Goal: Task Accomplishment & Management: Complete application form

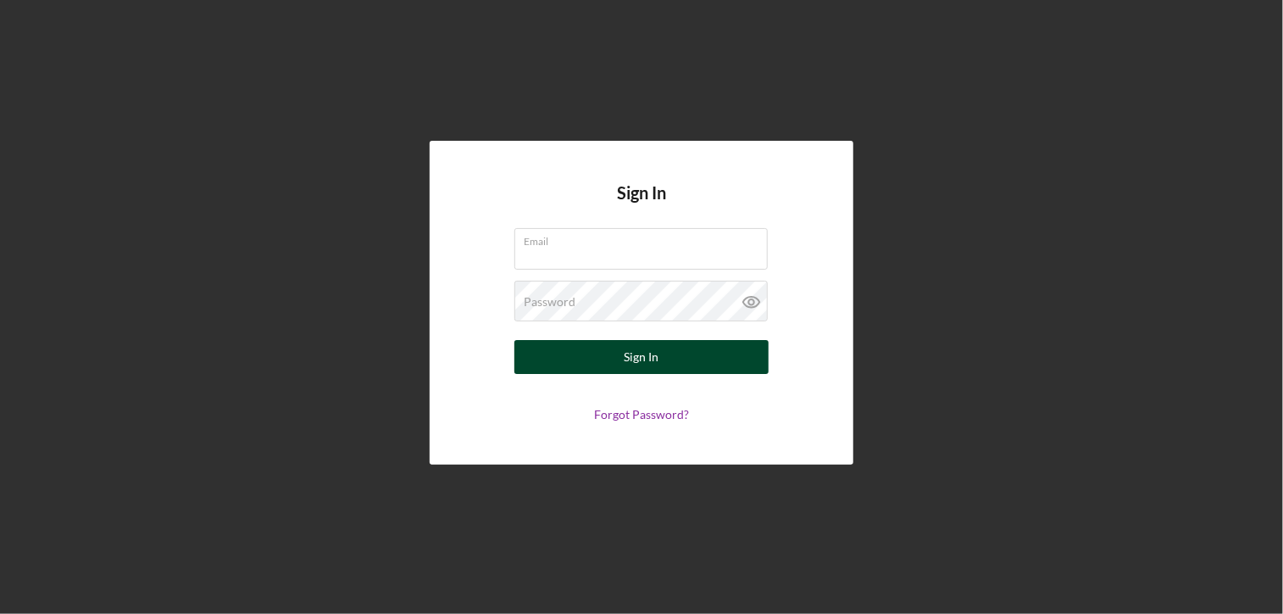
type input "[PERSON_NAME][EMAIL_ADDRESS][DOMAIN_NAME]"
click at [626, 359] on div "Sign In" at bounding box center [642, 357] width 35 height 34
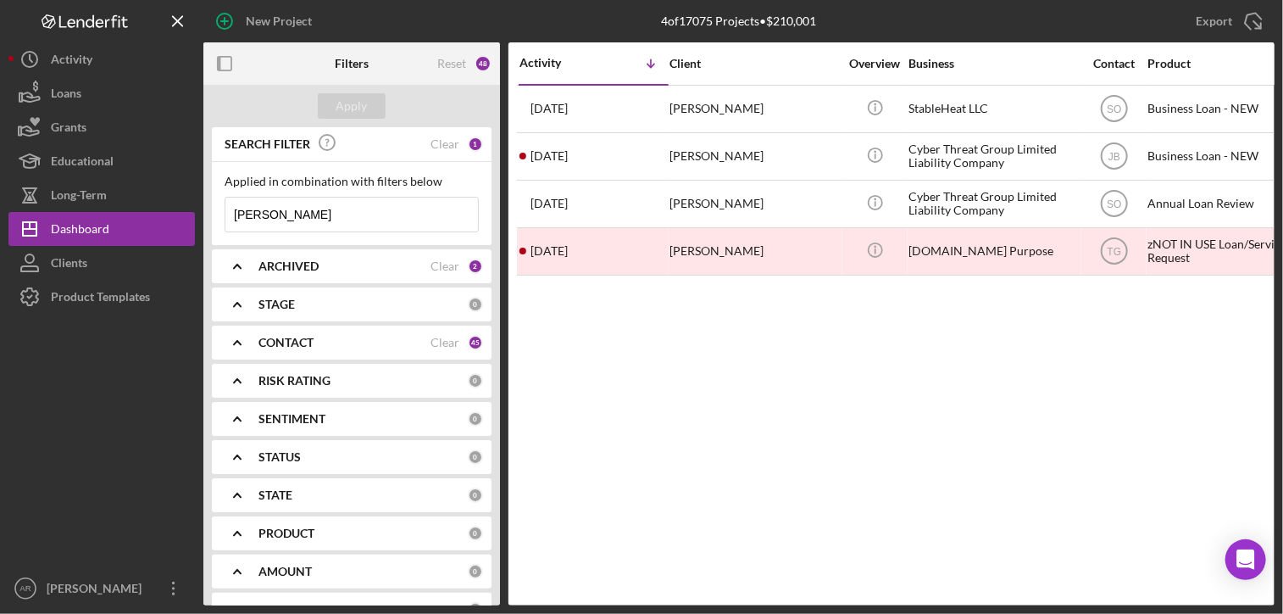
drag, startPoint x: 298, startPoint y: 213, endPoint x: 223, endPoint y: 220, distance: 75.7
click at [223, 220] on div "Applied in combination with filters below [PERSON_NAME] Icon/Menu Close" at bounding box center [352, 203] width 280 height 83
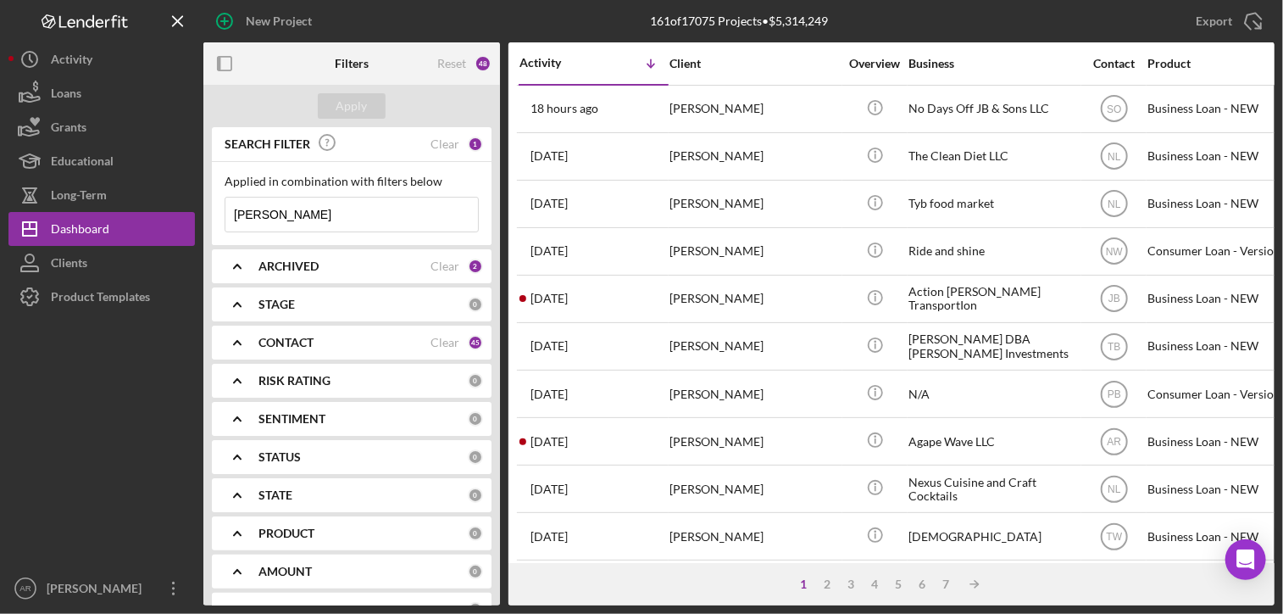
type input "[PERSON_NAME]"
click at [288, 265] on b "ARCHIVED" at bounding box center [289, 266] width 60 height 14
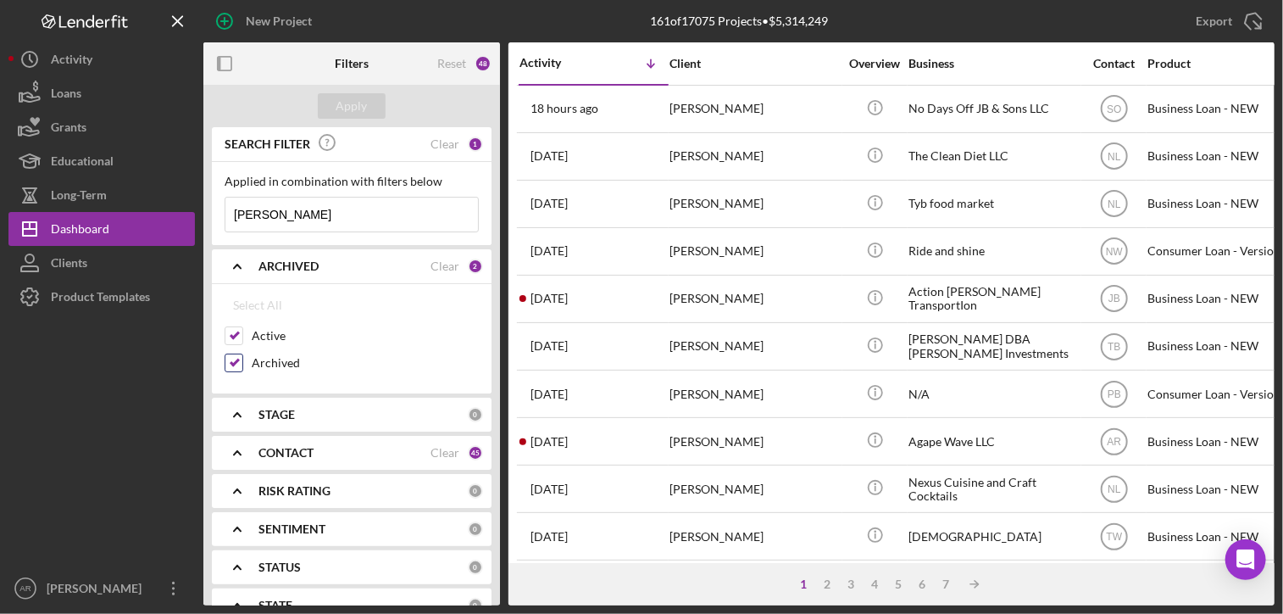
click at [233, 361] on input "Archived" at bounding box center [233, 362] width 17 height 17
checkbox input "false"
click at [329, 103] on button "Apply" at bounding box center [352, 105] width 68 height 25
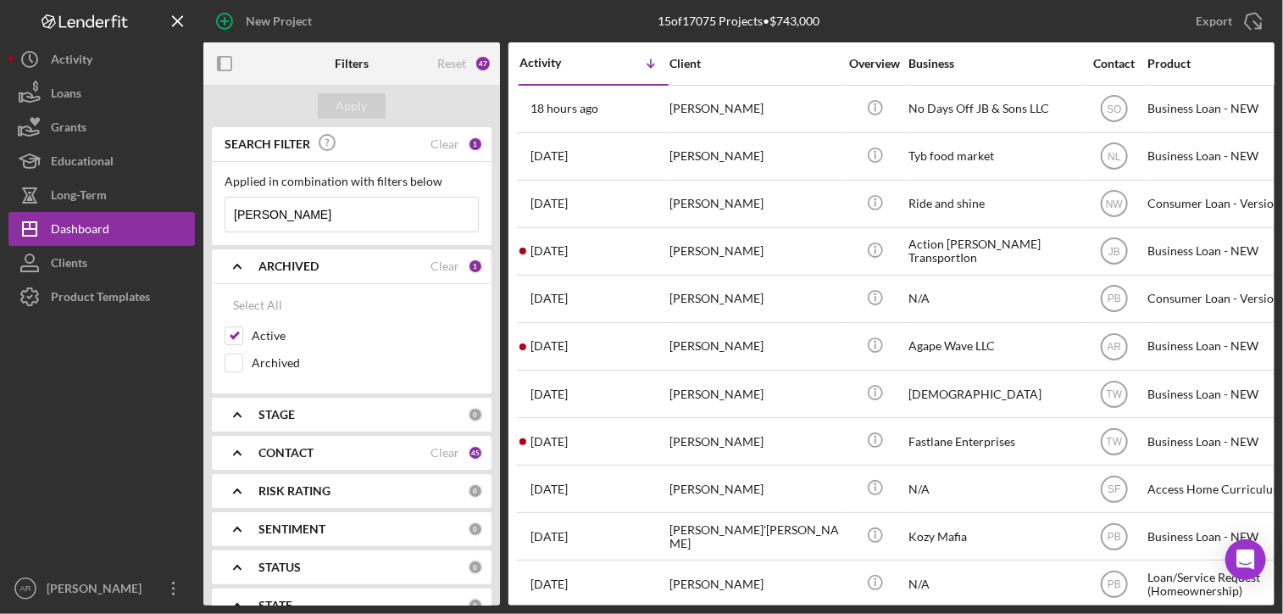
click at [281, 450] on b "CONTACT" at bounding box center [286, 453] width 55 height 14
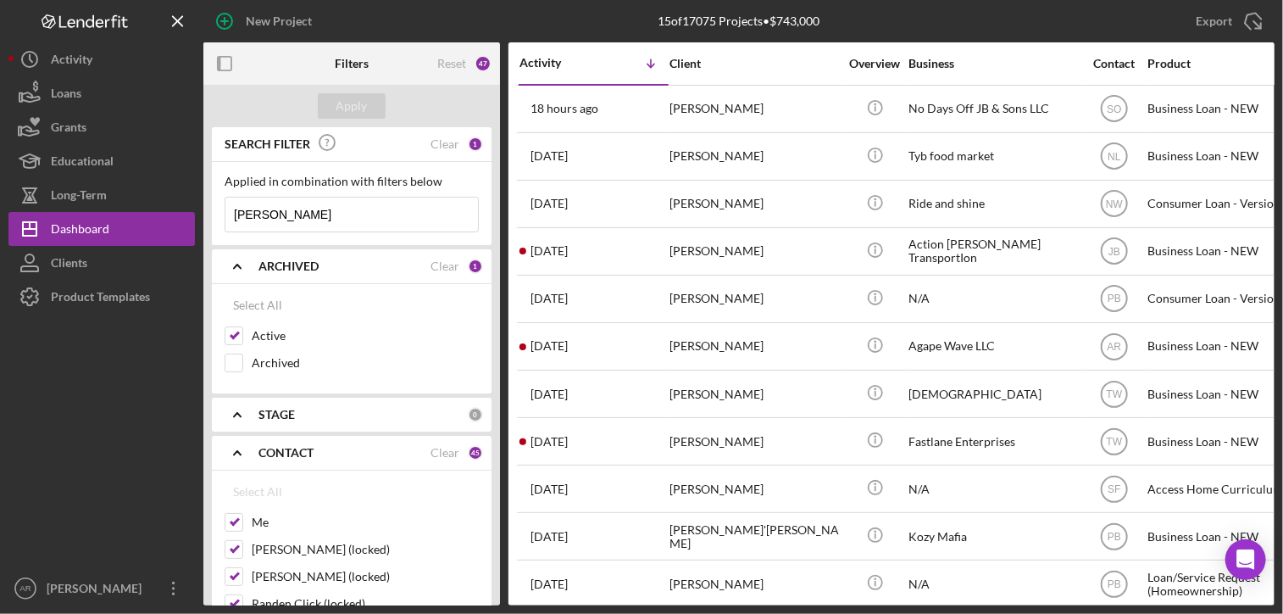
click at [470, 450] on div "45" at bounding box center [475, 452] width 15 height 15
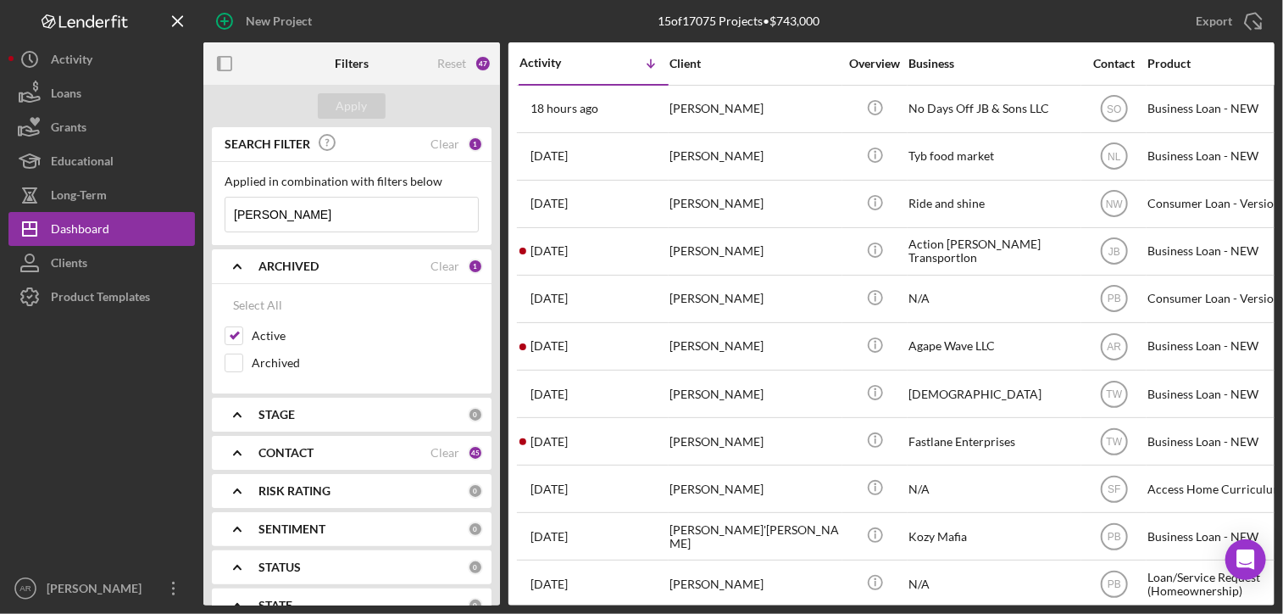
click at [289, 457] on b "CONTACT" at bounding box center [286, 453] width 55 height 14
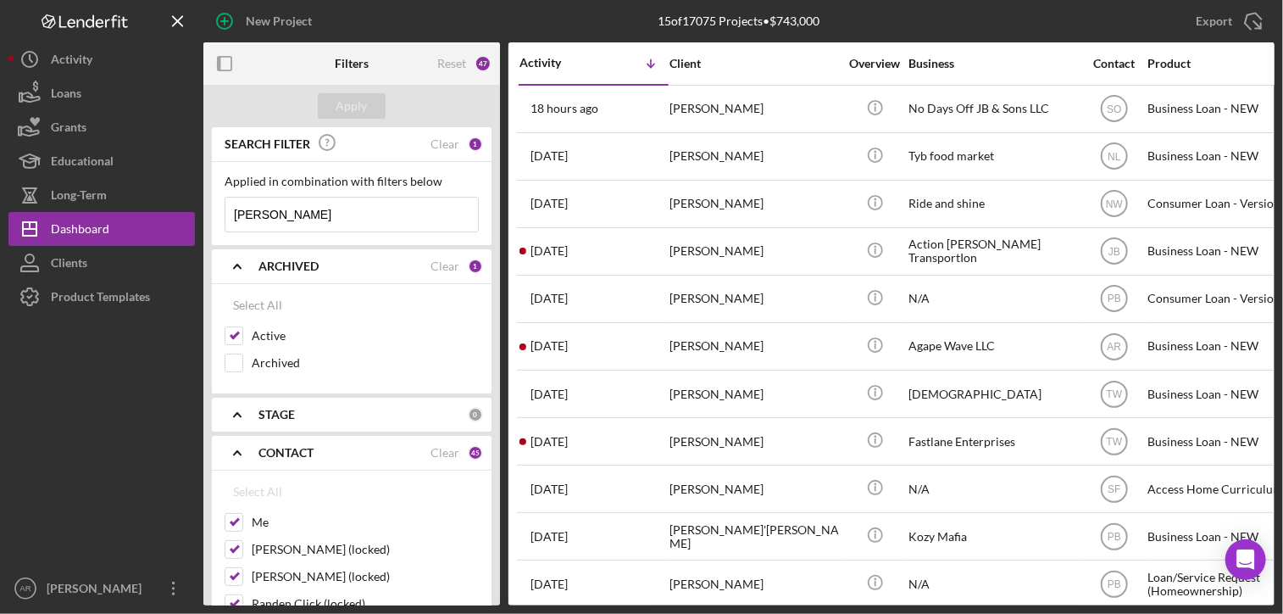
click at [468, 447] on div "45" at bounding box center [475, 452] width 15 height 15
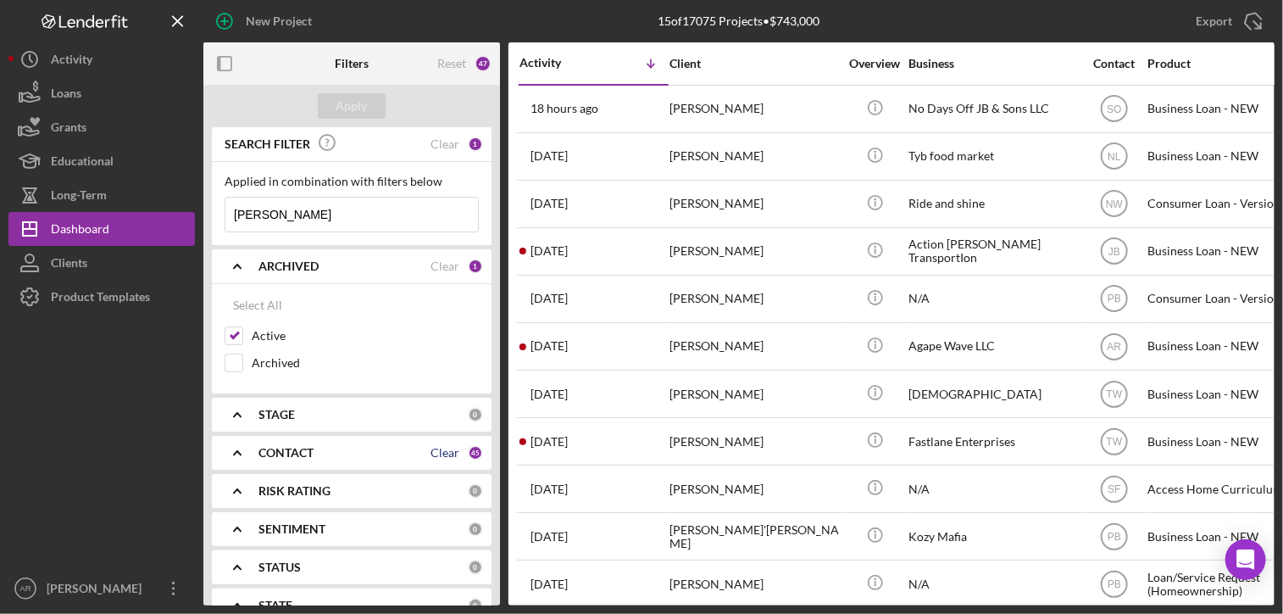
click at [444, 447] on div "Clear" at bounding box center [445, 453] width 29 height 14
click at [349, 103] on div "Apply" at bounding box center [352, 105] width 31 height 25
click at [287, 453] on b "CONTACT" at bounding box center [286, 453] width 55 height 14
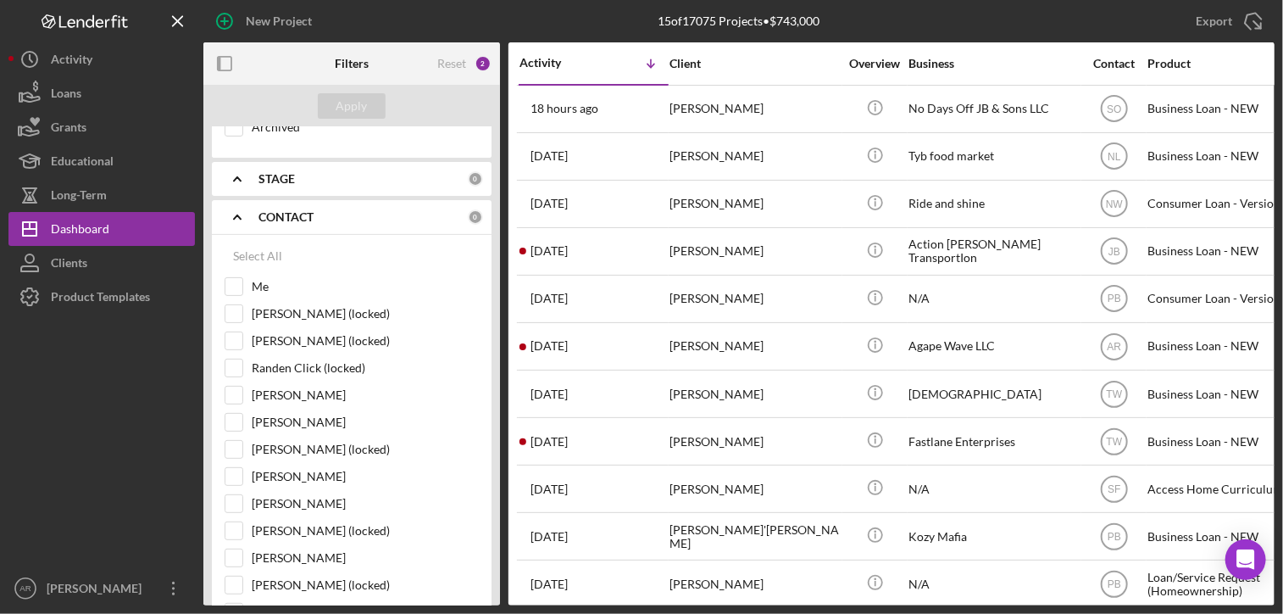
scroll to position [200, 0]
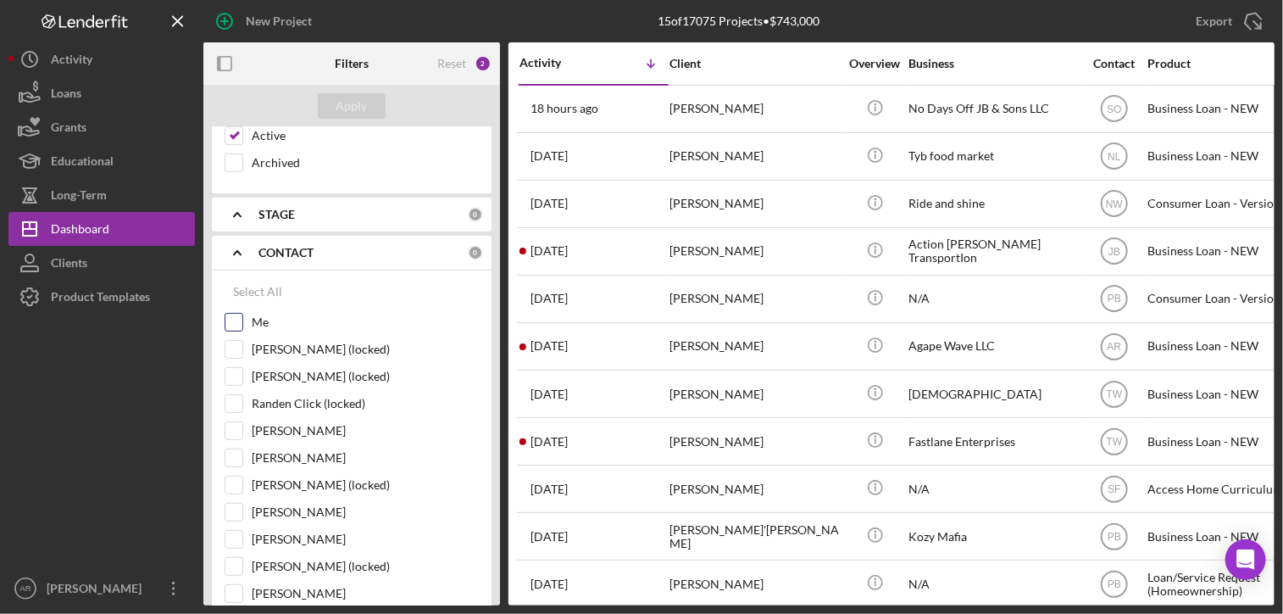
click at [237, 318] on input "Me" at bounding box center [233, 322] width 17 height 17
checkbox input "true"
click at [352, 104] on div "Apply" at bounding box center [352, 105] width 31 height 25
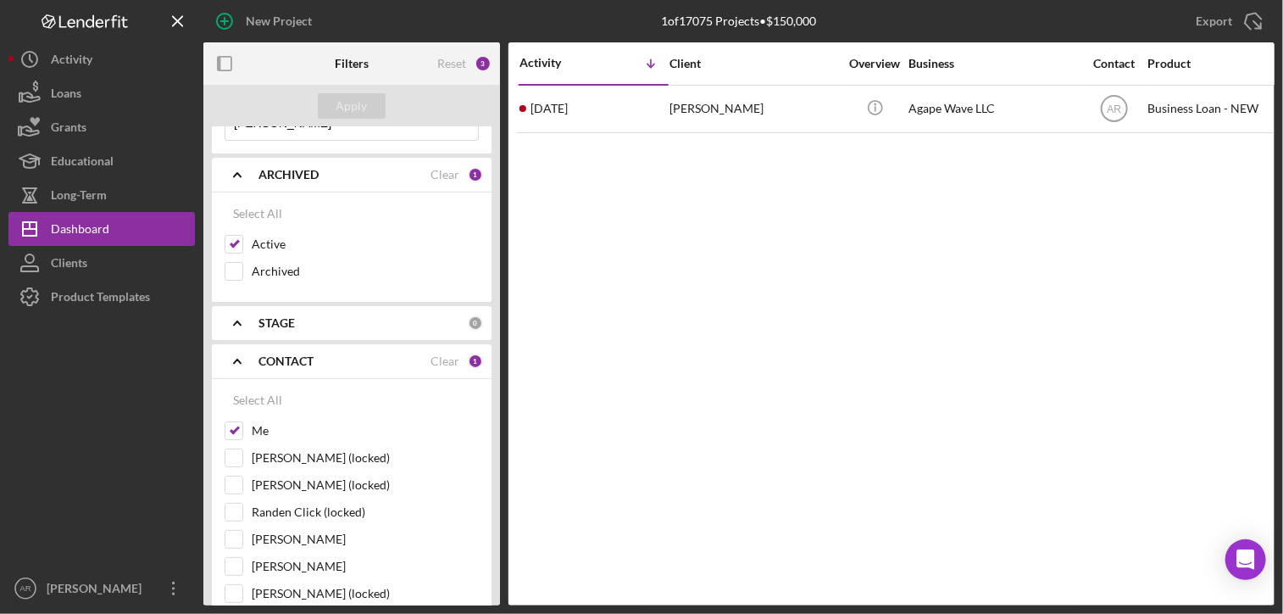
scroll to position [94, 0]
click at [286, 359] on b "CONTACT" at bounding box center [286, 359] width 55 height 14
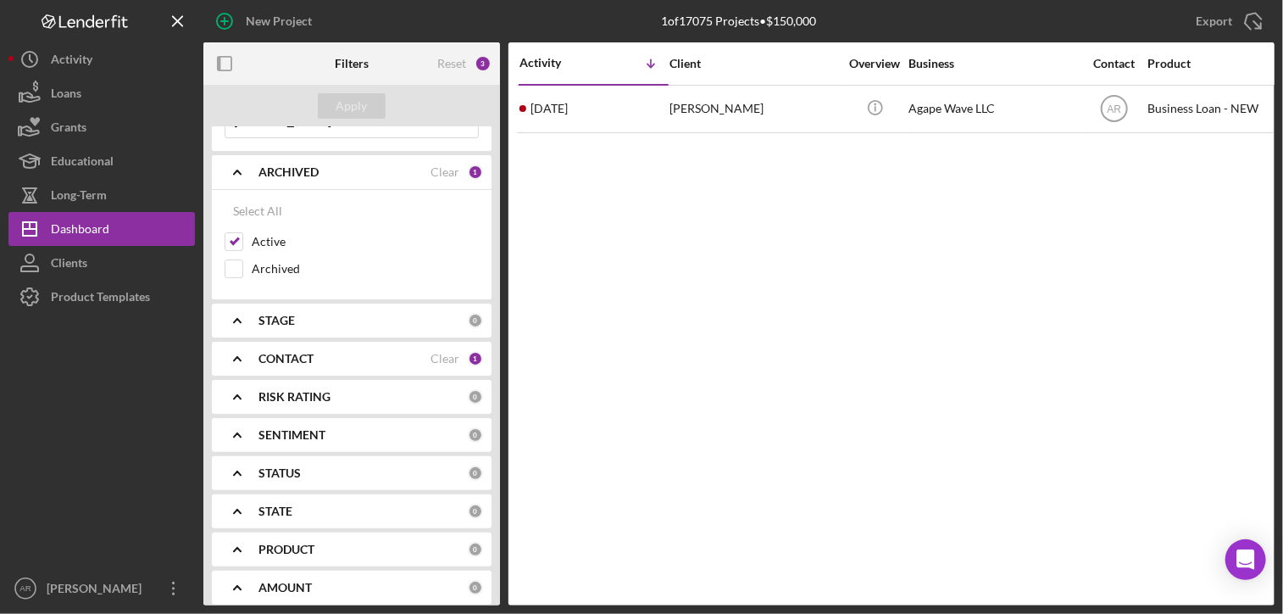
click at [287, 365] on div "CONTACT Clear 1" at bounding box center [371, 359] width 225 height 34
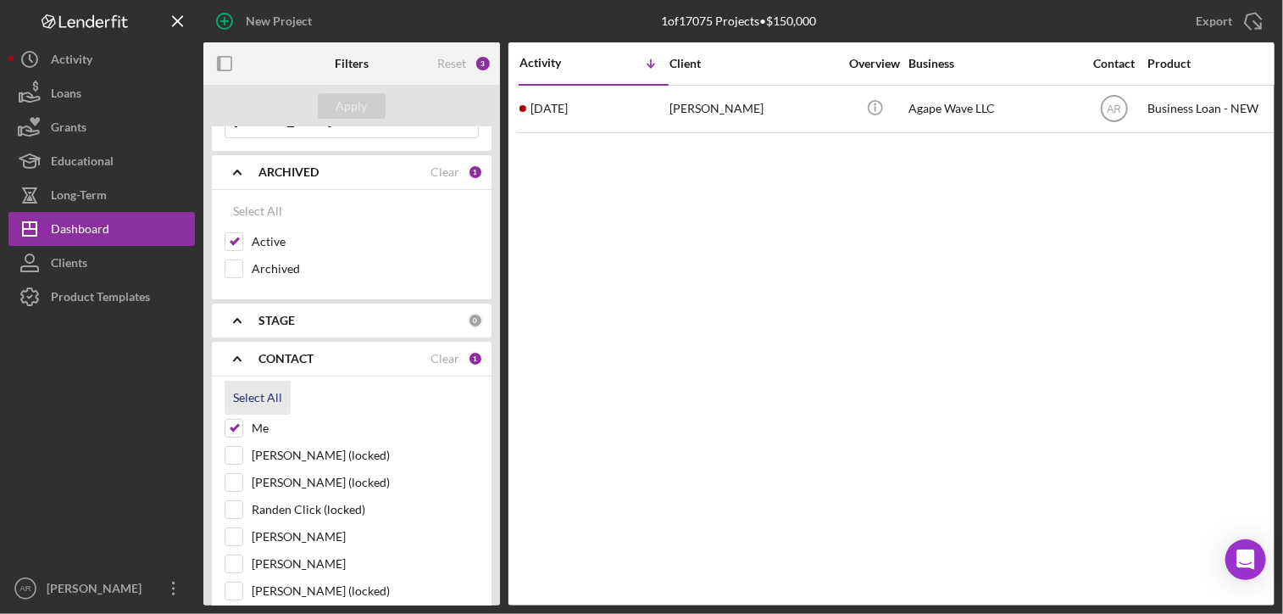
click at [258, 393] on div "Select All" at bounding box center [257, 398] width 49 height 34
checkbox input "true"
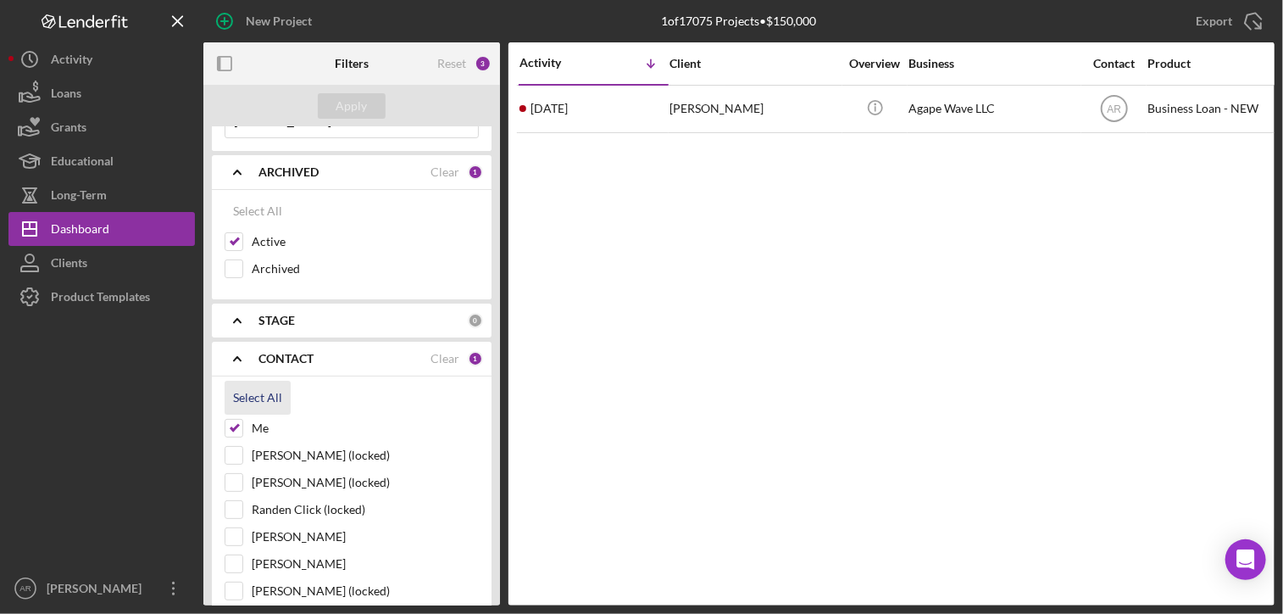
checkbox input "true"
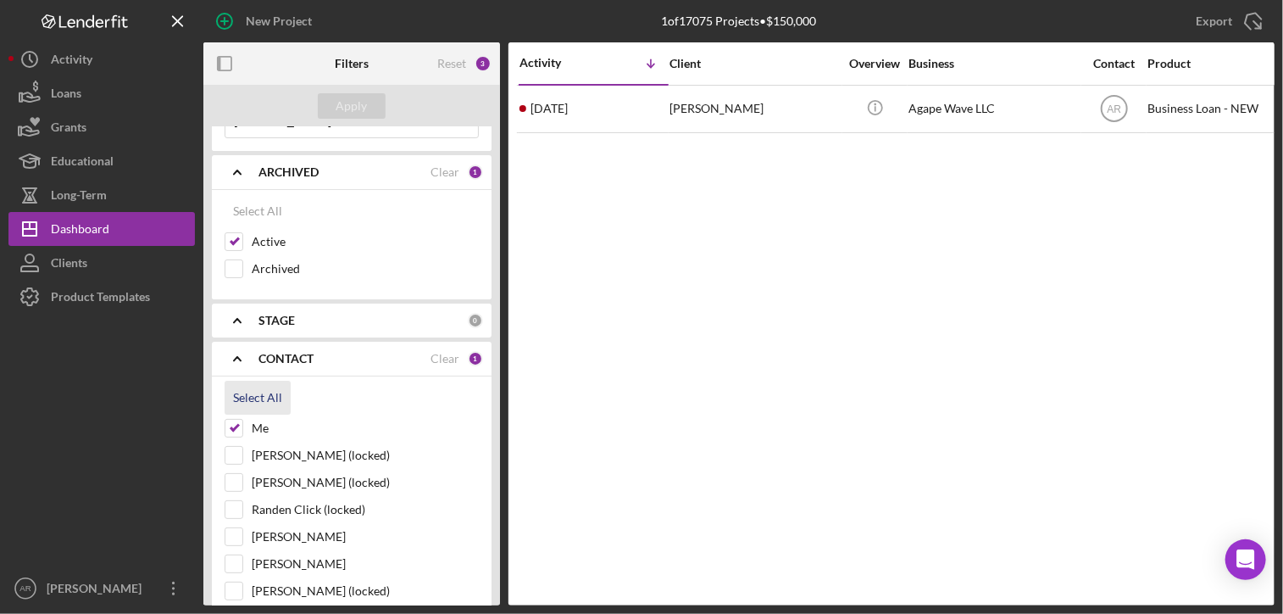
checkbox input "true"
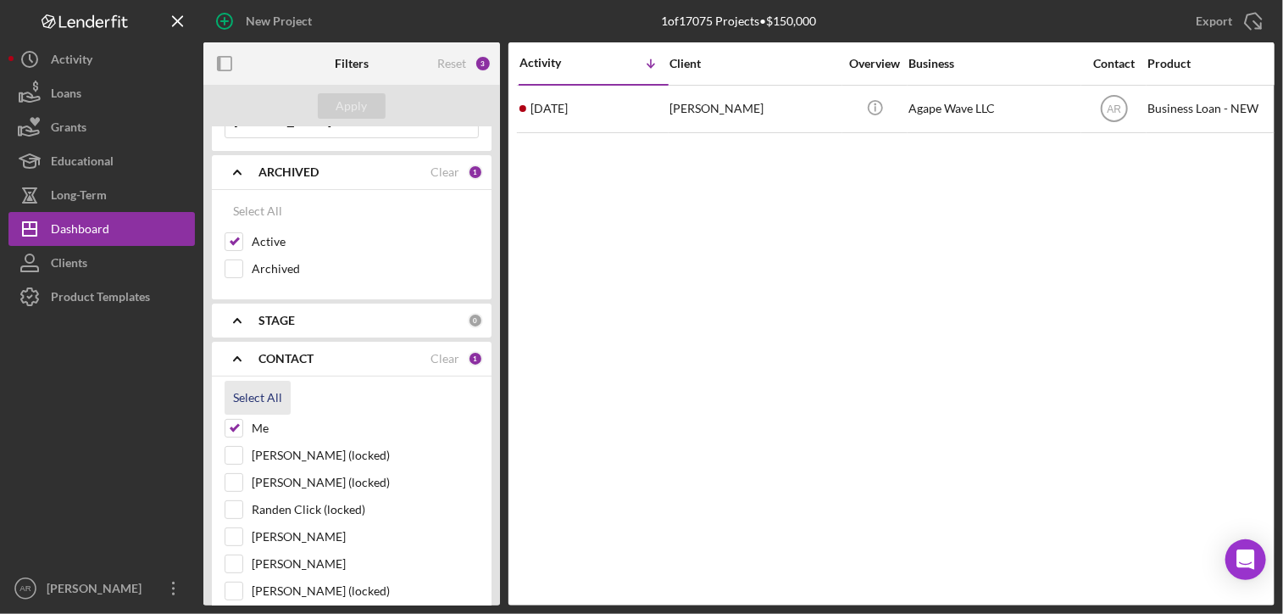
checkbox input "true"
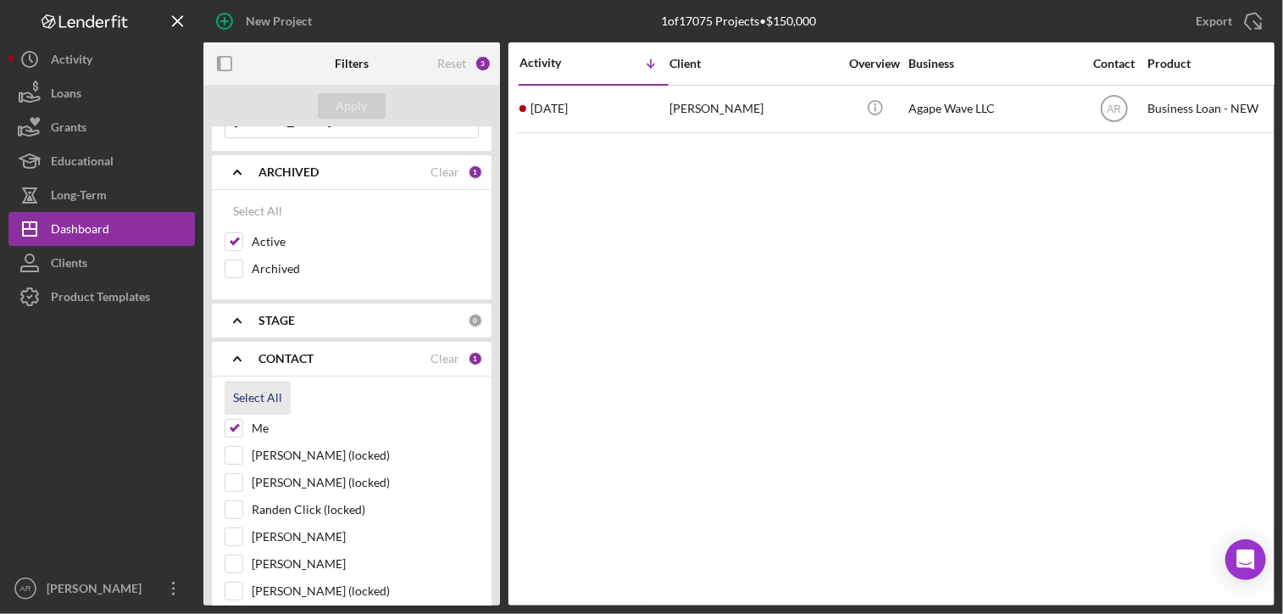
checkbox input "true"
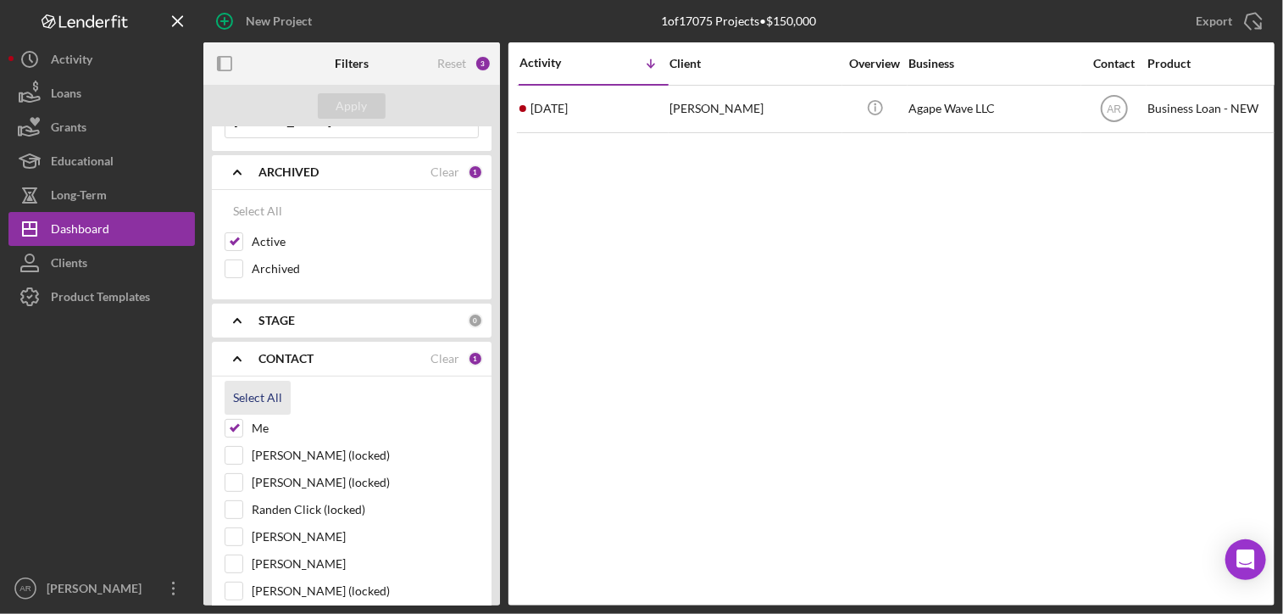
checkbox input "true"
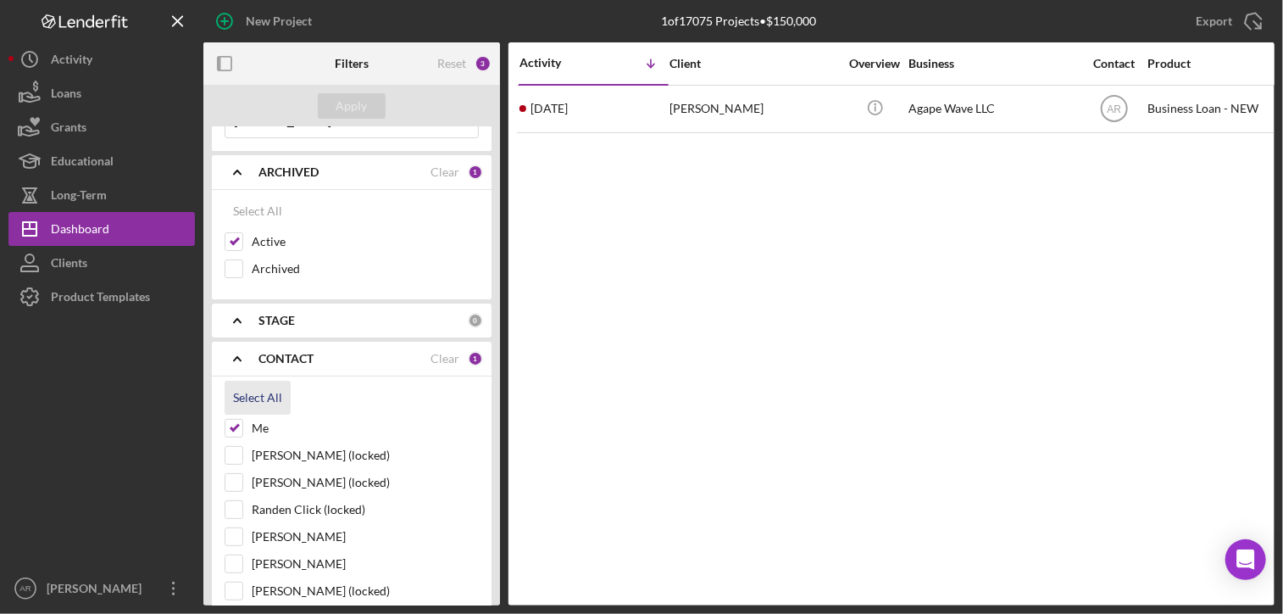
checkbox input "true"
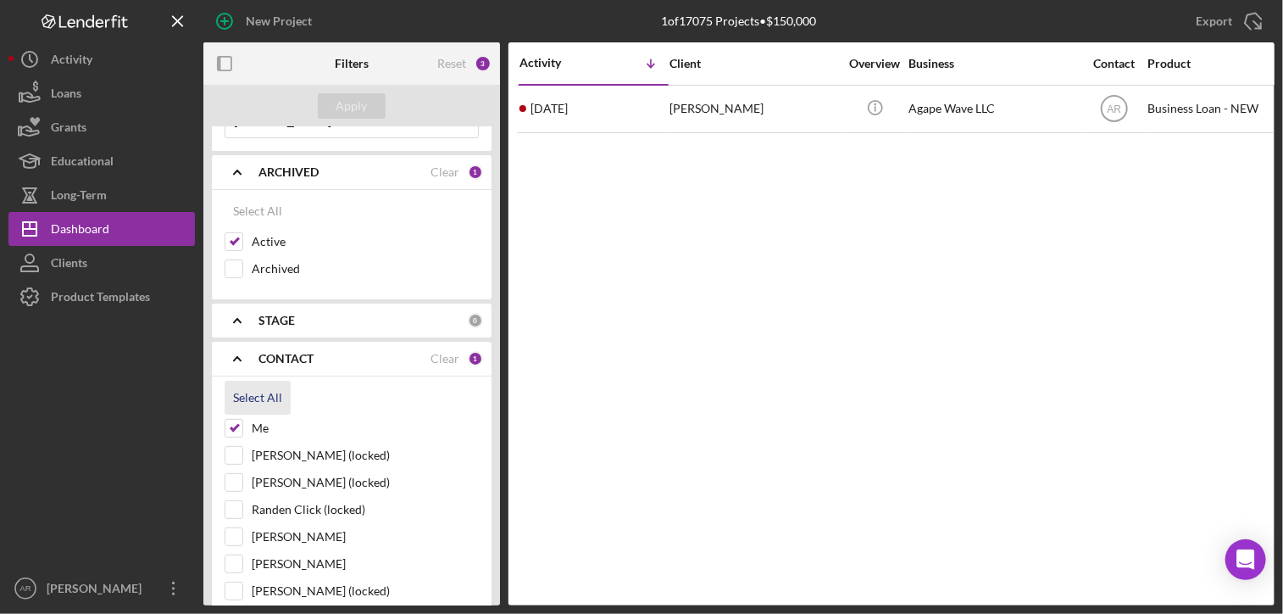
checkbox input "true"
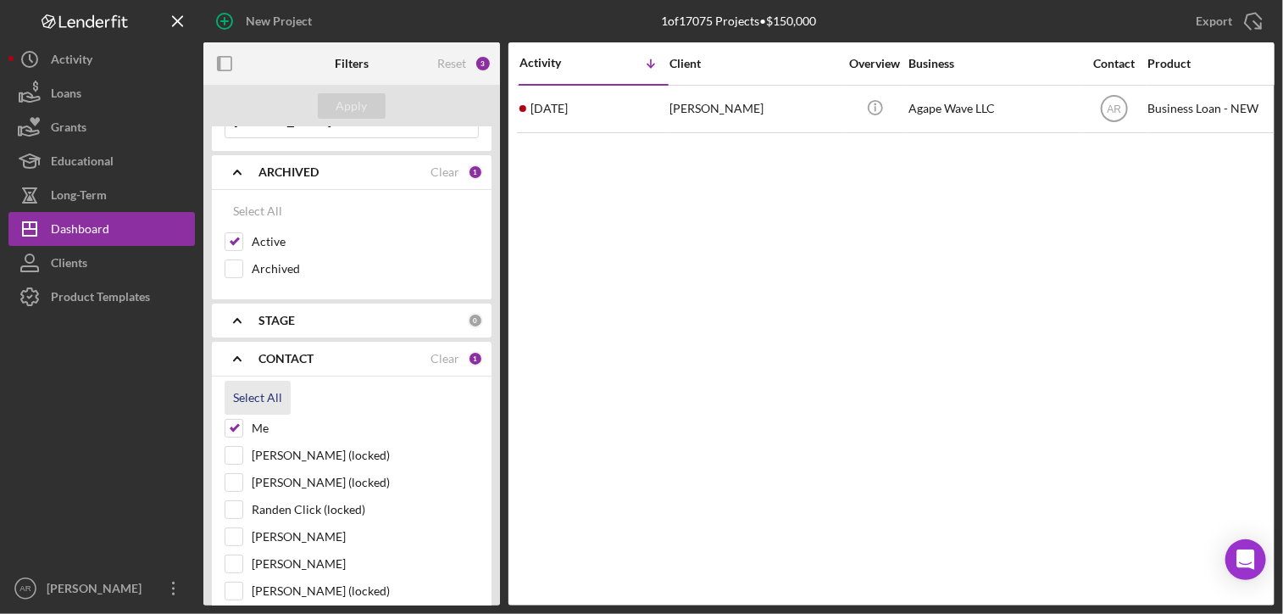
checkbox input "true"
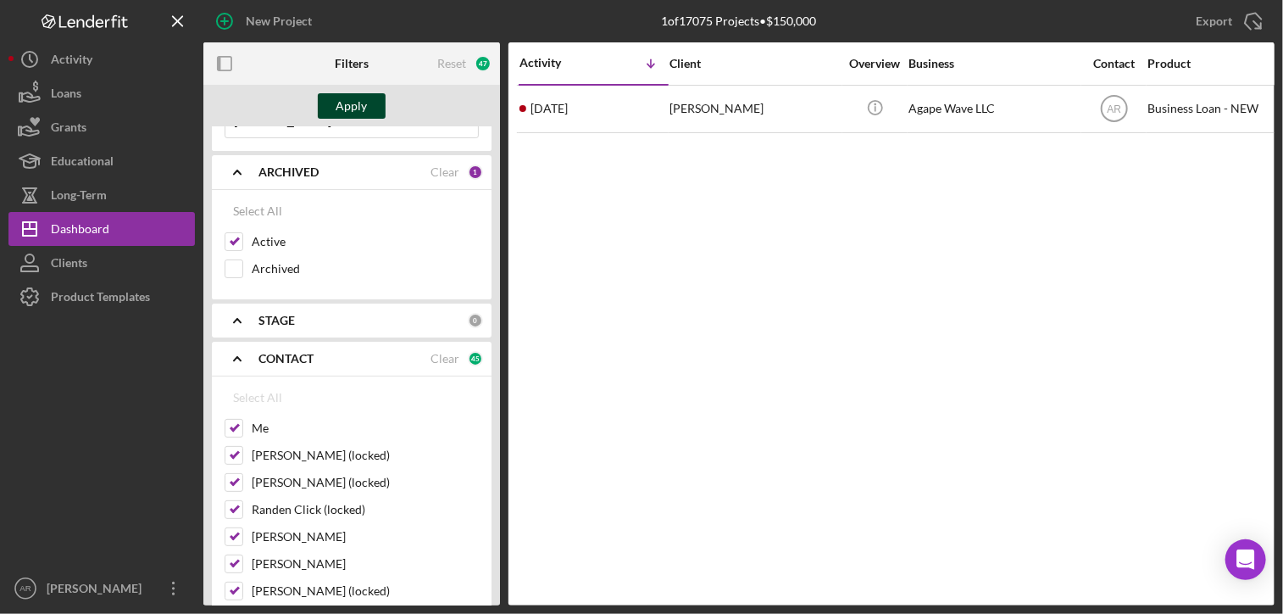
click at [353, 108] on div "Apply" at bounding box center [352, 105] width 31 height 25
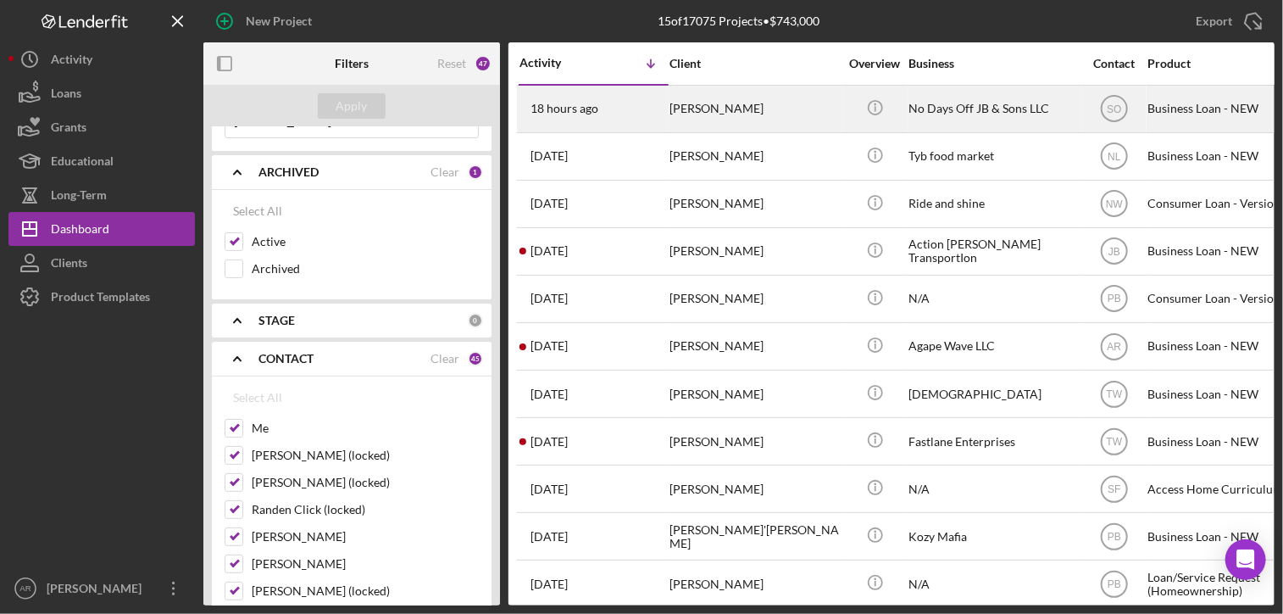
click at [726, 108] on div "[PERSON_NAME]" at bounding box center [755, 108] width 170 height 45
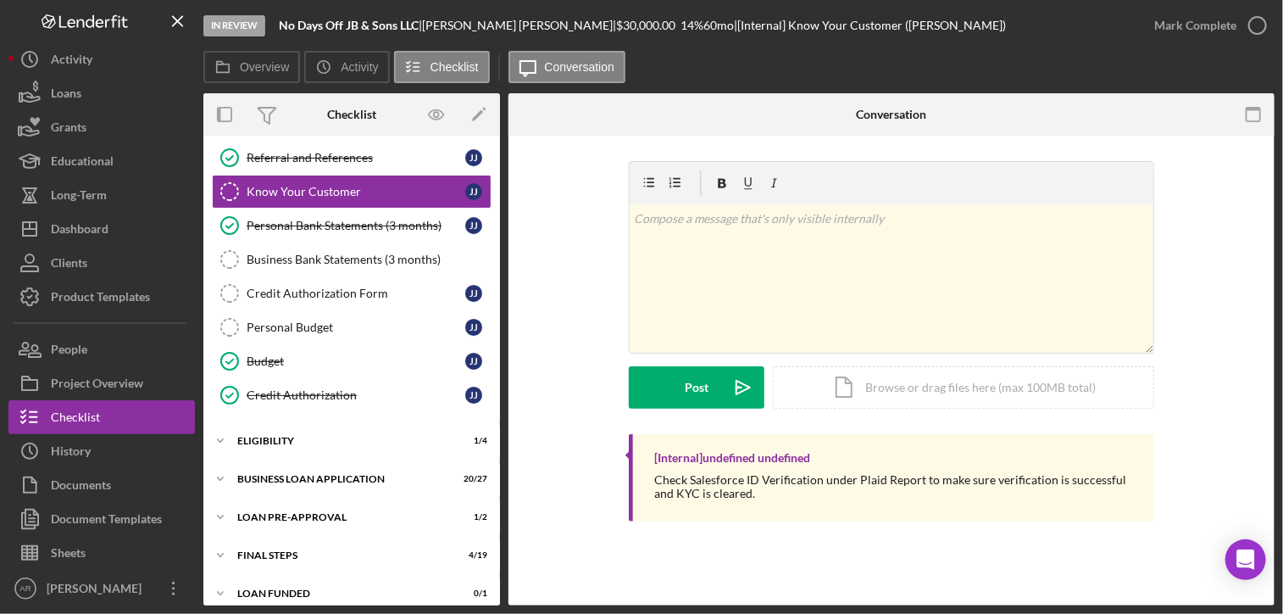
scroll to position [149, 0]
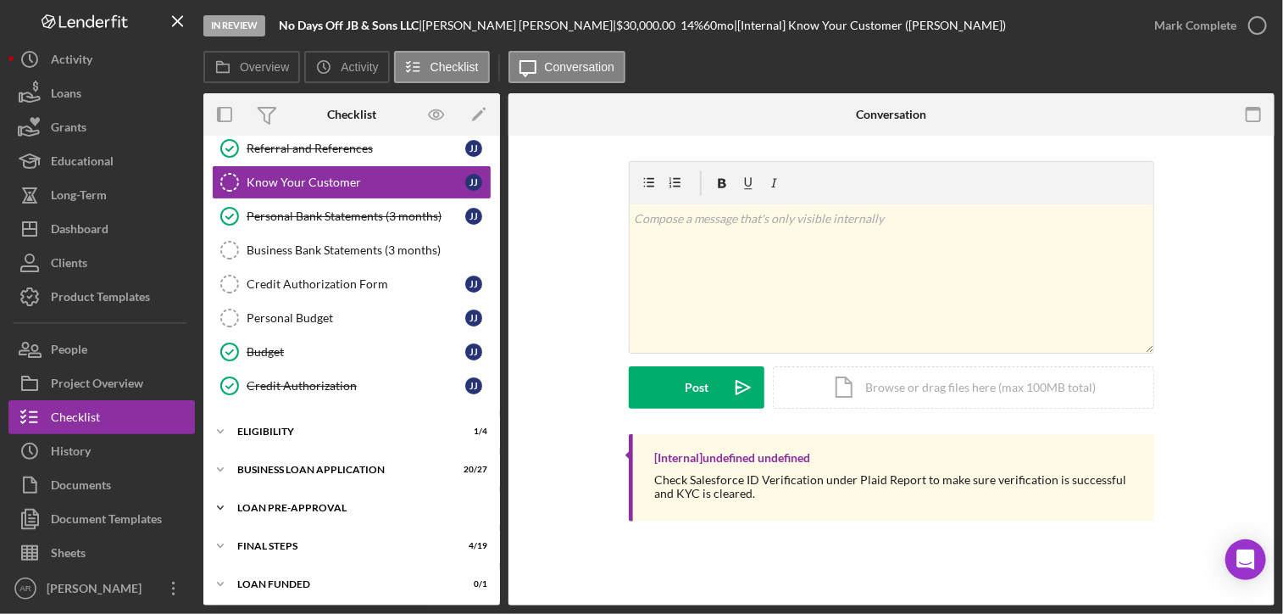
click at [227, 501] on icon "Icon/Expander" at bounding box center [220, 508] width 34 height 34
click at [295, 537] on div "Loan Approval" at bounding box center [369, 544] width 244 height 14
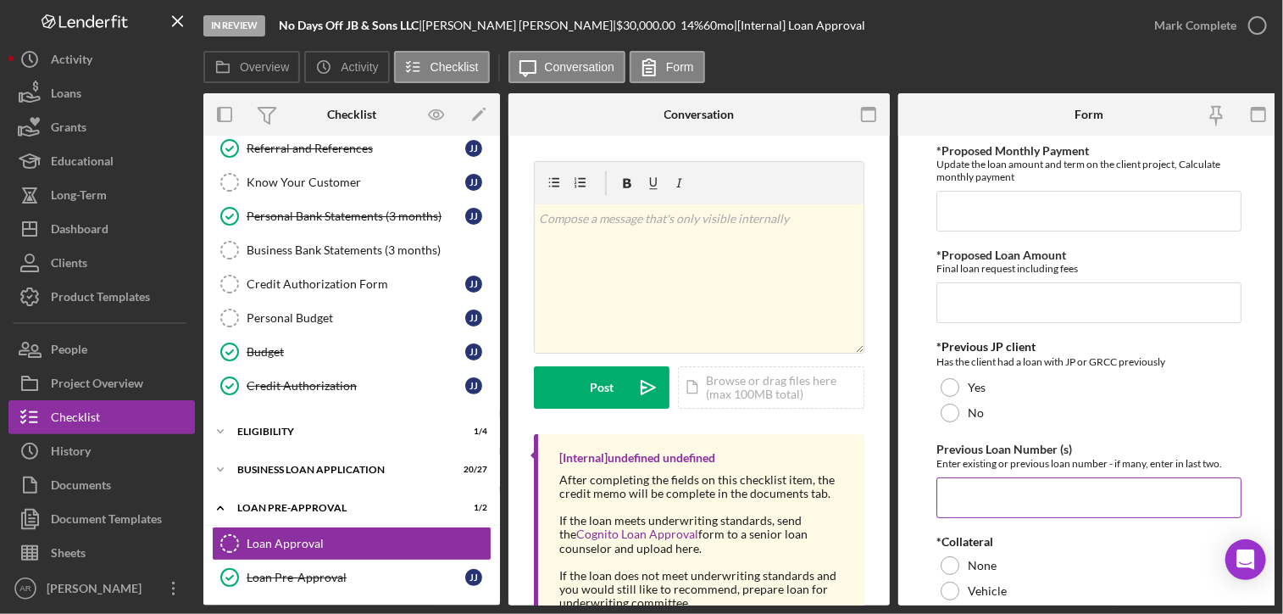
click at [1054, 461] on div "Enter existing or previous loan number - if many, enter in last two." at bounding box center [1089, 463] width 305 height 13
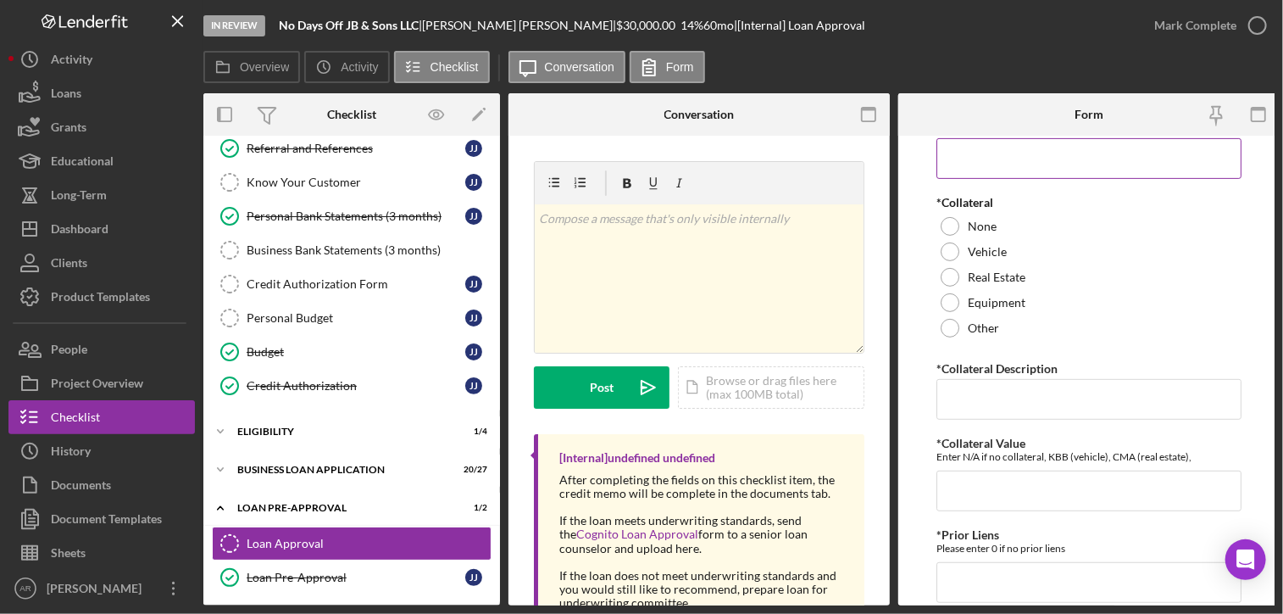
scroll to position [373, 0]
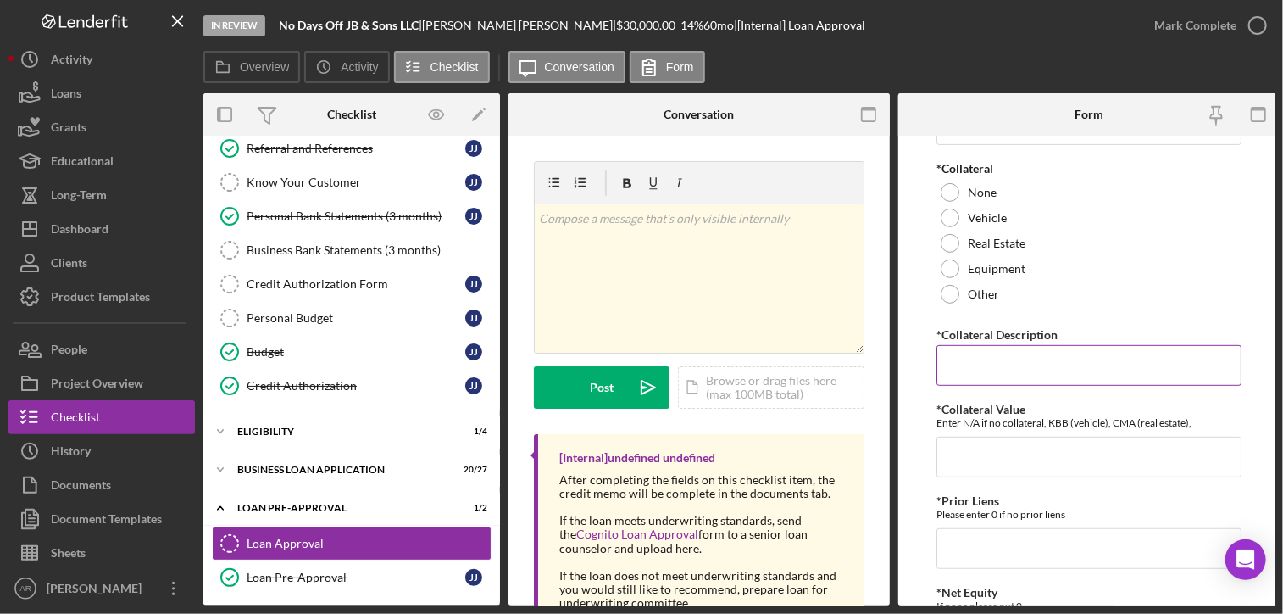
click at [971, 359] on input "*Collateral Description" at bounding box center [1089, 365] width 305 height 41
paste input "Blanket UCC on all business assets (please make sure to collect the attached sp…"
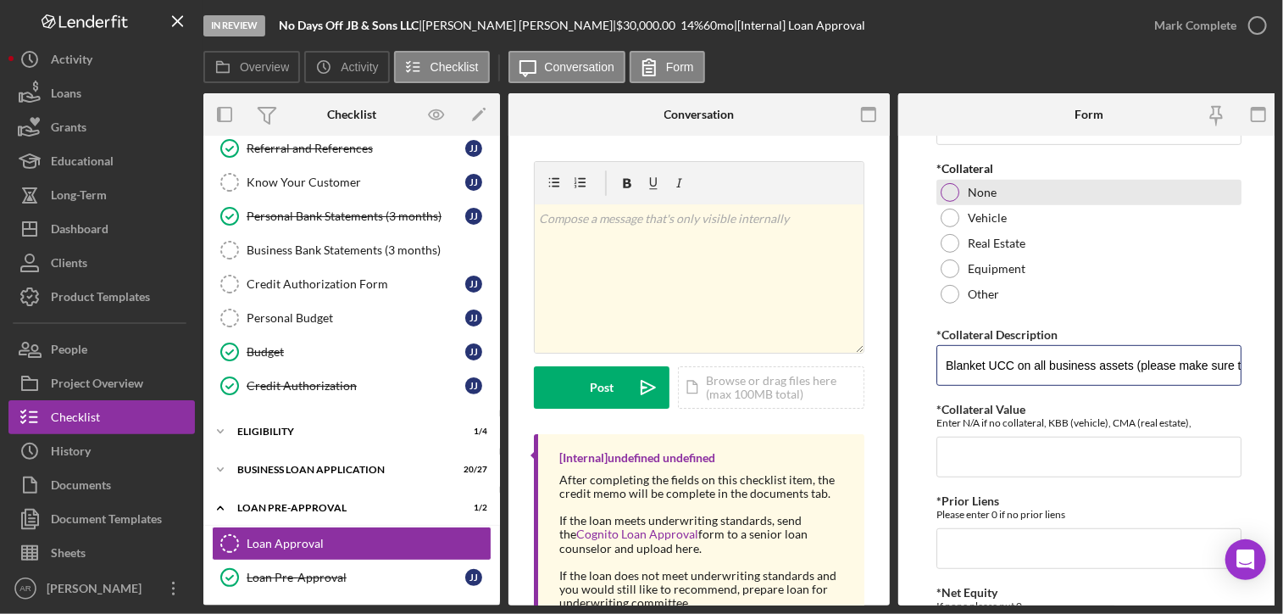
scroll to position [0, 763]
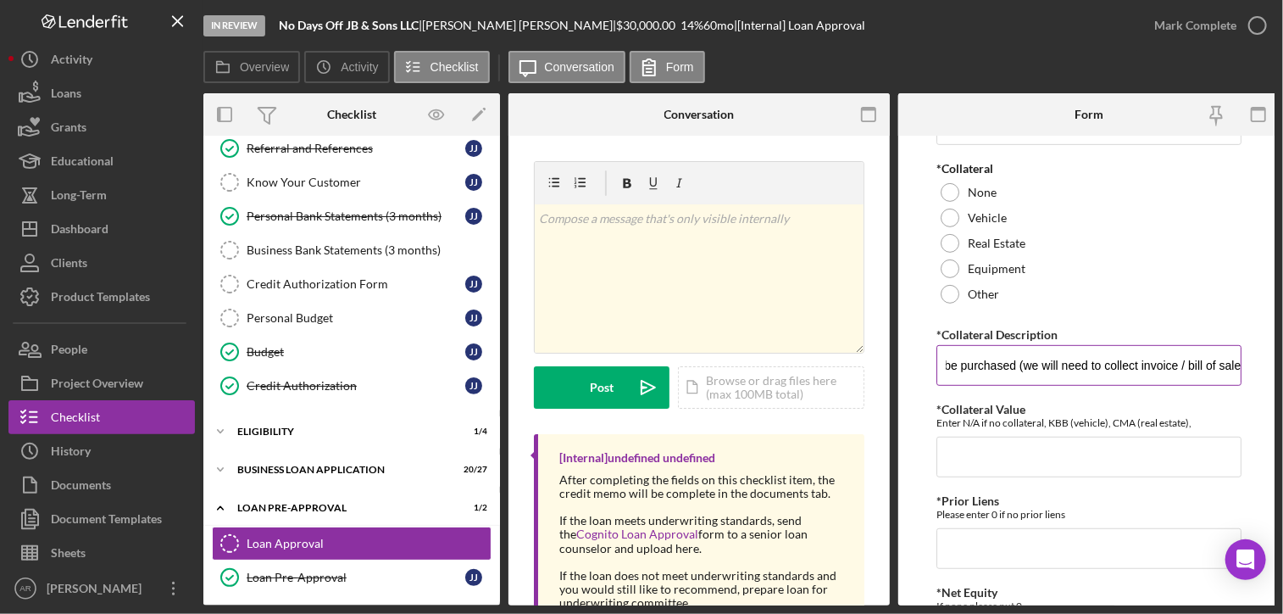
type input "Blanket UCC on all business assets (please make sure to collect the attached sp…"
click at [990, 325] on div "*Collateral Description" at bounding box center [1089, 334] width 305 height 21
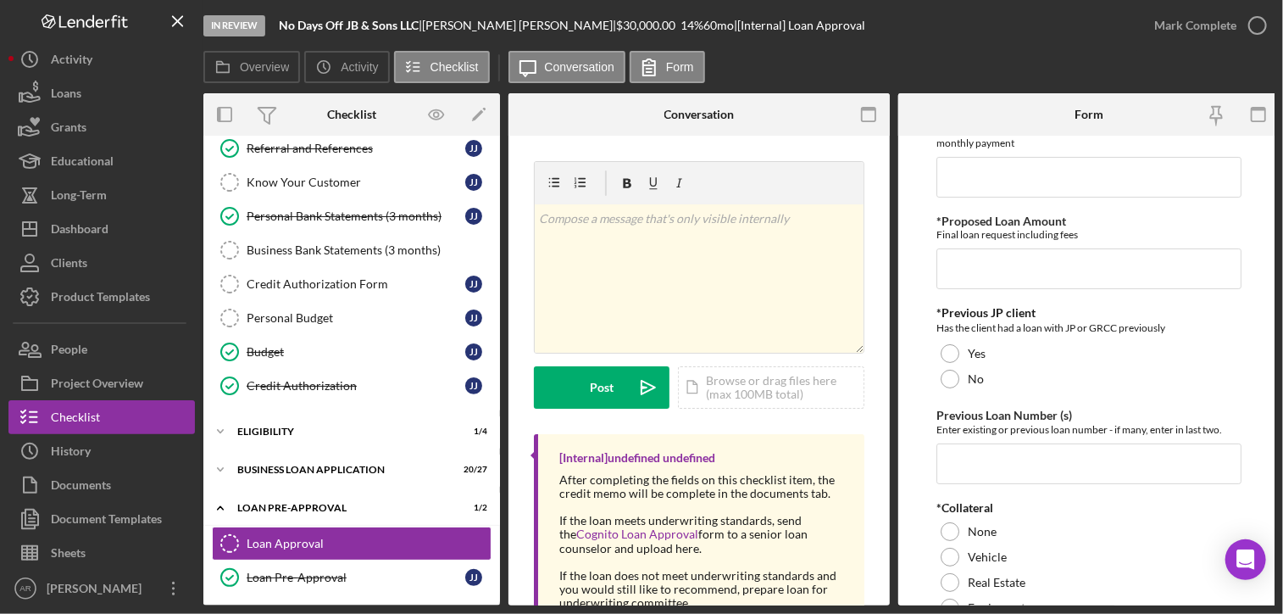
scroll to position [0, 0]
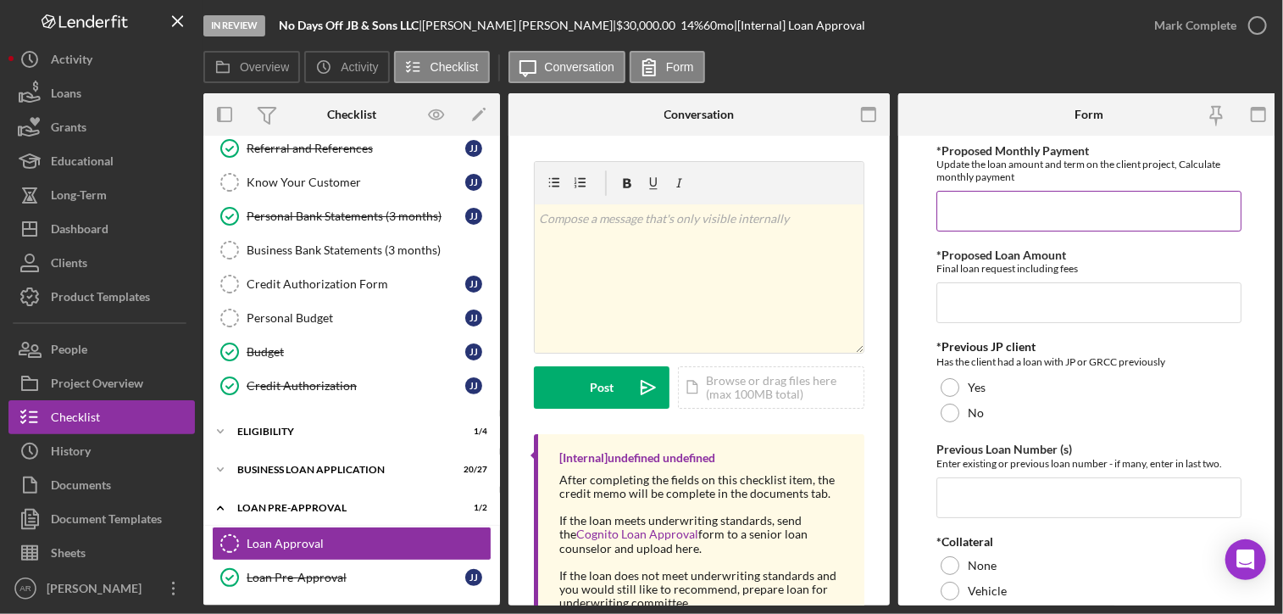
click at [972, 217] on input "*Proposed Monthly Payment" at bounding box center [1089, 211] width 305 height 41
type input "$970"
click at [969, 303] on input "*Proposed Loan Amount" at bounding box center [1089, 302] width 305 height 41
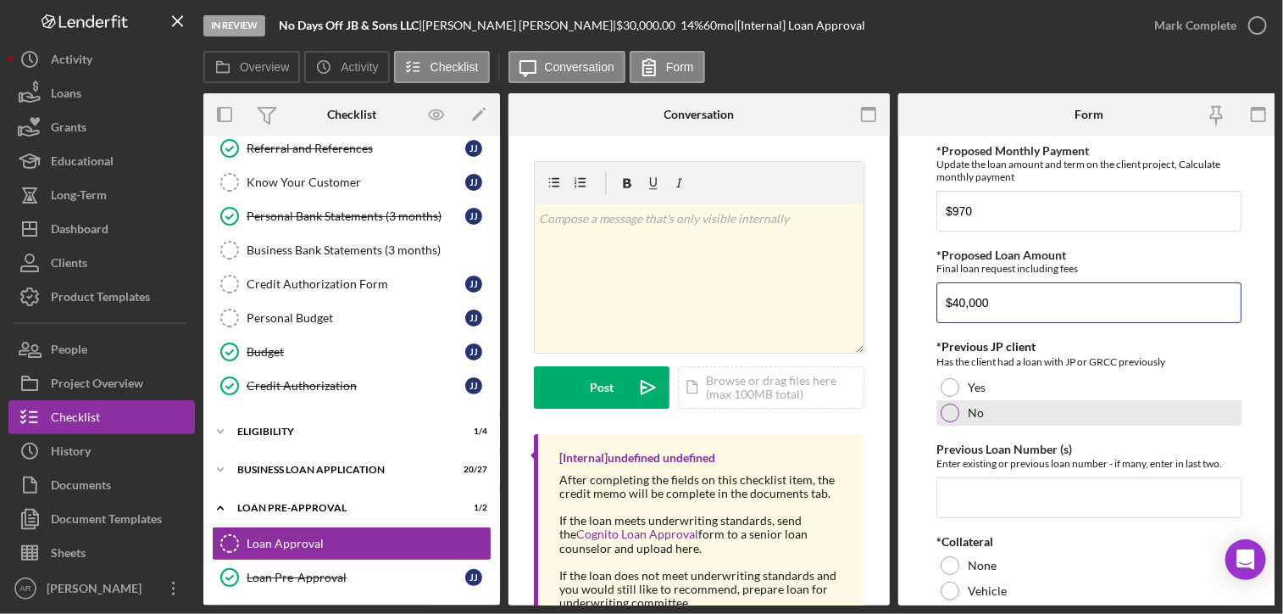
type input "$40,000"
click at [951, 410] on div at bounding box center [950, 412] width 19 height 19
click at [954, 493] on input "Previous Loan Number (s)" at bounding box center [1089, 497] width 305 height 41
type input "n/a"
click at [977, 461] on div "Enter existing or previous loan number - if many, enter in last two." at bounding box center [1089, 463] width 305 height 13
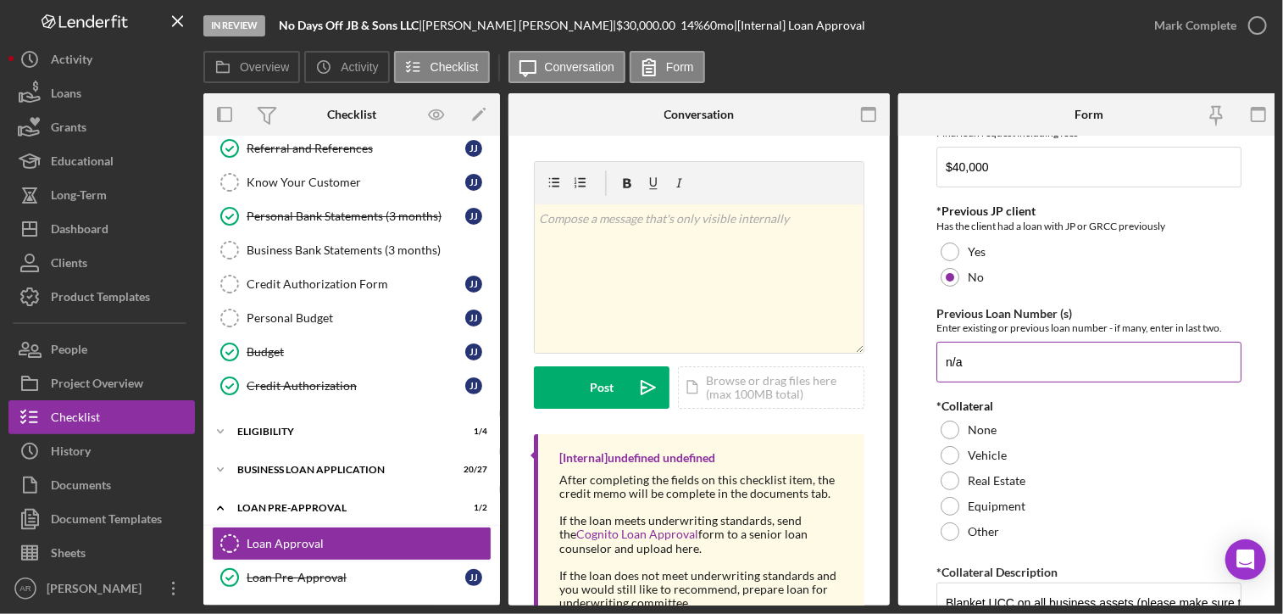
scroll to position [170, 0]
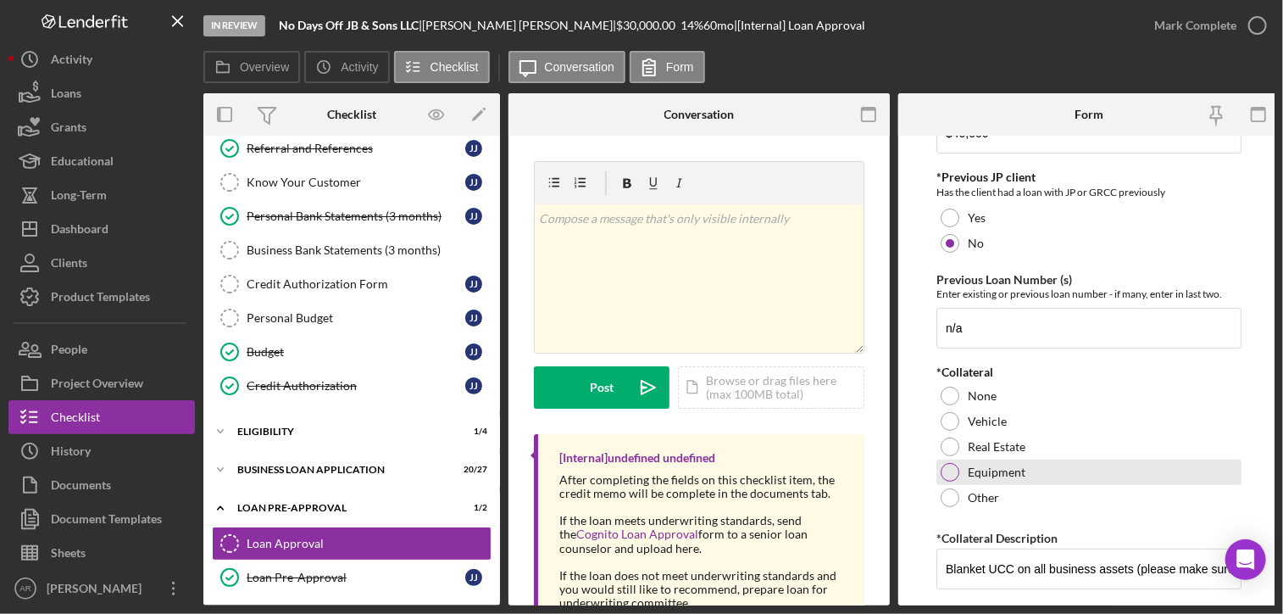
click at [949, 470] on div at bounding box center [950, 472] width 19 height 19
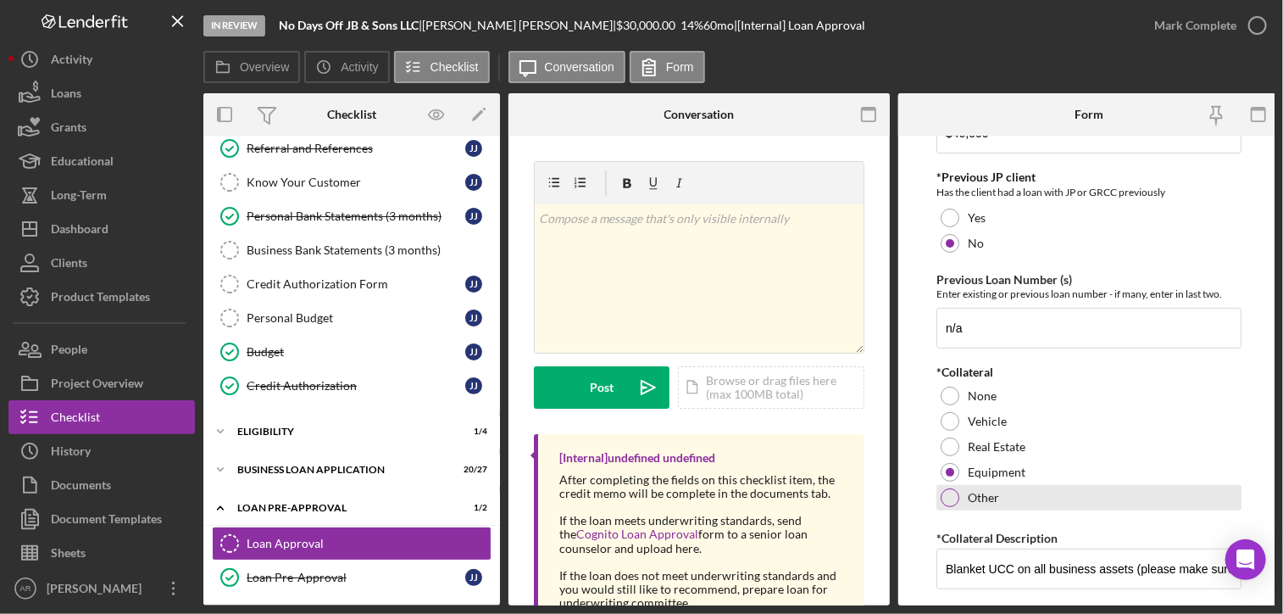
click at [951, 497] on div at bounding box center [950, 497] width 19 height 19
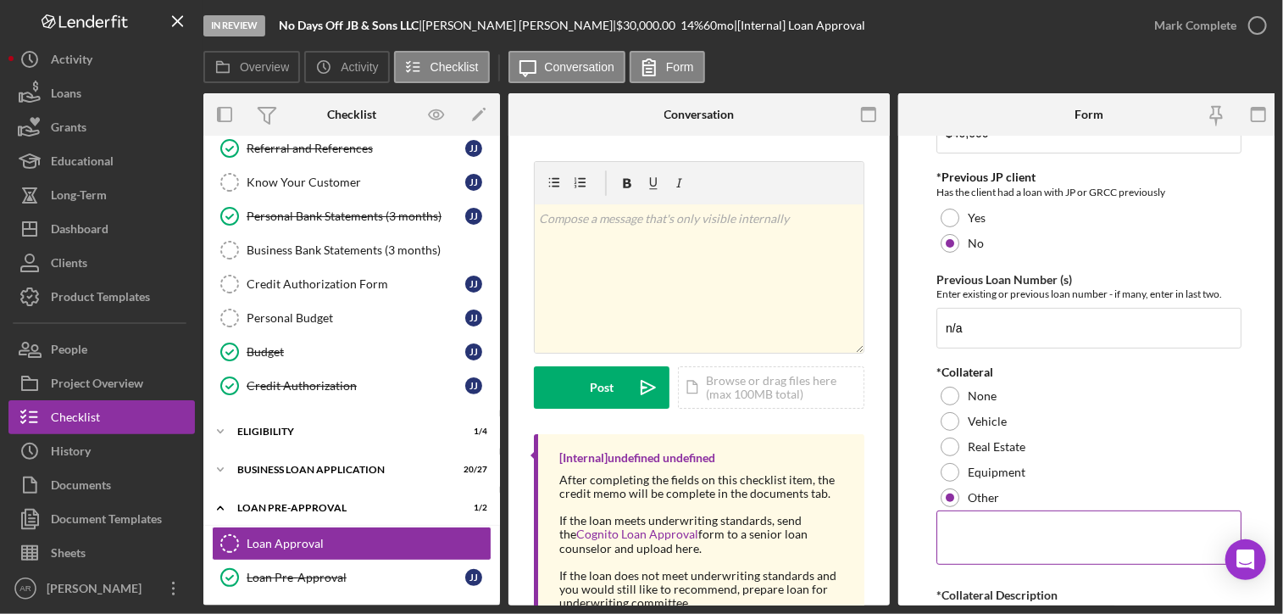
click at [1018, 543] on textarea at bounding box center [1089, 537] width 305 height 54
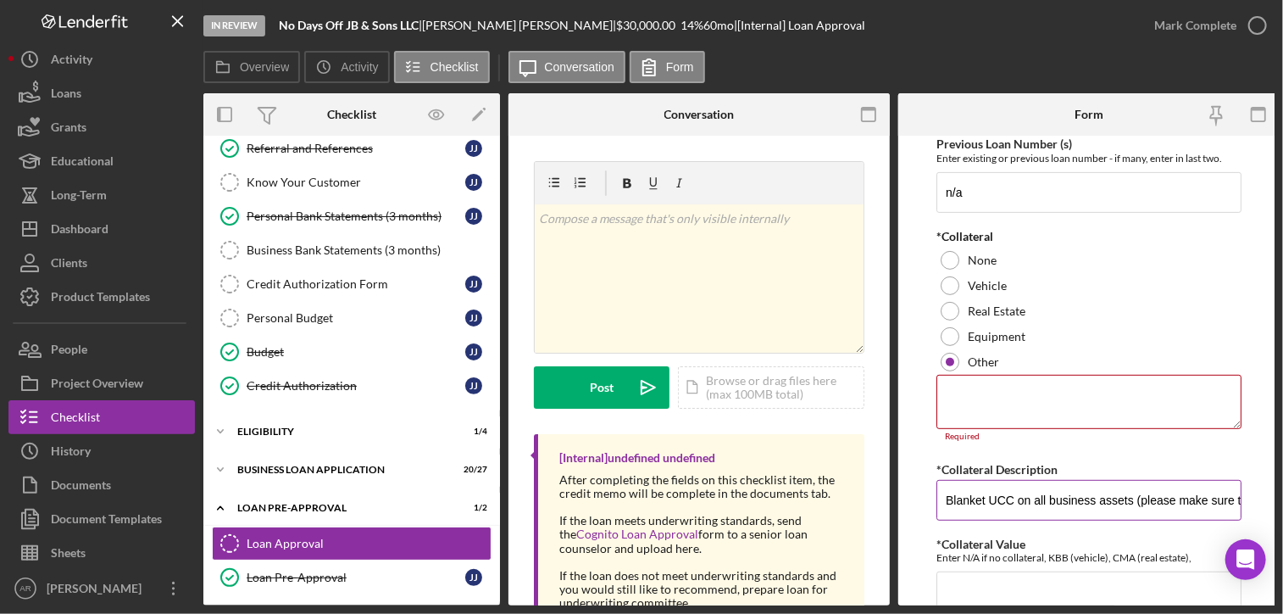
scroll to position [339, 0]
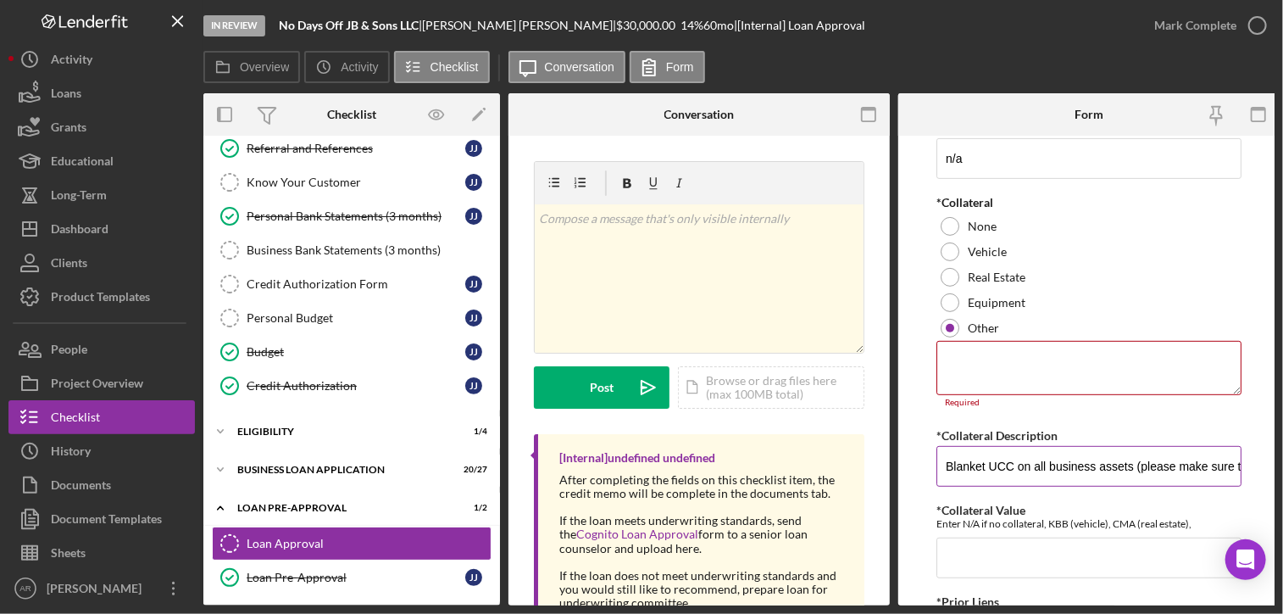
click at [1136, 467] on input "Blanket UCC on all business assets (please make sure to collect the attached sp…" at bounding box center [1089, 466] width 305 height 41
click at [1163, 463] on input "Blanket UCC on all business assets and we will also have lien on the title of t…" at bounding box center [1089, 466] width 305 height 41
drag, startPoint x: 1112, startPoint y: 462, endPoint x: 1155, endPoint y: 467, distance: 42.7
click at [1155, 467] on input "Blanket UCC on all business assets and we will also have lien on the title of t…" at bounding box center [1089, 466] width 305 height 41
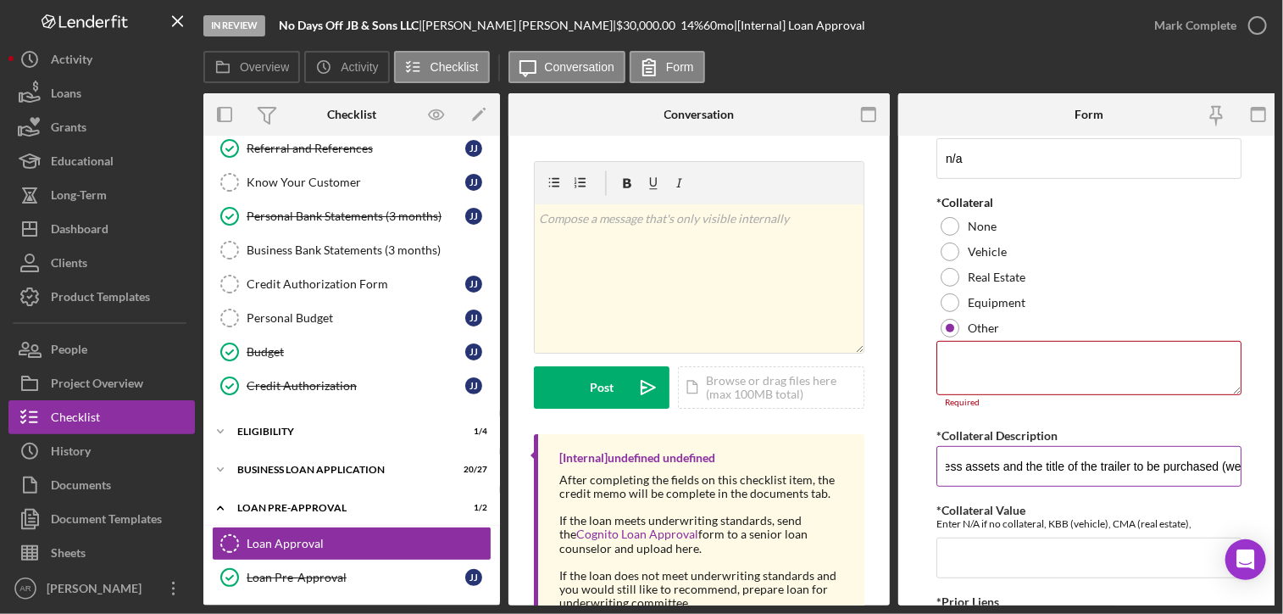
click at [1218, 467] on input "Blanket UCC on all business assets and the title of the trailer to be purchased…" at bounding box center [1089, 466] width 305 height 41
type input "Blanket UCC on all business assets and the title of the trailer to be purchased"
click at [1031, 552] on input "*Collateral Value" at bounding box center [1089, 557] width 305 height 41
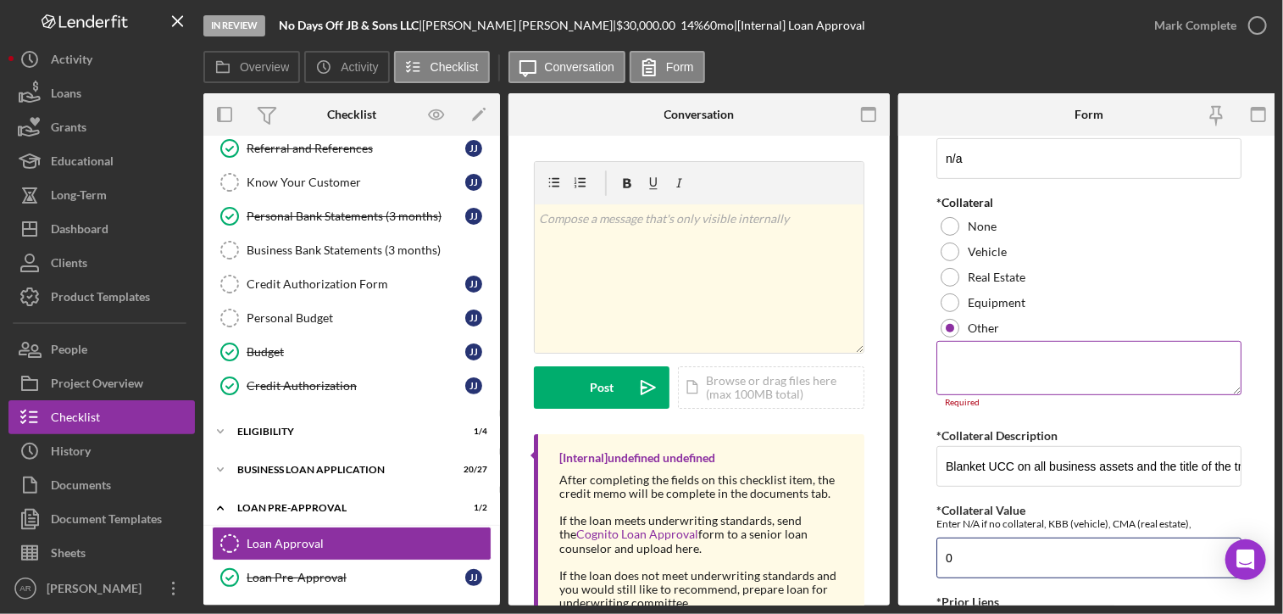
type input "0"
click at [995, 369] on textarea at bounding box center [1089, 368] width 305 height 54
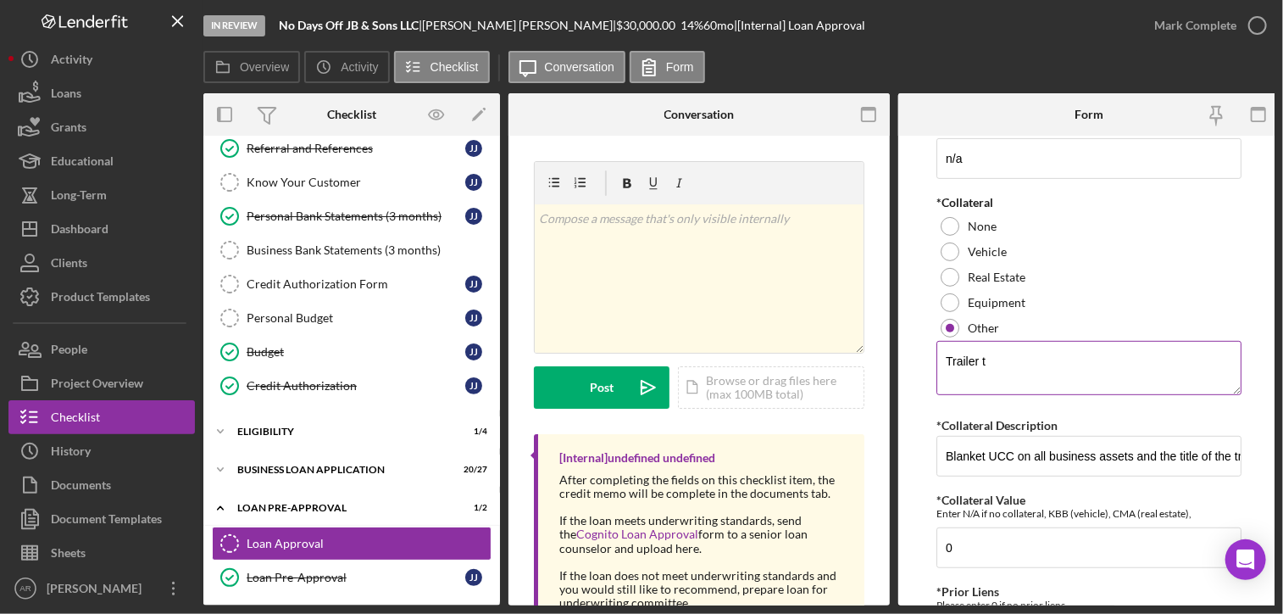
type textarea "Trailer to"
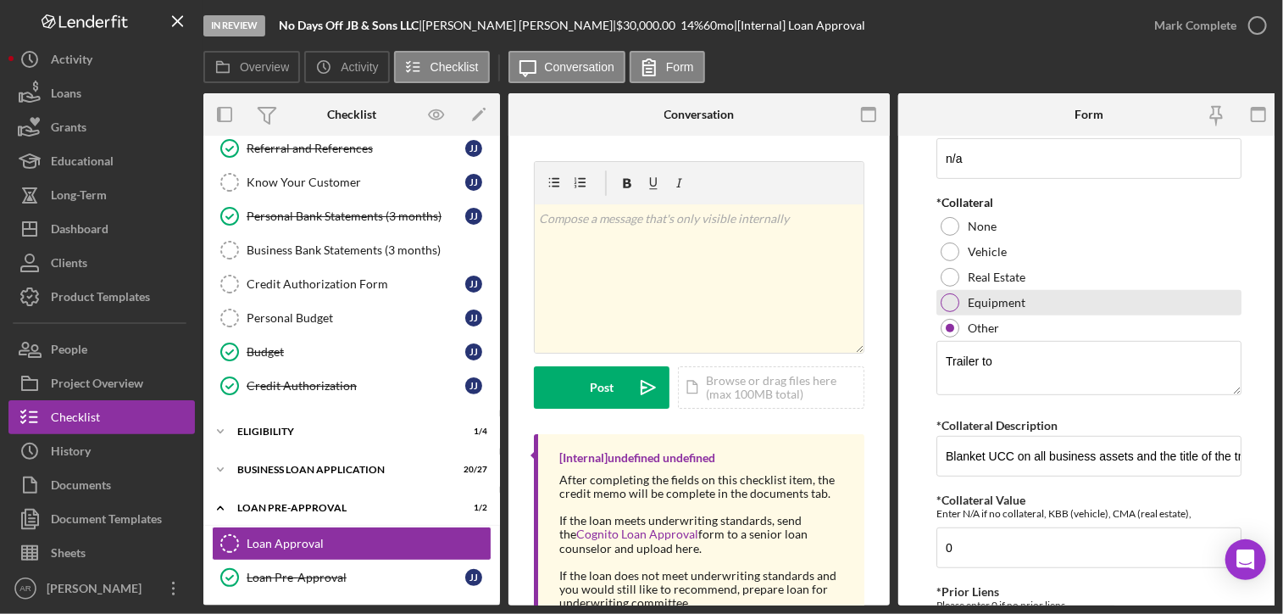
click at [951, 299] on div at bounding box center [950, 302] width 19 height 19
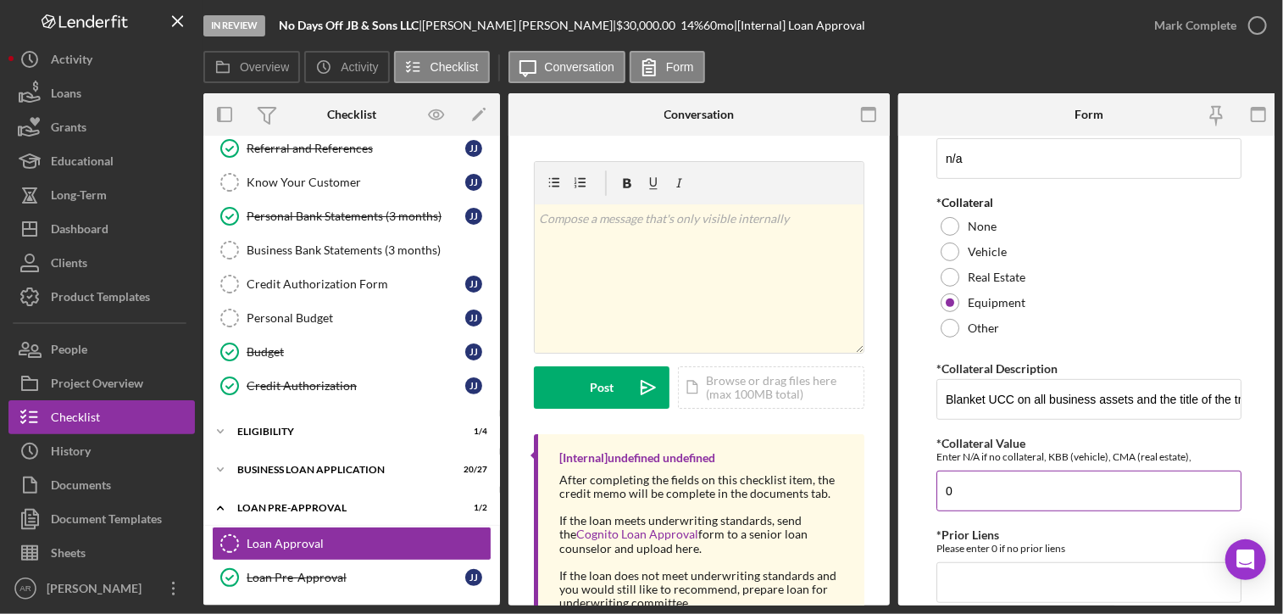
click at [1026, 455] on div "Enter N/A if no collateral, KBB (vehicle), CMA (real estate)," at bounding box center [1089, 456] width 305 height 13
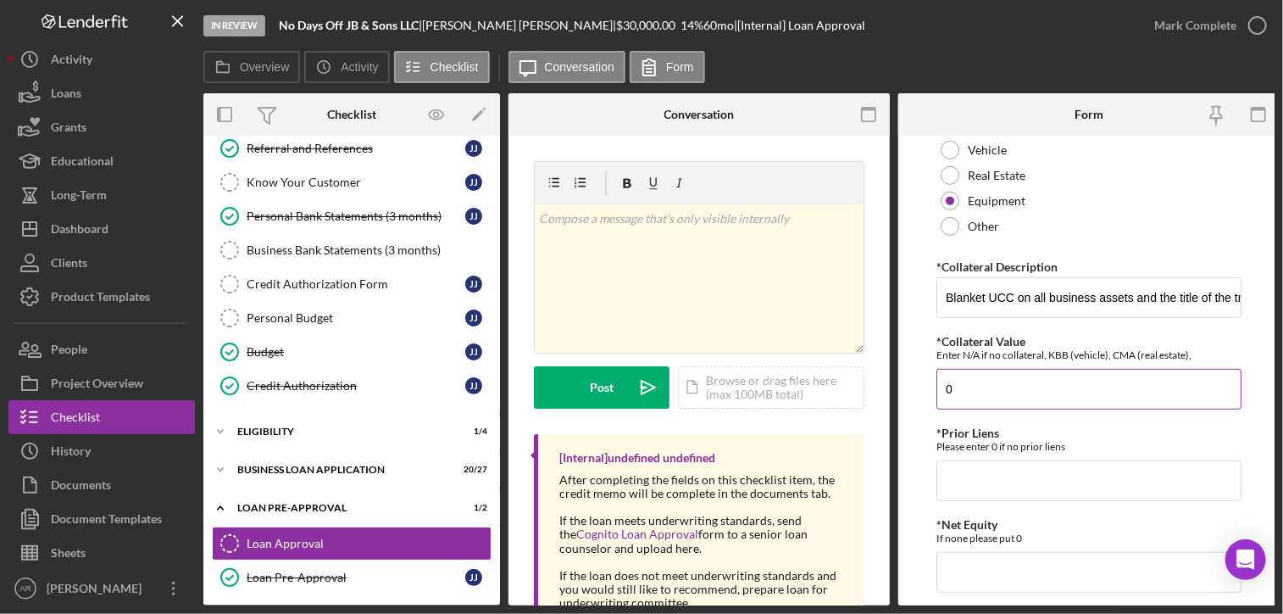
scroll to position [475, 0]
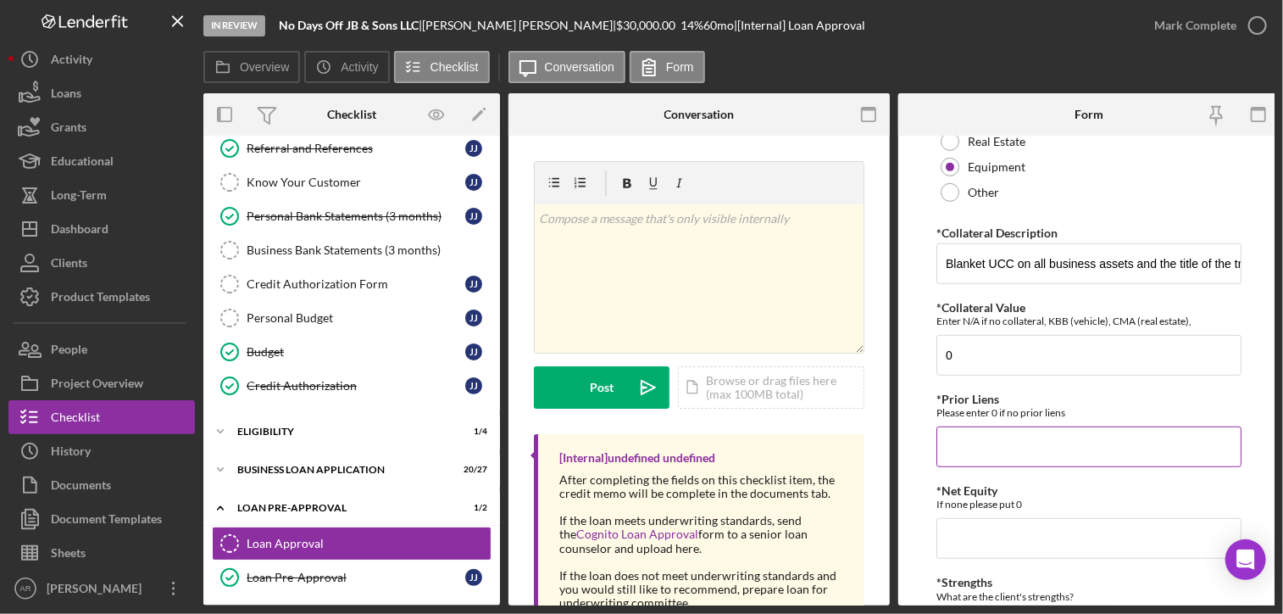
click at [1020, 454] on input "*Prior Liens" at bounding box center [1089, 446] width 305 height 41
type input "0"
click at [982, 537] on input "*Net Equity" at bounding box center [1089, 538] width 305 height 41
type input "0"
click at [993, 590] on div "What are the client's strengths?" at bounding box center [1089, 596] width 305 height 13
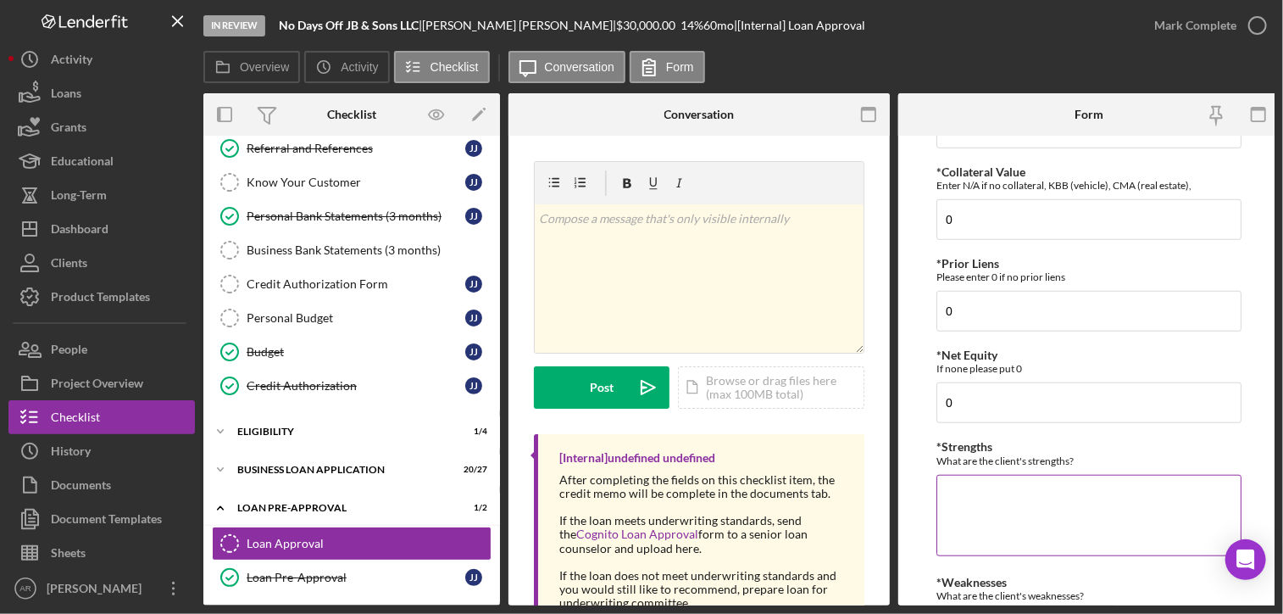
scroll to position [644, 0]
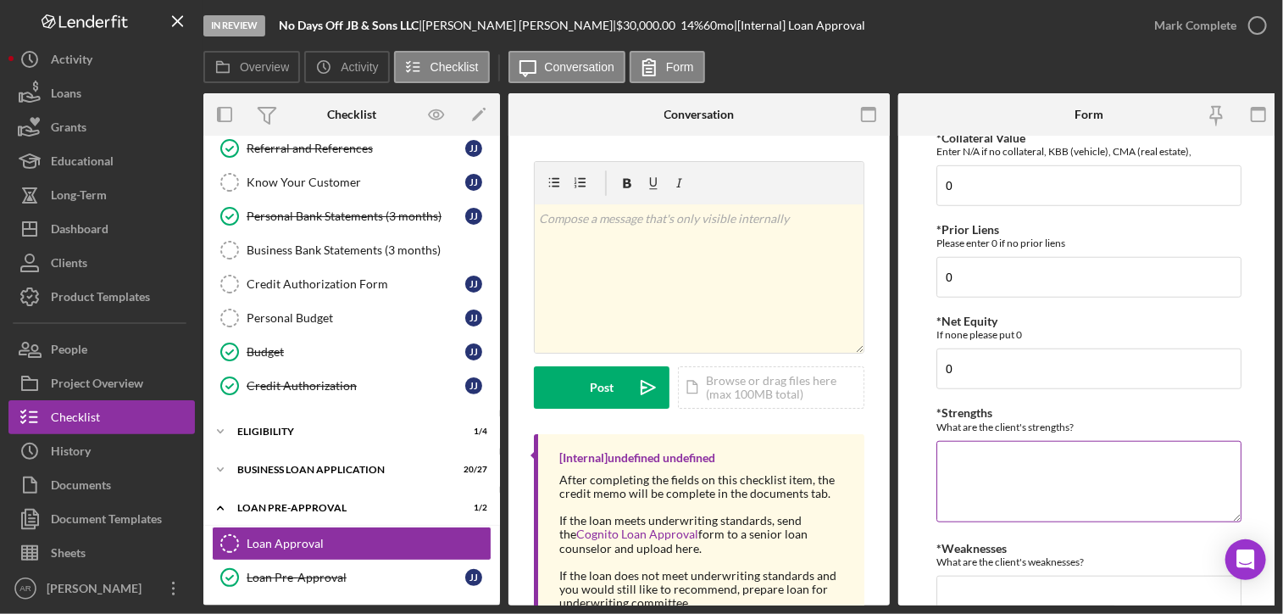
click at [964, 489] on textarea "*Strengths" at bounding box center [1089, 481] width 305 height 81
type textarea "Rural SSBCI Loan"
click at [999, 426] on div "What are the client's strengths?" at bounding box center [1089, 426] width 305 height 13
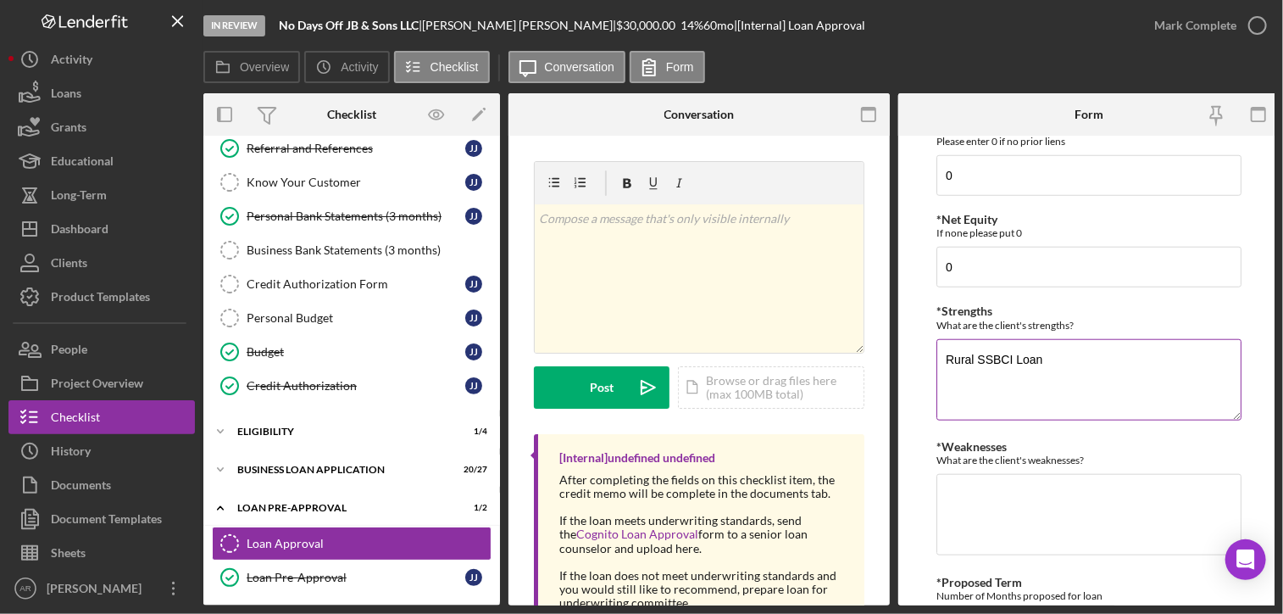
scroll to position [780, 0]
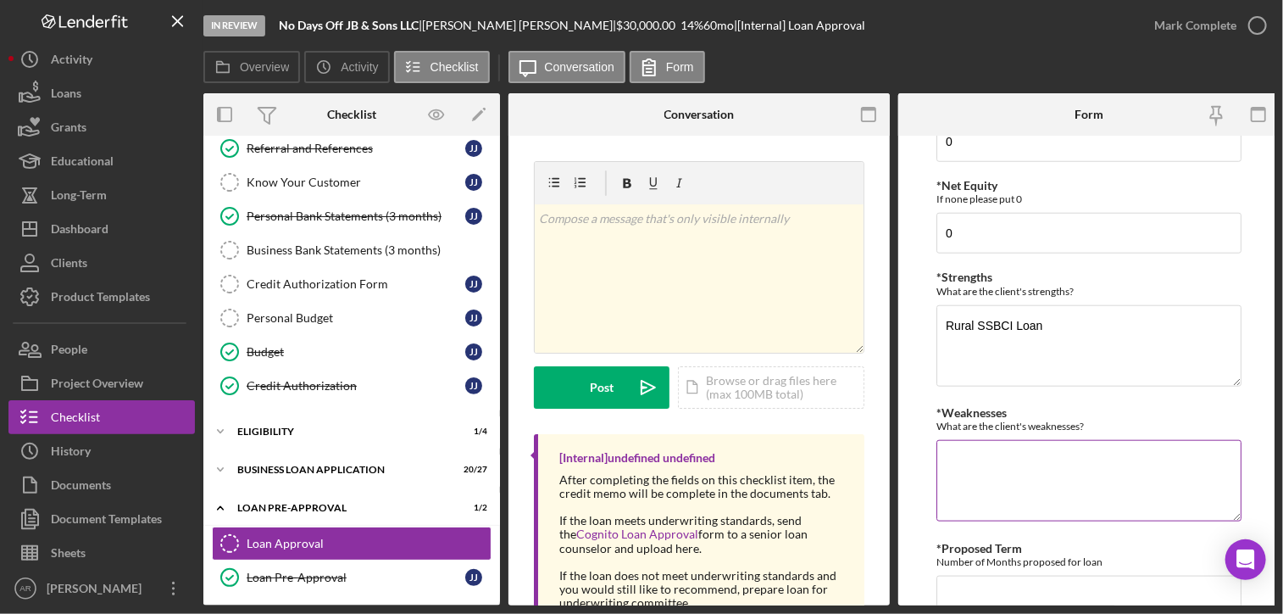
click at [973, 454] on textarea "*Weaknesses" at bounding box center [1089, 480] width 305 height 81
type textarea "scores (-40) on the matrix Under-collateralized"
click at [1048, 320] on textarea "Rural SSBCI Loan" at bounding box center [1089, 345] width 305 height 81
paste textarea "[PERSON_NAME] with the MSU SBDC"
click at [1030, 337] on textarea "Rural SSBCI Loan [PERSON_NAME] O referral ([PERSON_NAME] with the MSU SBDC" at bounding box center [1089, 345] width 305 height 81
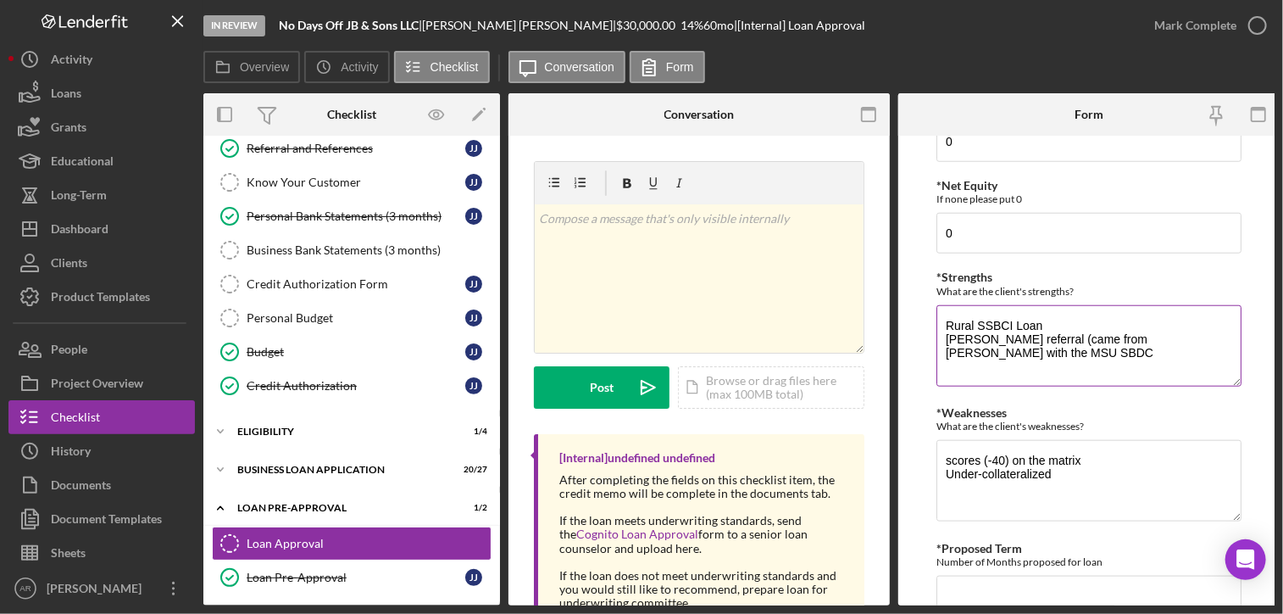
click at [981, 348] on textarea "Rural SSBCI Loan [PERSON_NAME] referral (came from [PERSON_NAME] with the MSU S…" at bounding box center [1089, 345] width 305 height 81
type textarea "Rural SSBCI Loan [PERSON_NAME] referral (came from [PERSON_NAME] with the MSU S…"
click at [1058, 471] on textarea "scores (-40) on the matrix Under-collateralized" at bounding box center [1089, 480] width 305 height 81
click at [1021, 287] on div "What are the client's strengths?" at bounding box center [1089, 291] width 305 height 13
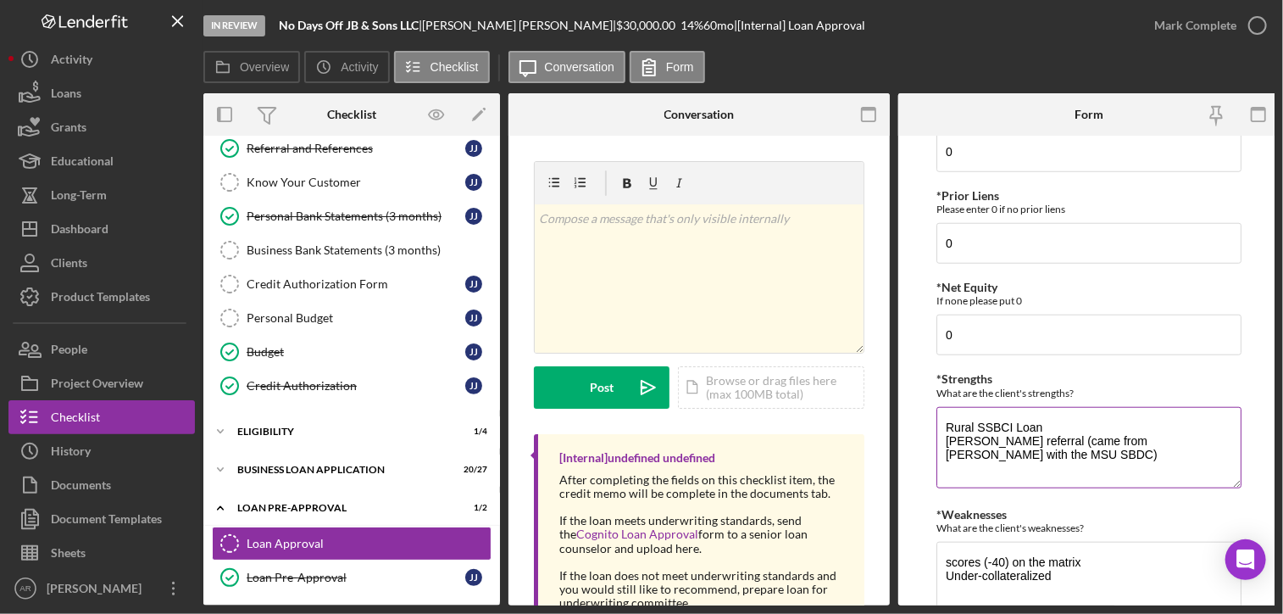
scroll to position [644, 0]
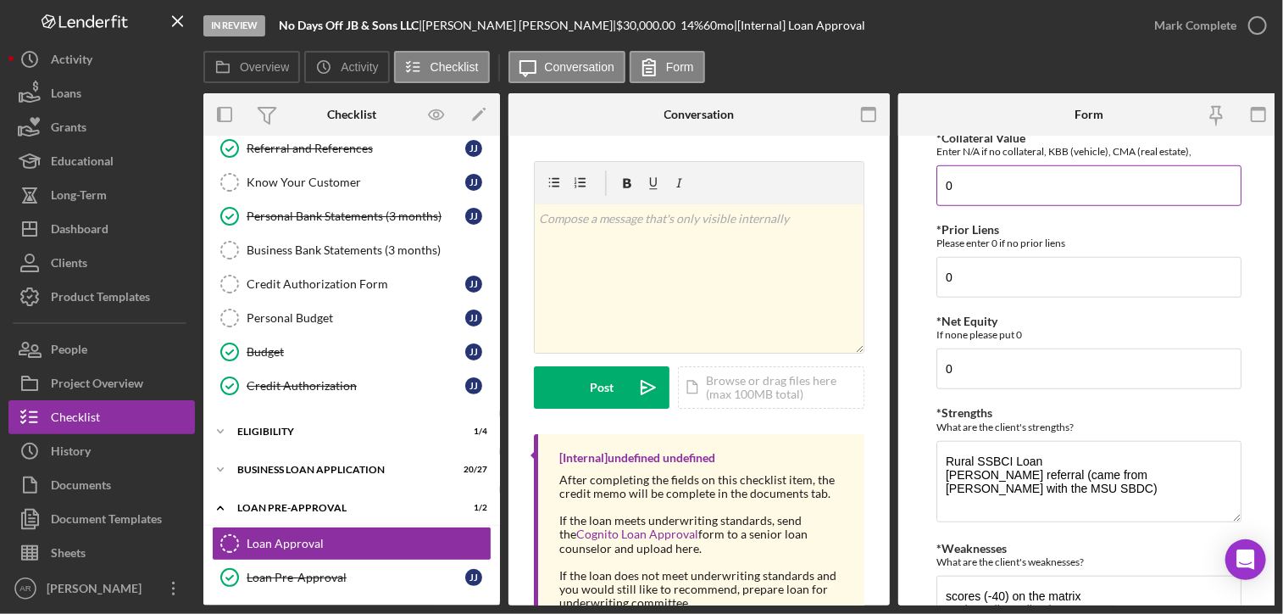
drag, startPoint x: 962, startPoint y: 189, endPoint x: 946, endPoint y: 185, distance: 16.7
click at [946, 185] on input "0" at bounding box center [1089, 185] width 305 height 41
type input "25000"
click at [946, 360] on input "0" at bounding box center [1089, 368] width 305 height 41
type input "25,000"
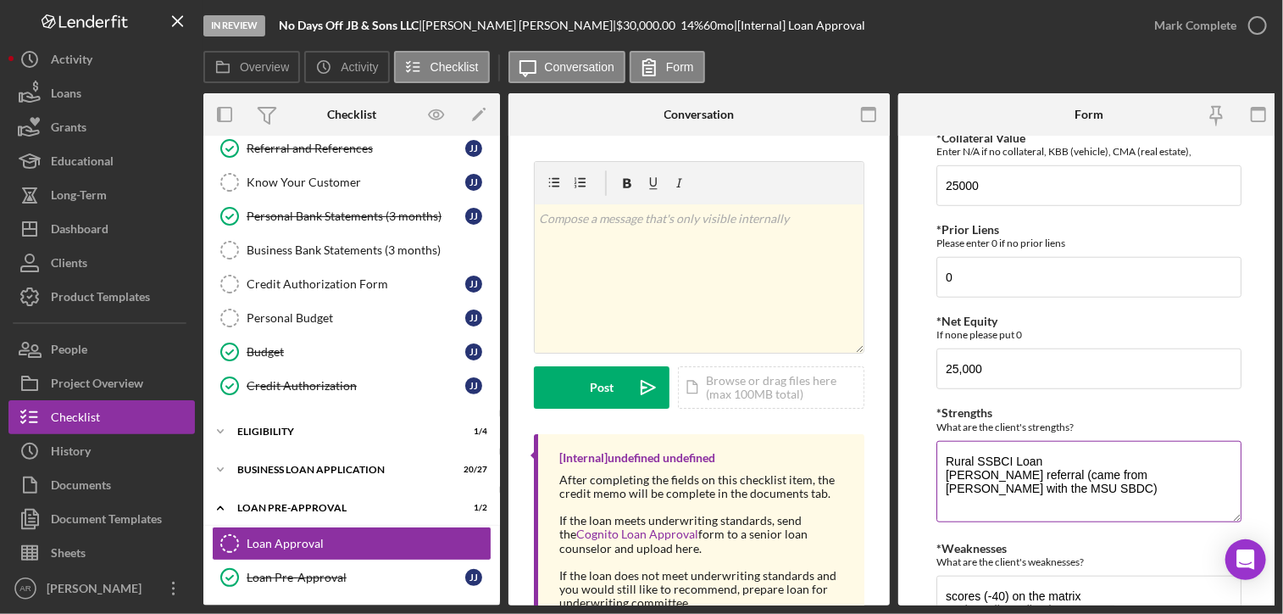
click at [1005, 473] on textarea "Rural SSBCI Loan [PERSON_NAME] referral (came from [PERSON_NAME] with the MSU S…" at bounding box center [1089, 481] width 305 height 81
click at [989, 449] on textarea "Rural SSBCI Loan [PERSON_NAME] referral (came from [PERSON_NAME] with the MSU S…" at bounding box center [1089, 481] width 305 height 81
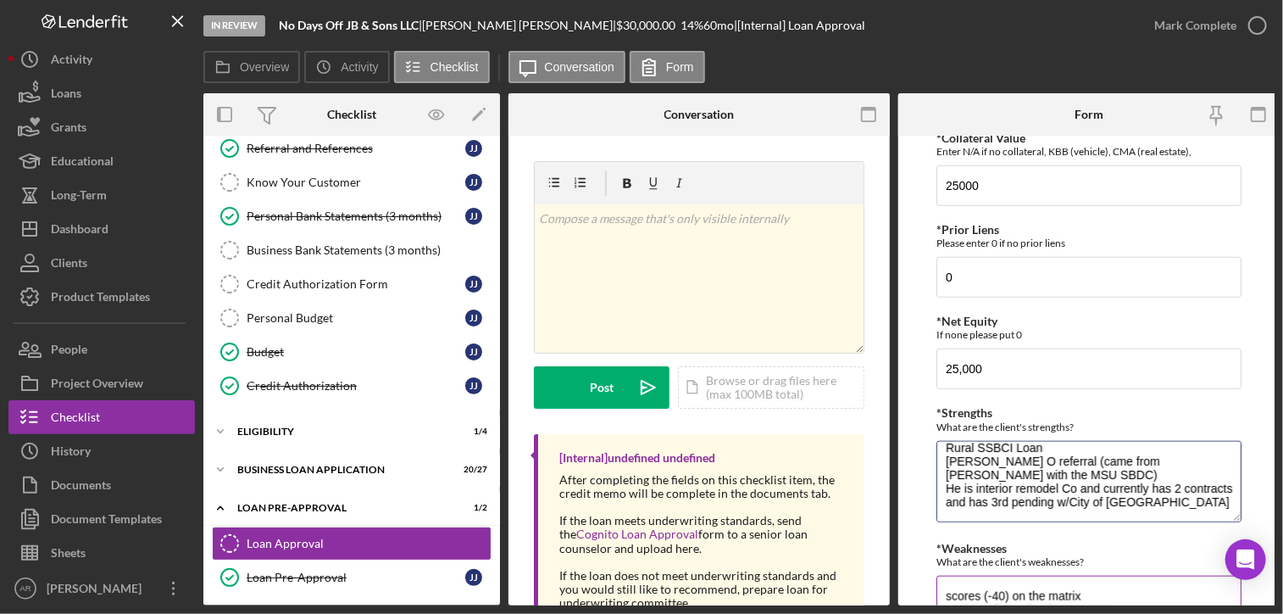
type textarea "Rural SSBCI Loan [PERSON_NAME] O referral (came from [PERSON_NAME] with the MSU…"
click at [1023, 593] on textarea "scores (-40) on the matrix Under-collateralized" at bounding box center [1089, 616] width 305 height 81
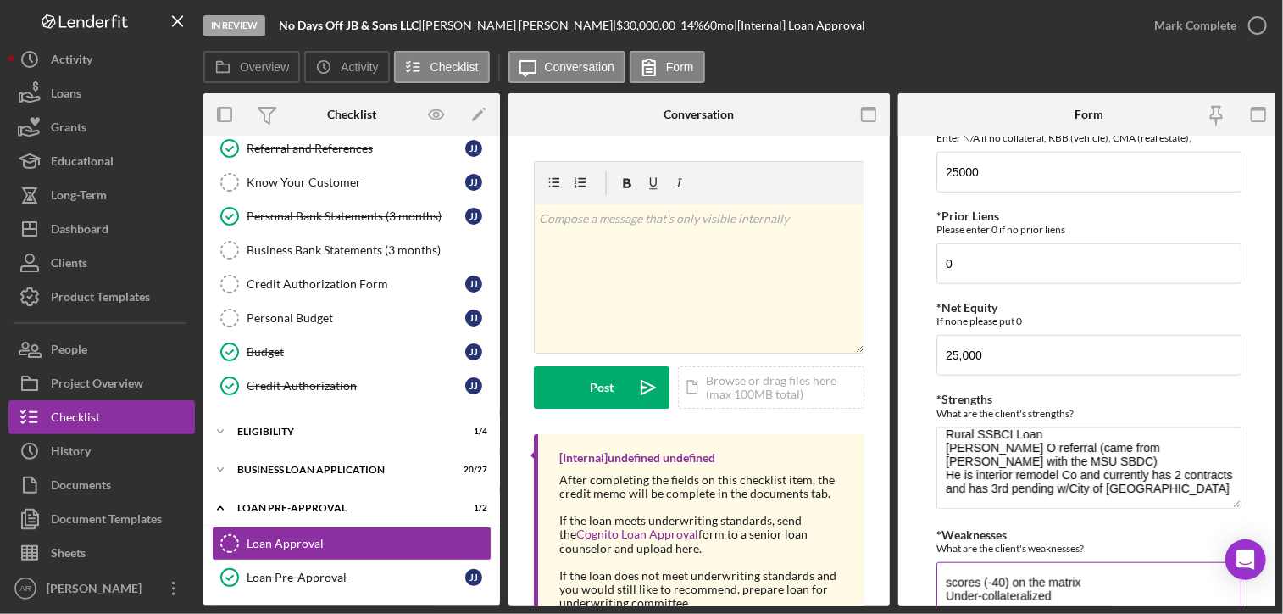
scroll to position [671, 0]
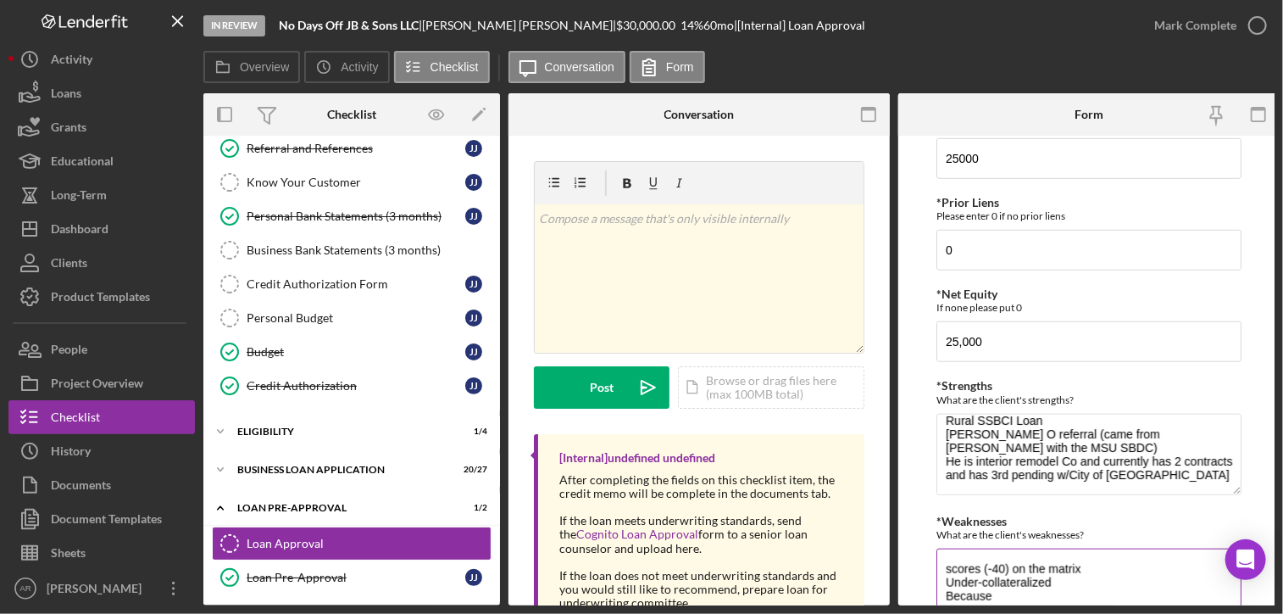
click at [999, 589] on textarea "scores (-40) on the matrix Under-collateralized Because" at bounding box center [1089, 588] width 305 height 81
click at [1057, 577] on textarea "scores (-40) on the matrix Under-collateralized Because" at bounding box center [1089, 588] width 305 height 81
click at [1000, 398] on div "What are the client's strengths?" at bounding box center [1089, 399] width 305 height 13
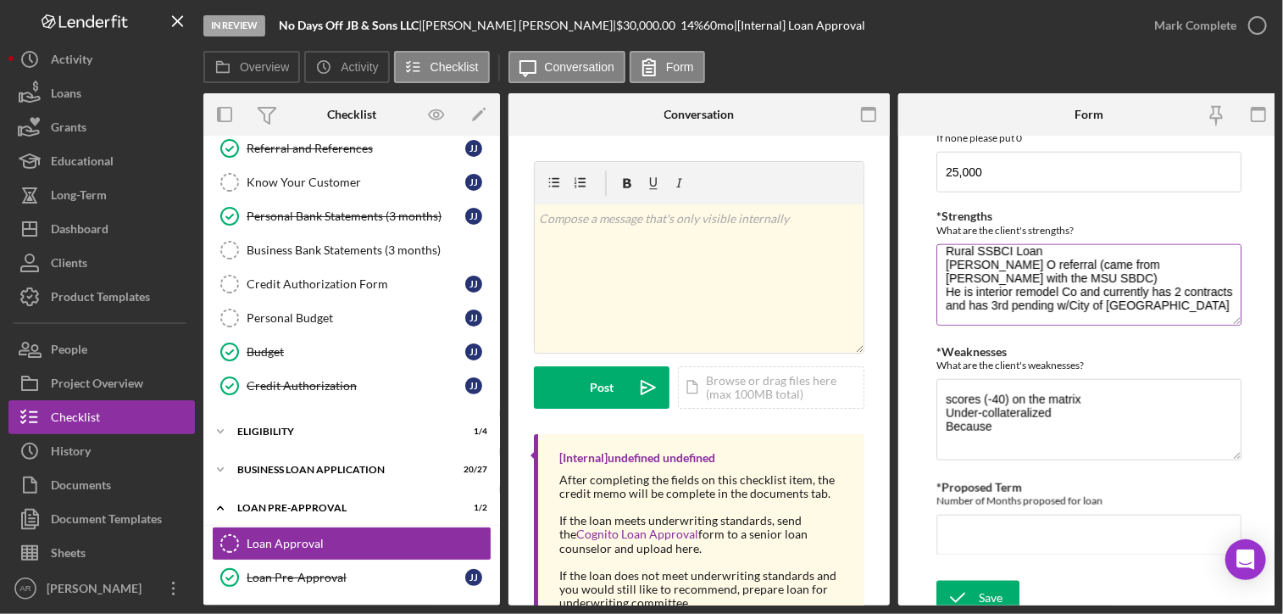
scroll to position [854, 0]
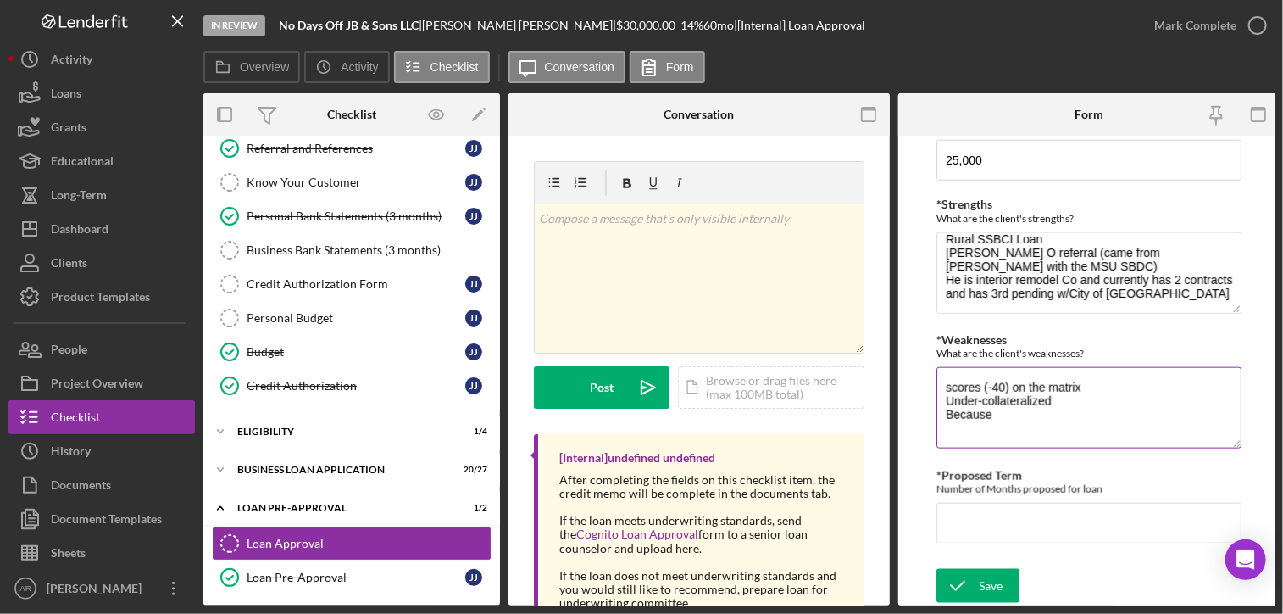
click at [1060, 391] on textarea "scores (-40) on the matrix Under-collateralized Because" at bounding box center [1089, 407] width 305 height 81
paste textarea "567"
drag, startPoint x: 959, startPoint y: 436, endPoint x: 973, endPoint y: 423, distance: 19.2
click at [973, 423] on textarea "scores (-40) on the matrix Under-collateralized 567 TU personal credit and late…" at bounding box center [1089, 407] width 305 height 81
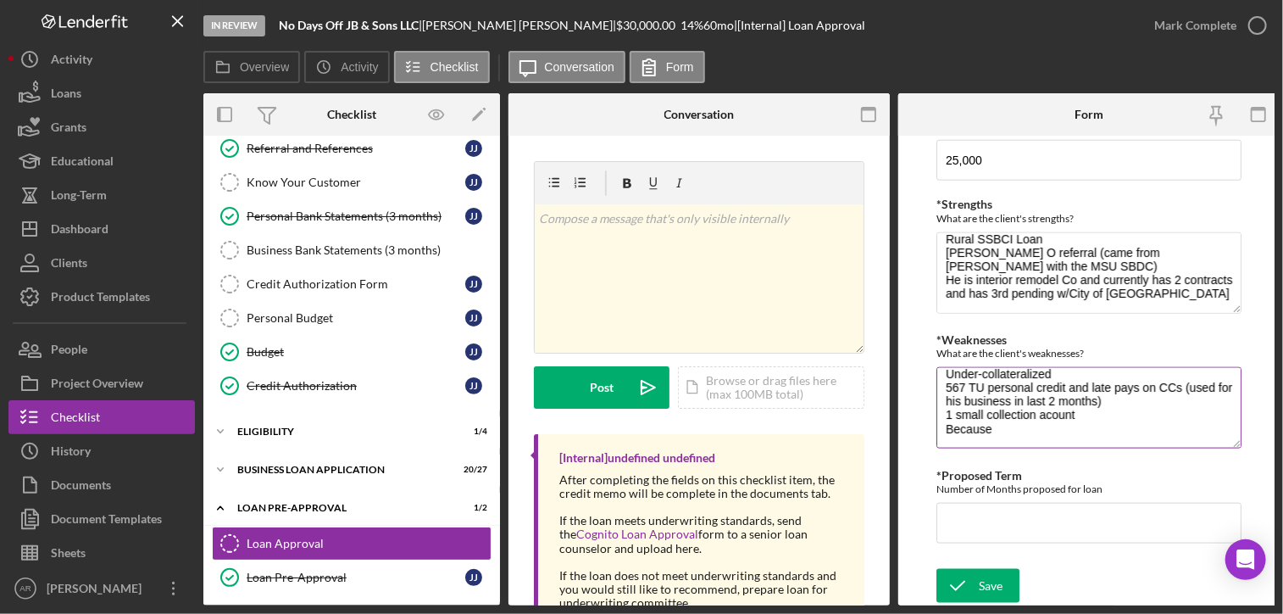
drag, startPoint x: 957, startPoint y: 411, endPoint x: 983, endPoint y: 409, distance: 26.3
click at [983, 409] on textarea "scores (-40) on the matrix Under-collateralized 567 TU personal credit and late…" at bounding box center [1089, 407] width 305 height 81
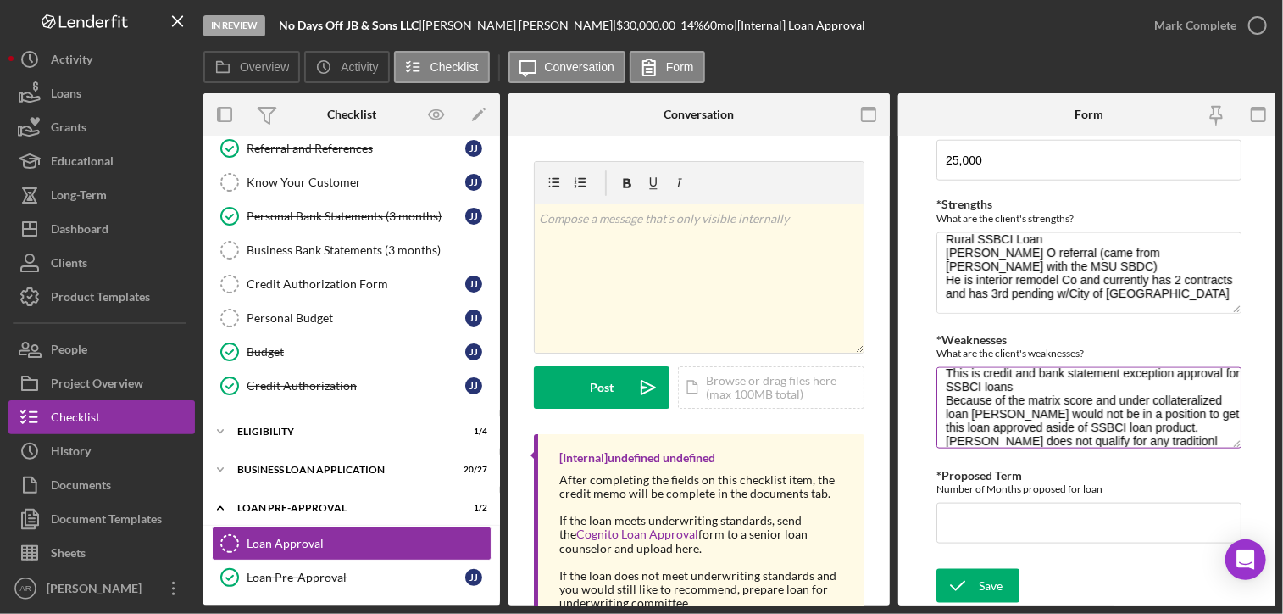
scroll to position [97, 0]
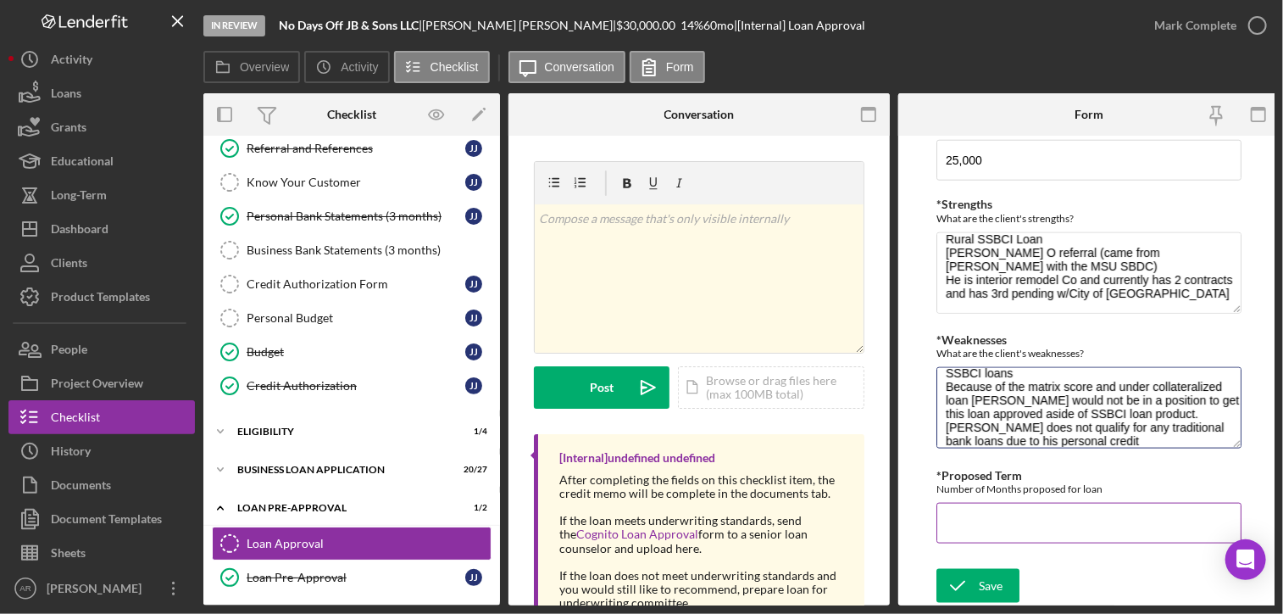
type textarea "scores (-40) on the matrix Under-collateralized 567 TU personal credit and late…"
click at [969, 521] on input "*Proposed Term" at bounding box center [1089, 523] width 305 height 41
type input "60"
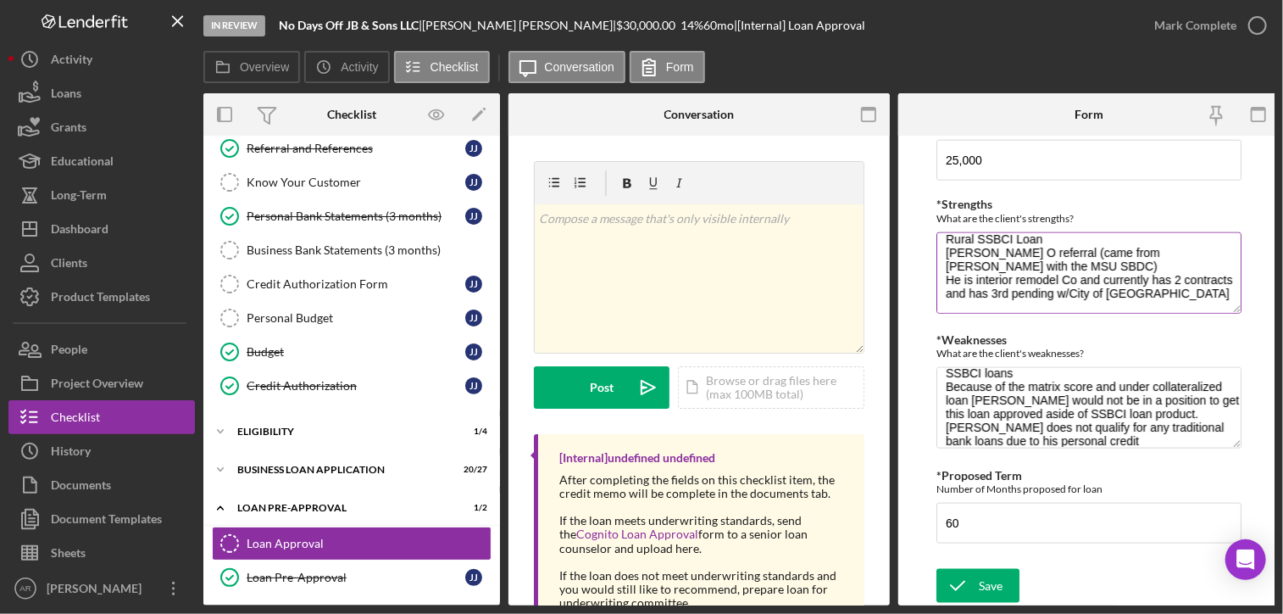
click at [1028, 212] on div "What are the client's strengths?" at bounding box center [1089, 218] width 305 height 13
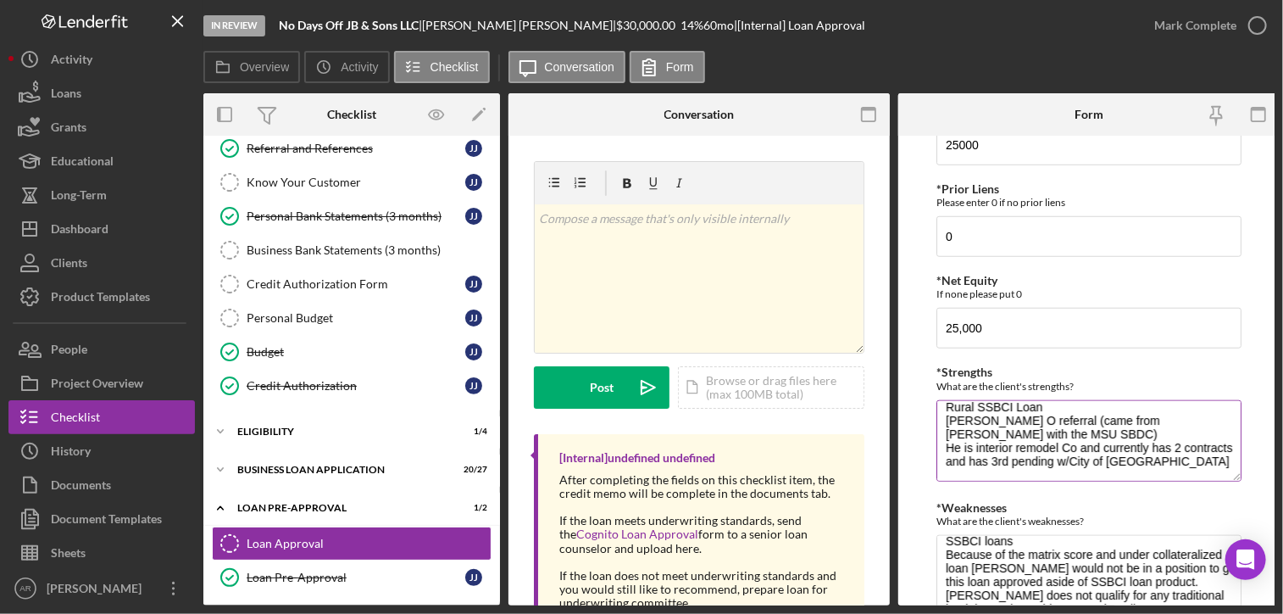
scroll to position [651, 0]
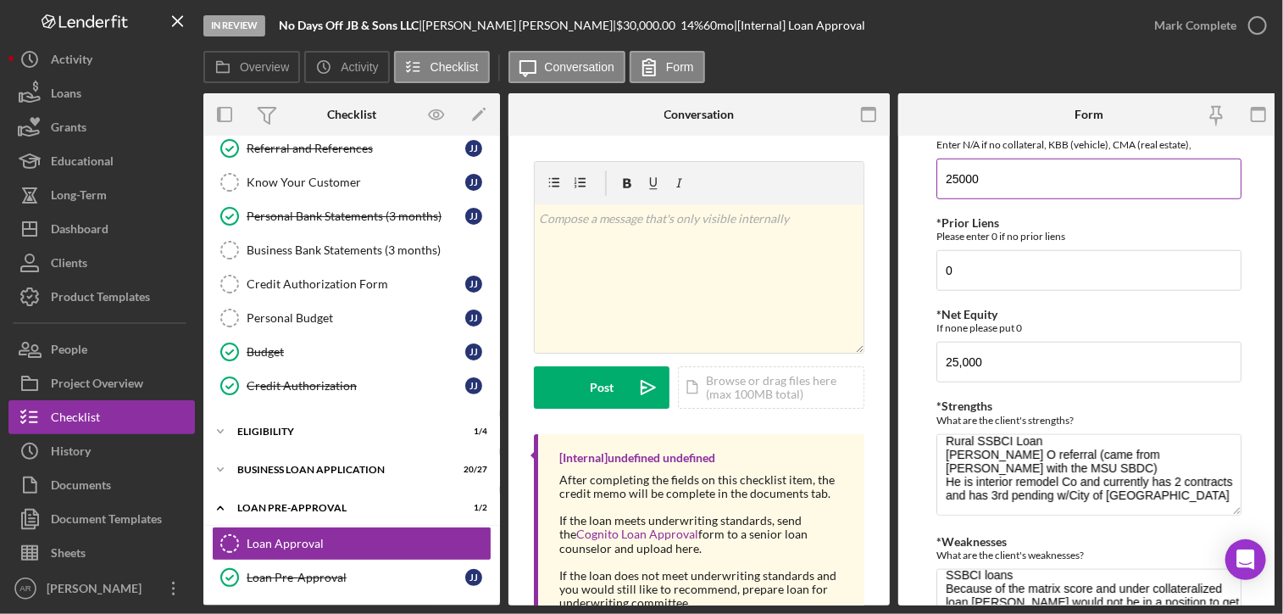
drag, startPoint x: 982, startPoint y: 176, endPoint x: 953, endPoint y: 175, distance: 29.7
click at [953, 175] on input "25000" at bounding box center [1089, 179] width 305 height 41
drag, startPoint x: 982, startPoint y: 178, endPoint x: 941, endPoint y: 178, distance: 41.5
click at [941, 178] on input "29144" at bounding box center [1089, 179] width 305 height 41
type input "29144"
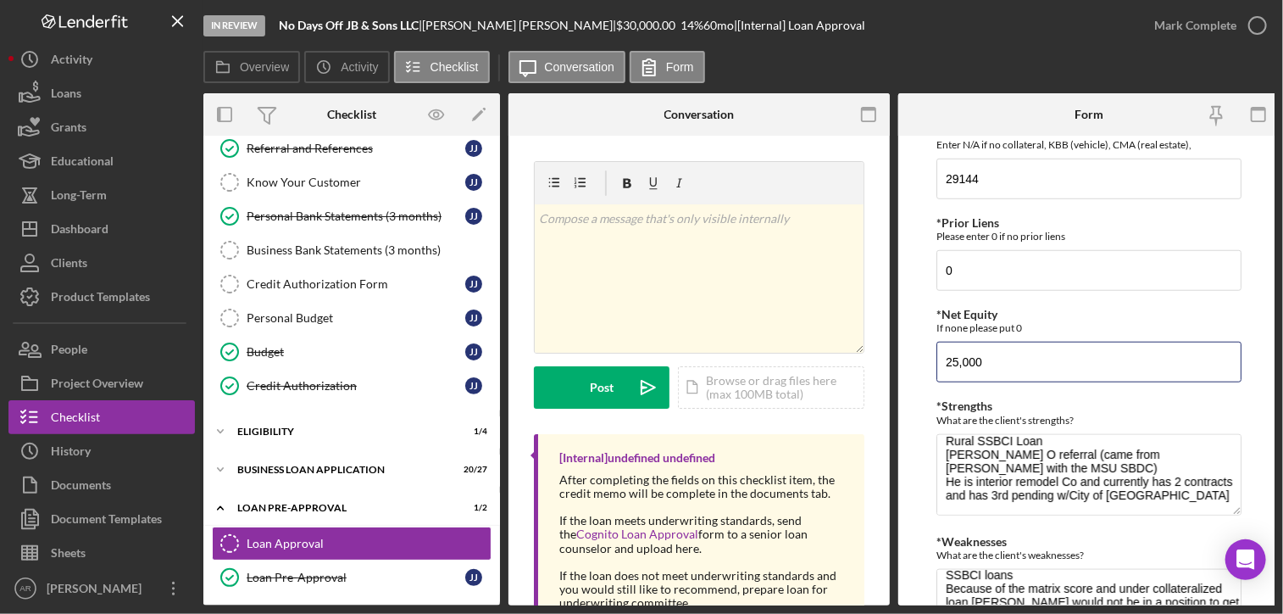
drag, startPoint x: 984, startPoint y: 356, endPoint x: 921, endPoint y: 365, distance: 64.1
click at [921, 365] on form "*Proposed Monthly Payment Update the loan amount and term on the client project…" at bounding box center [1089, 371] width 381 height 470
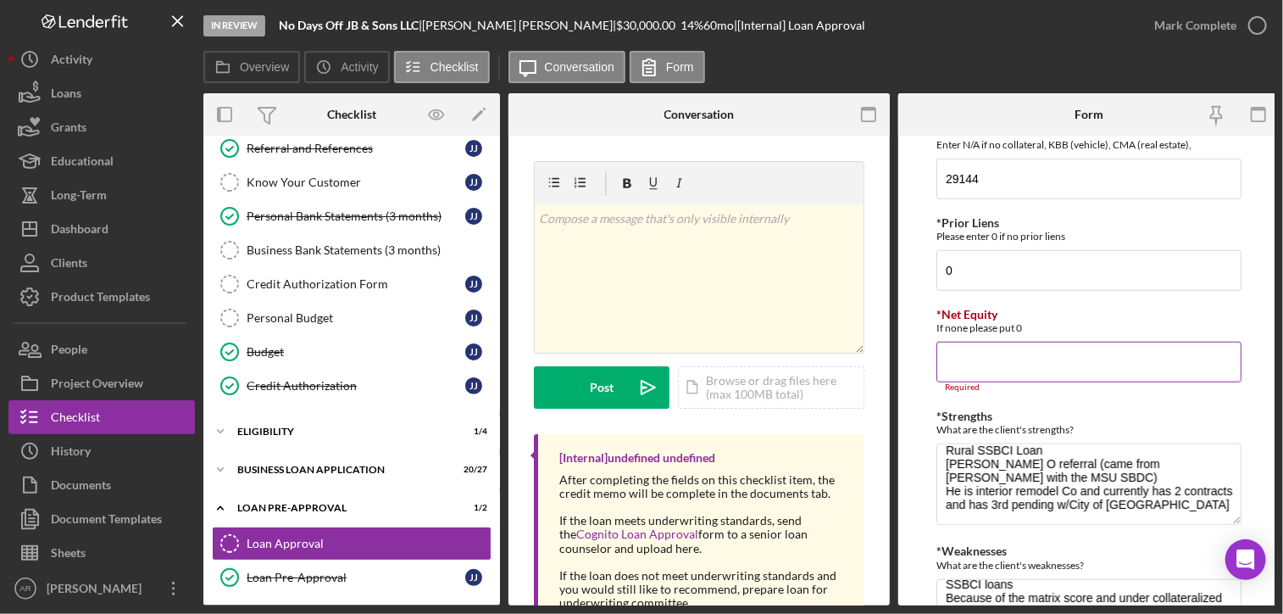
paste input "29,144"
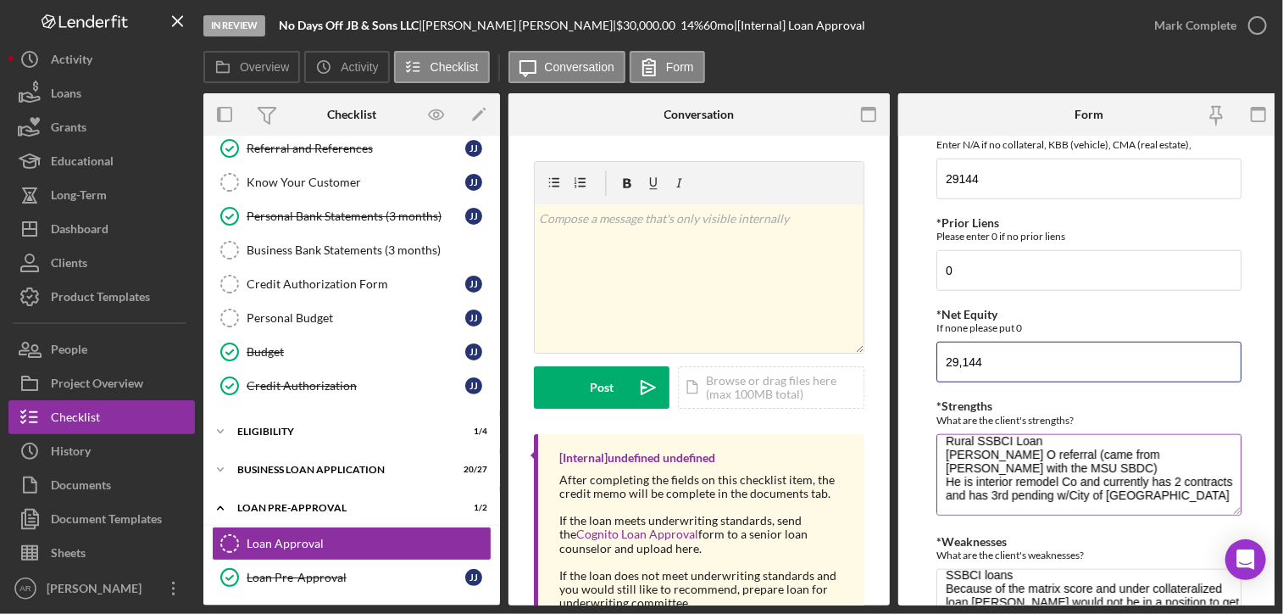
type input "29,144"
click at [1034, 417] on div "What are the client's strengths?" at bounding box center [1089, 420] width 305 height 13
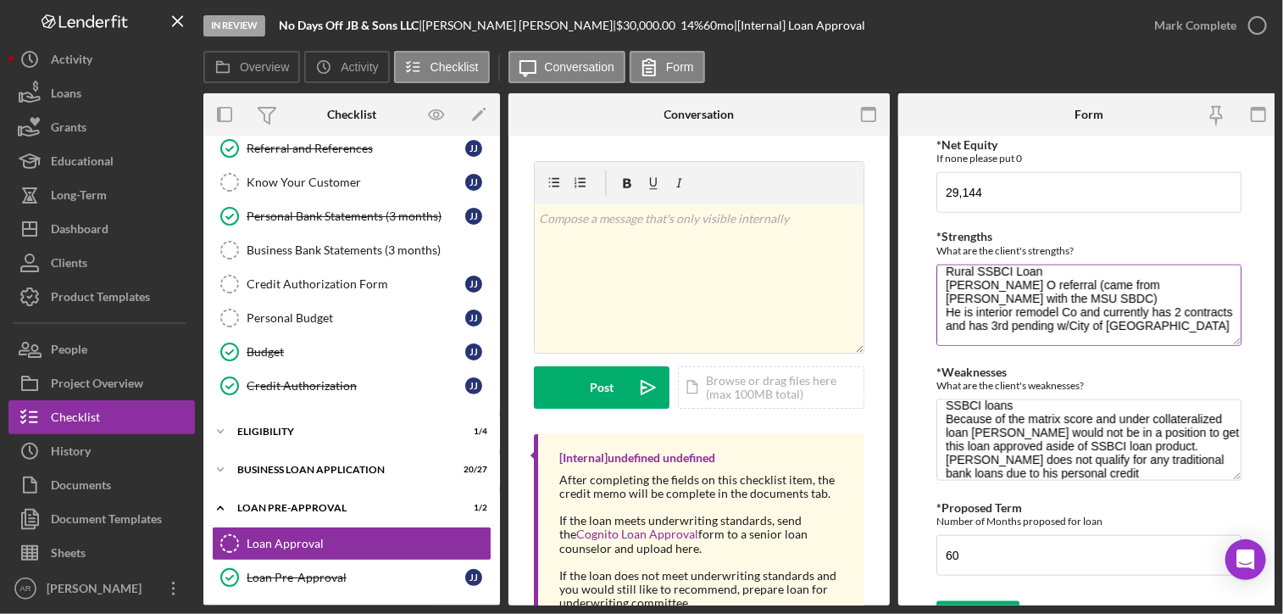
scroll to position [854, 0]
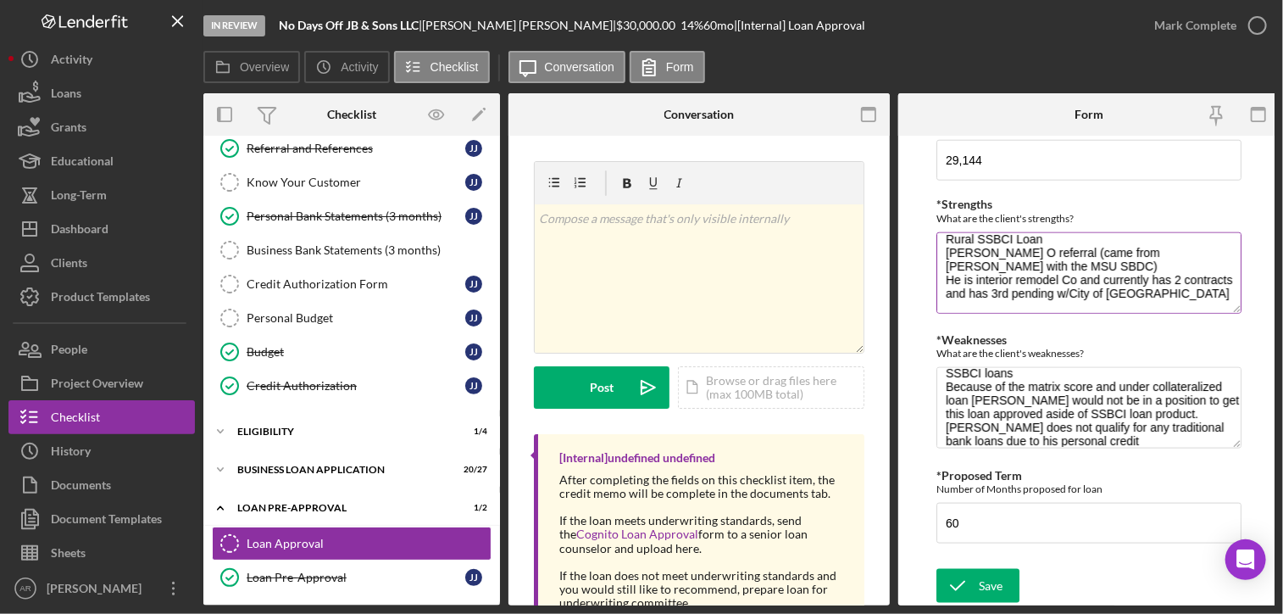
click at [1071, 278] on textarea "Rural SSBCI Loan [PERSON_NAME] O referral (came from [PERSON_NAME] with the MSU…" at bounding box center [1089, 272] width 305 height 81
click at [1038, 212] on div "What are the client's strengths?" at bounding box center [1089, 218] width 305 height 13
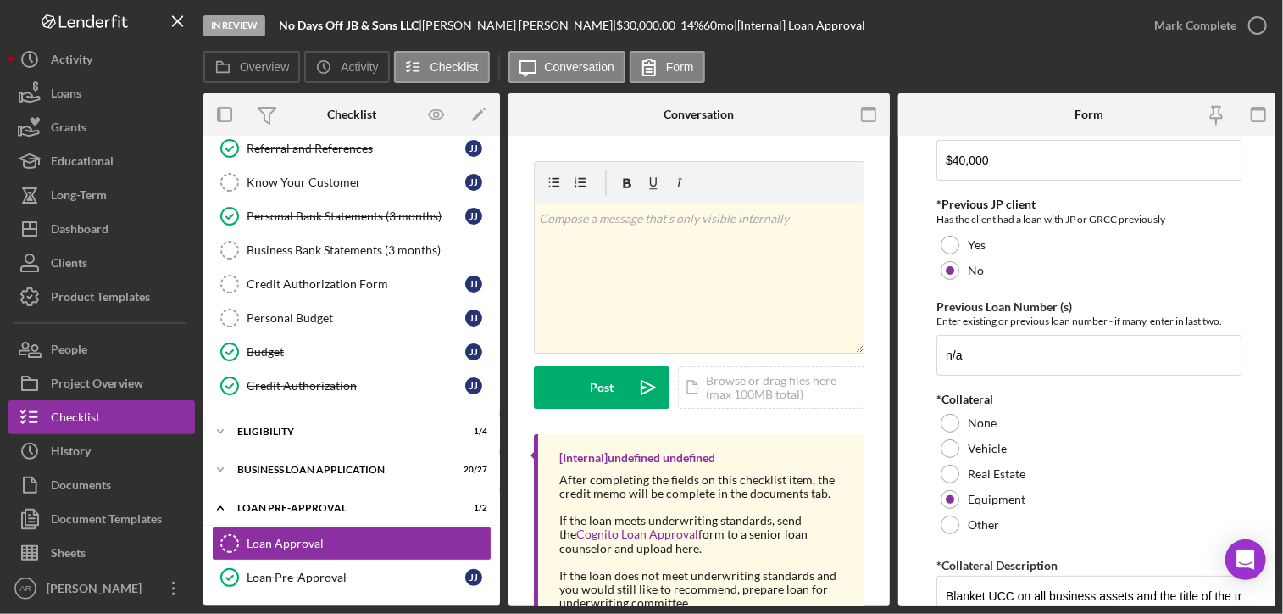
scroll to position [109, 0]
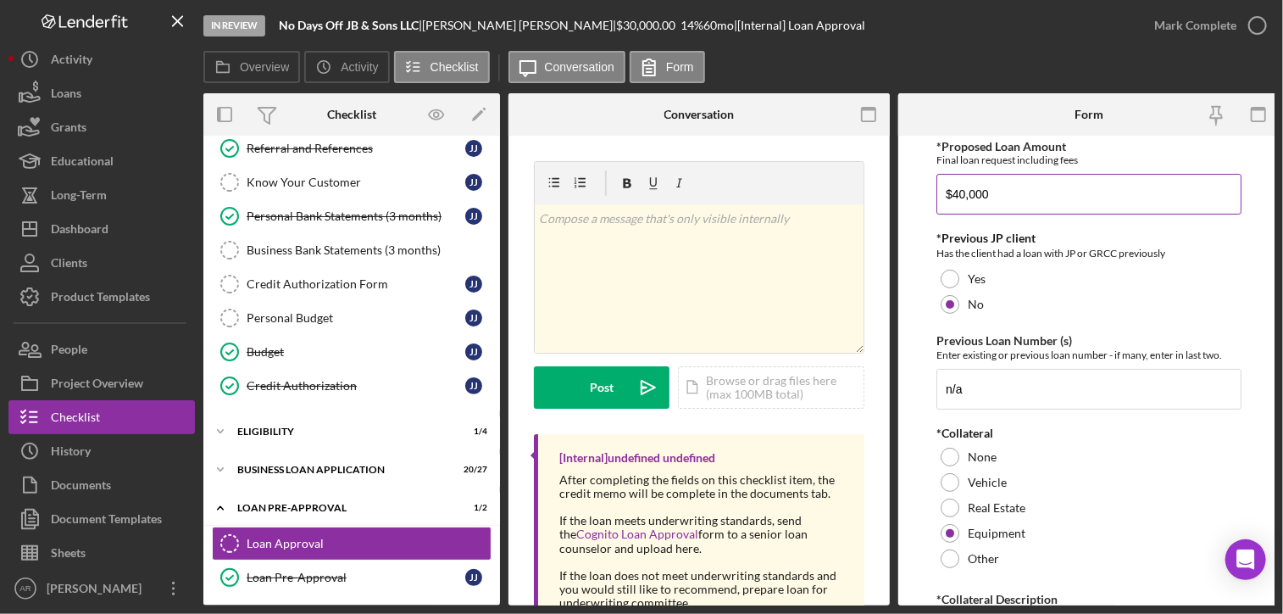
click at [957, 190] on input "$40,000" at bounding box center [1089, 194] width 305 height 41
type input "$30,000"
click at [1002, 252] on div "Has the client had a loan with JP or GRCC previously" at bounding box center [1089, 253] width 305 height 17
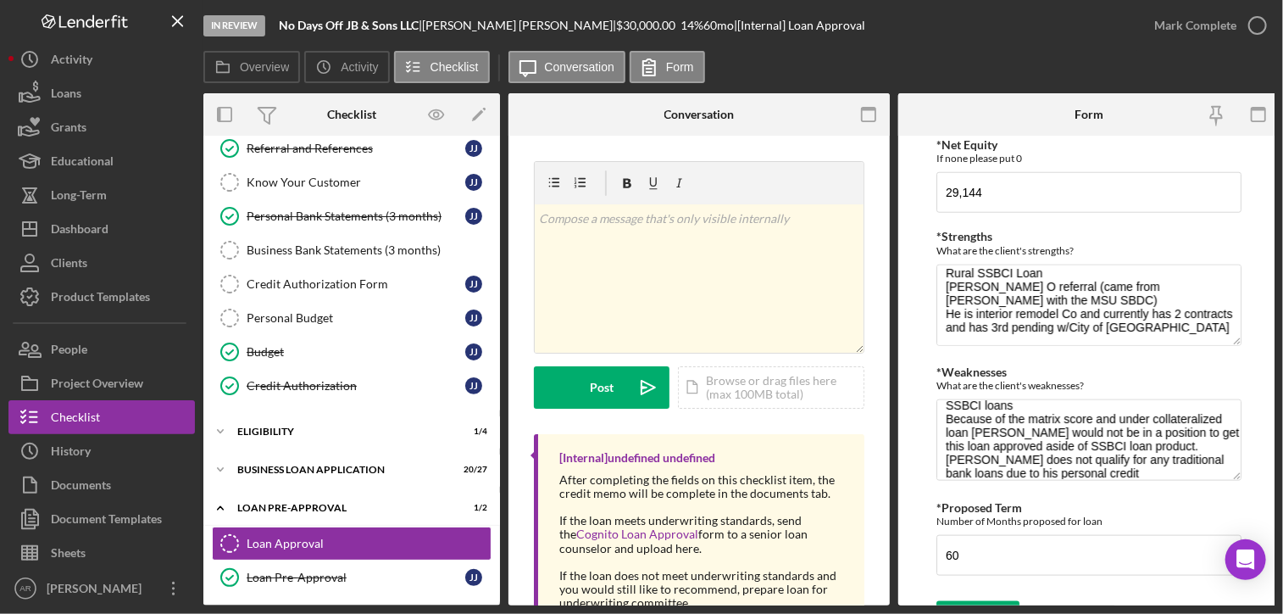
scroll to position [854, 0]
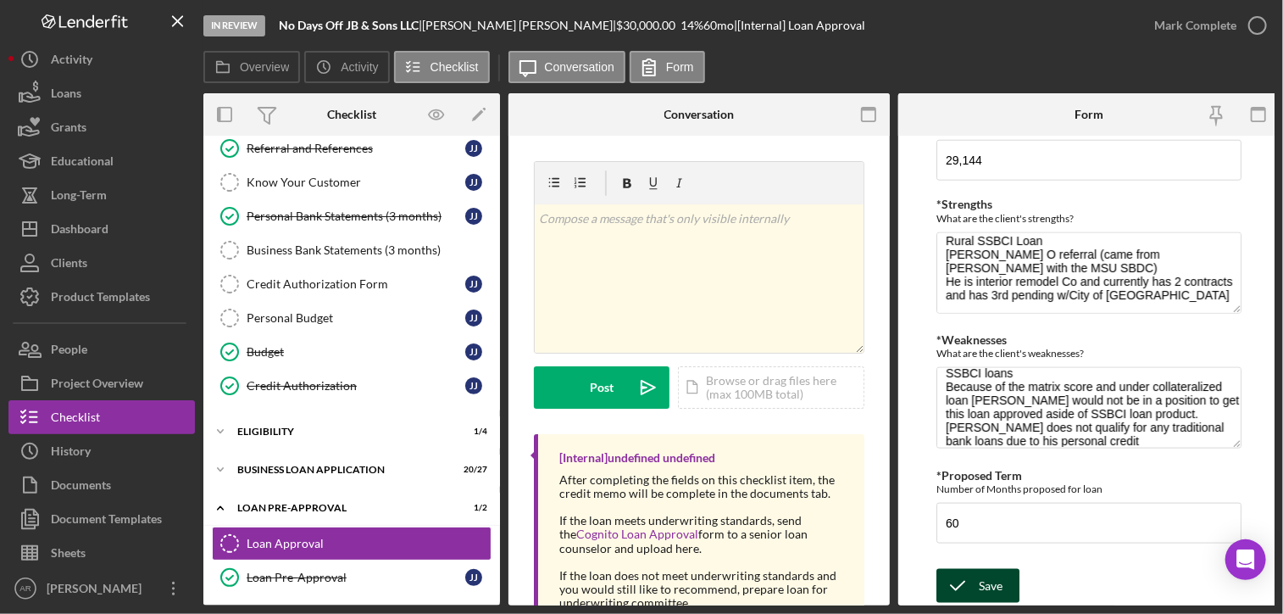
click at [980, 580] on div "Save" at bounding box center [991, 586] width 24 height 34
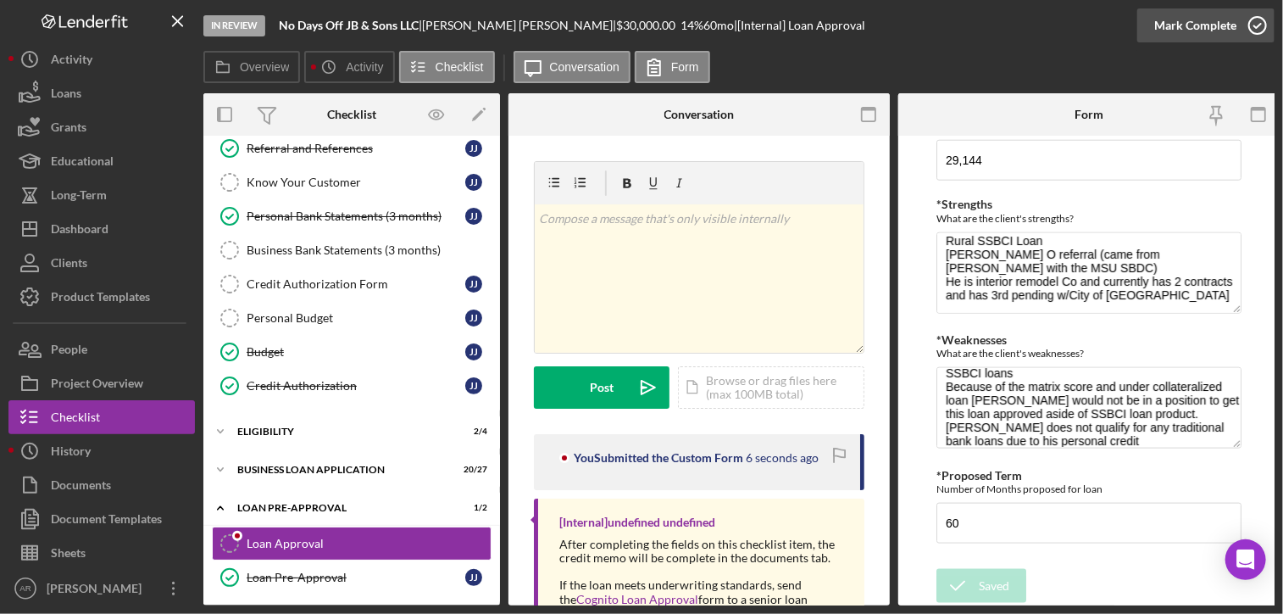
click at [1257, 23] on icon "button" at bounding box center [1258, 25] width 42 height 42
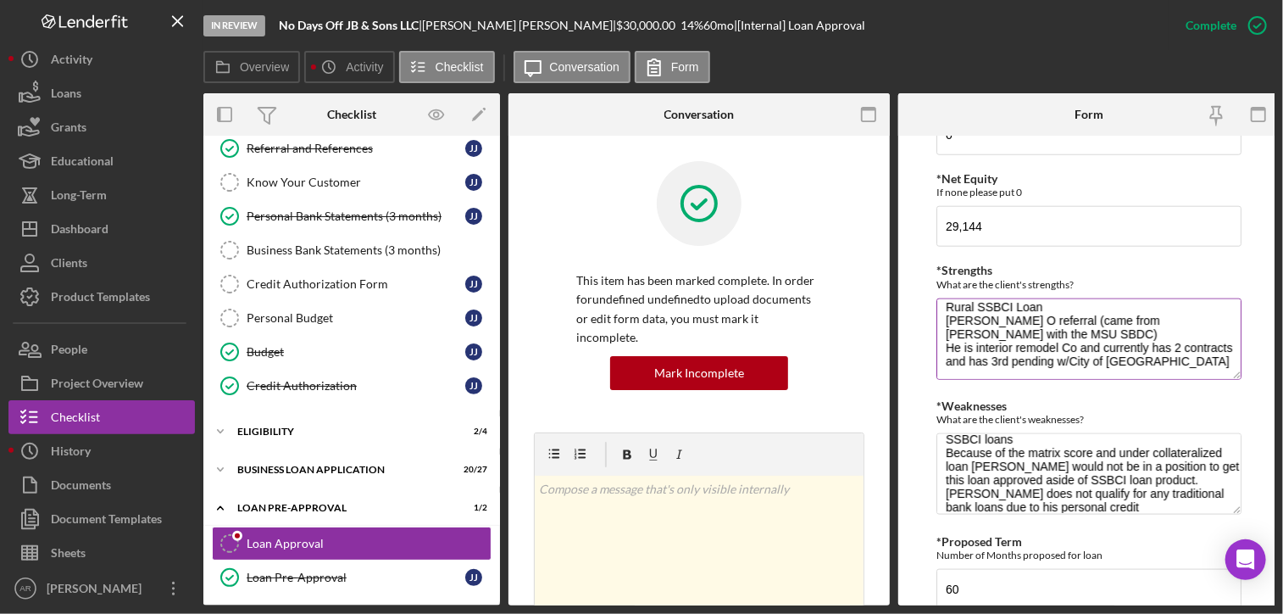
scroll to position [922, 0]
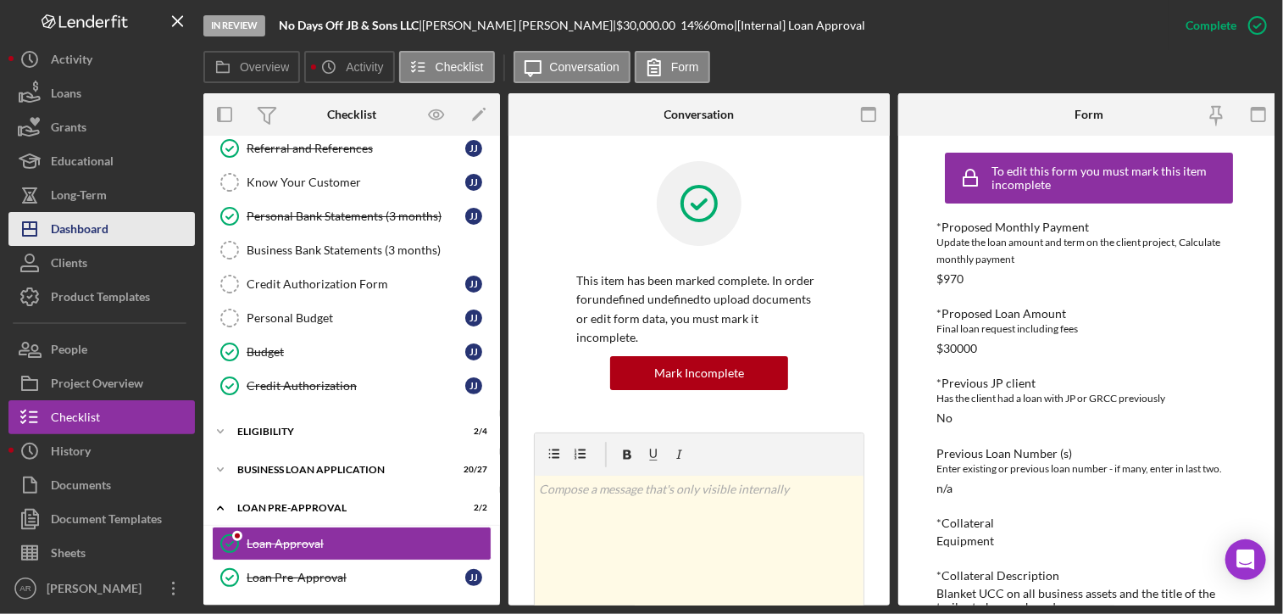
click at [69, 224] on div "Dashboard" at bounding box center [80, 231] width 58 height 38
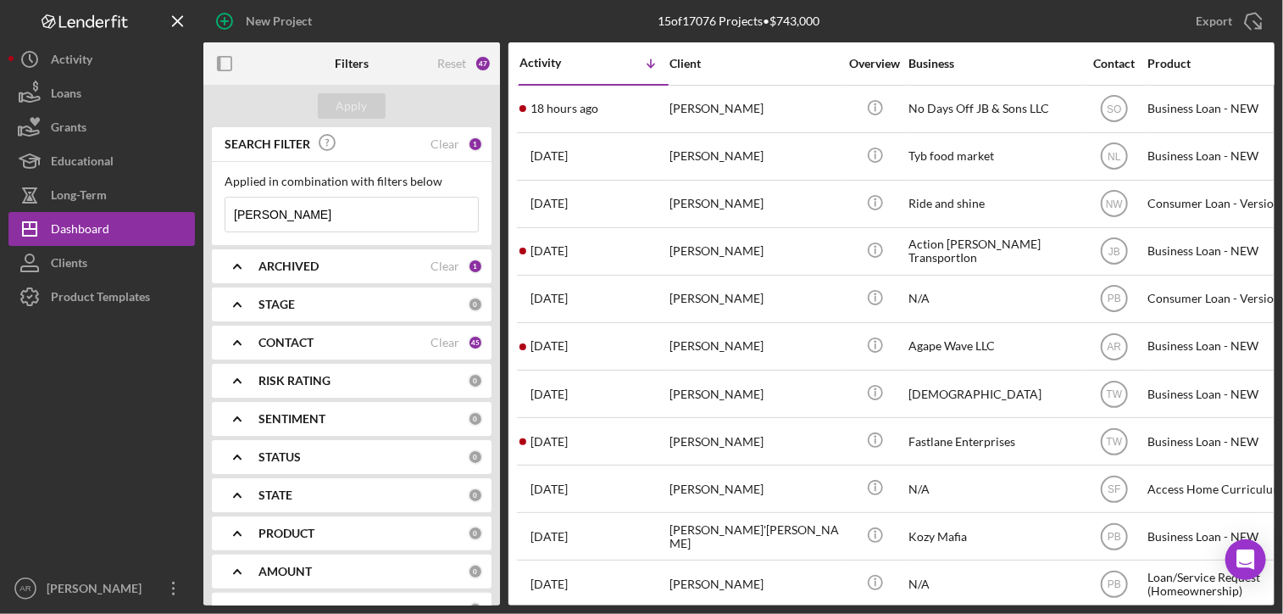
drag, startPoint x: 233, startPoint y: 214, endPoint x: 278, endPoint y: 216, distance: 45.0
click at [278, 216] on input "[PERSON_NAME]" at bounding box center [351, 215] width 253 height 34
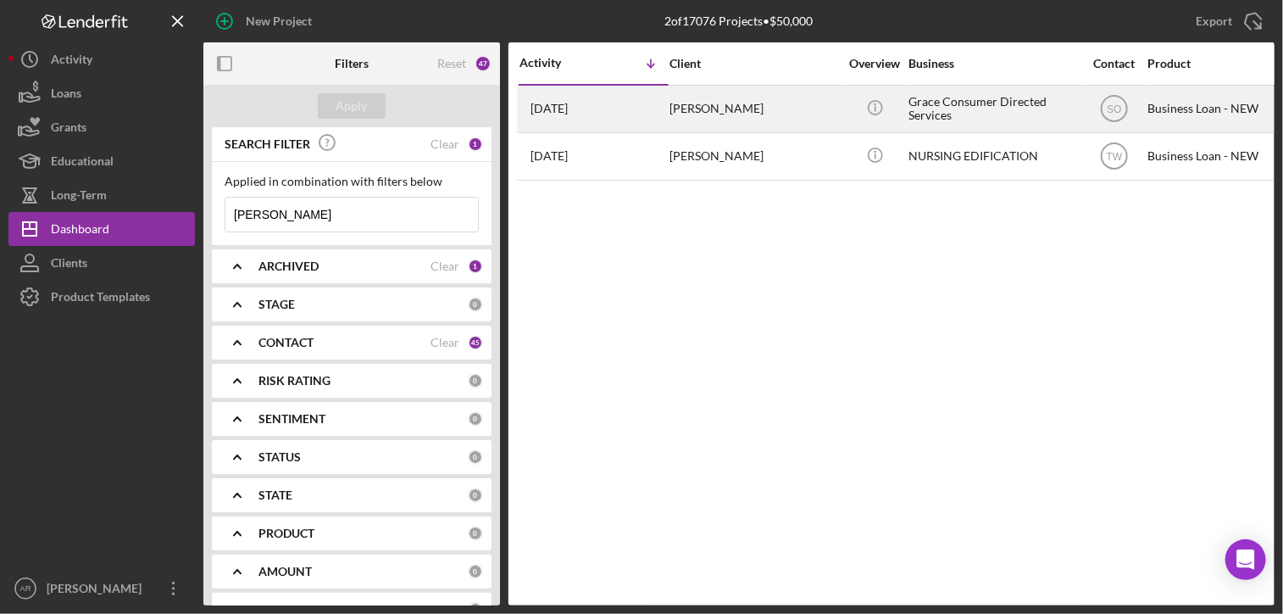
type input "[PERSON_NAME]"
click at [686, 108] on div "[PERSON_NAME]" at bounding box center [755, 108] width 170 height 45
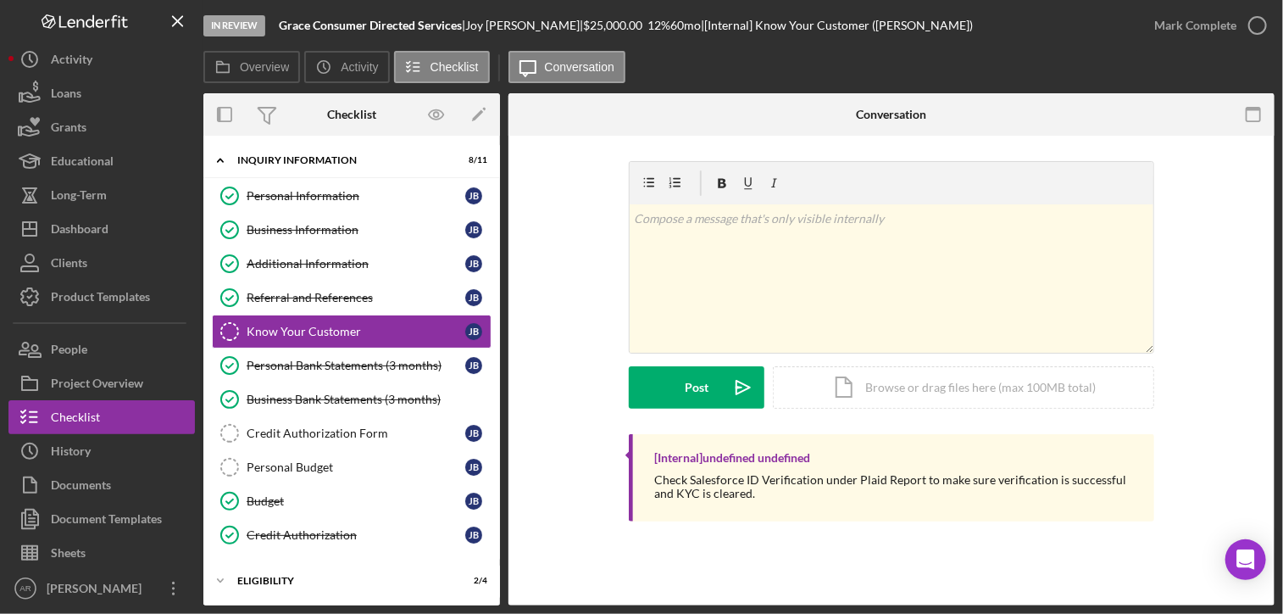
scroll to position [149, 0]
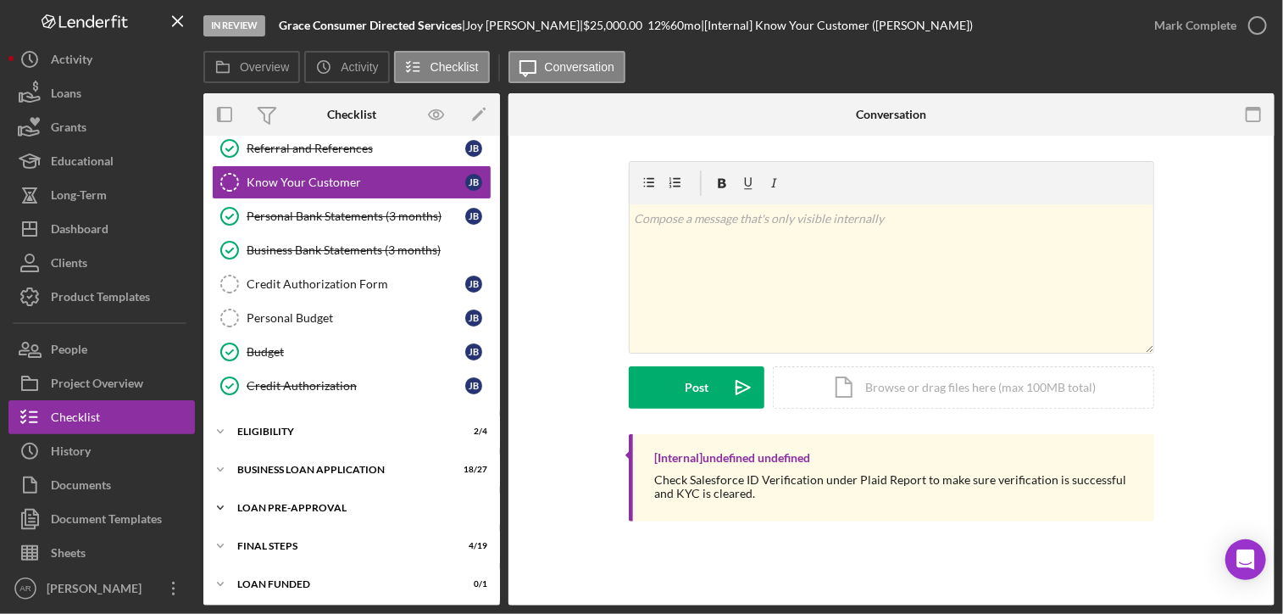
click at [217, 499] on icon "Icon/Expander" at bounding box center [220, 508] width 34 height 34
click at [278, 537] on div "Loan Approval" at bounding box center [369, 544] width 244 height 14
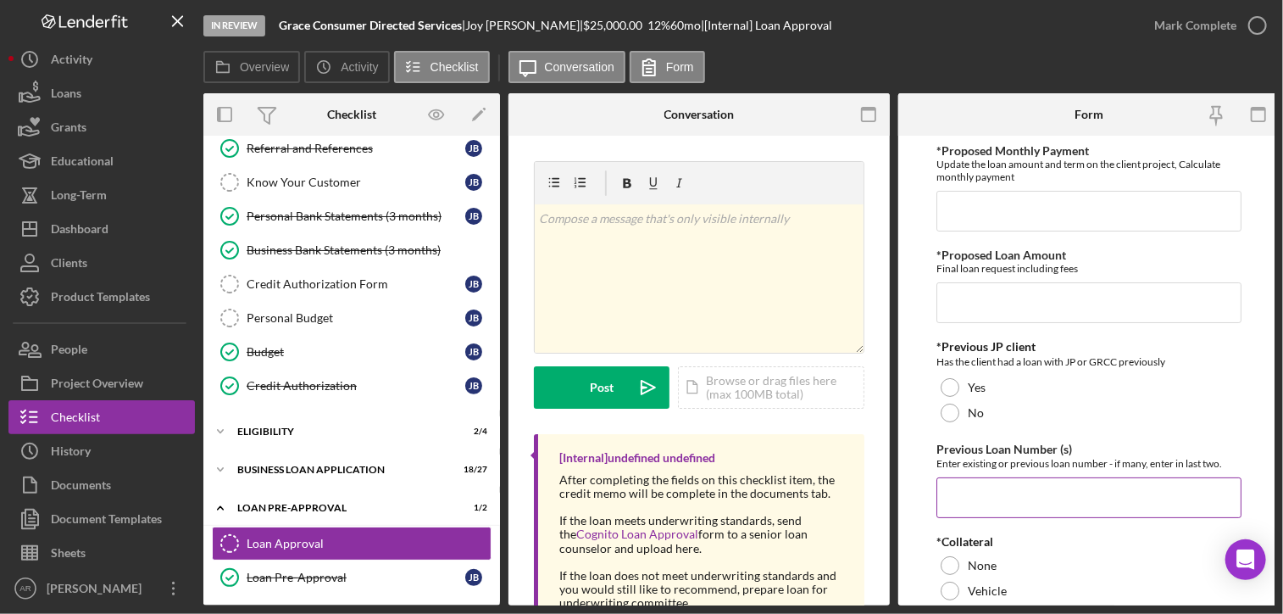
click at [1025, 462] on div "Enter existing or previous loan number - if many, enter in last two." at bounding box center [1089, 463] width 305 height 13
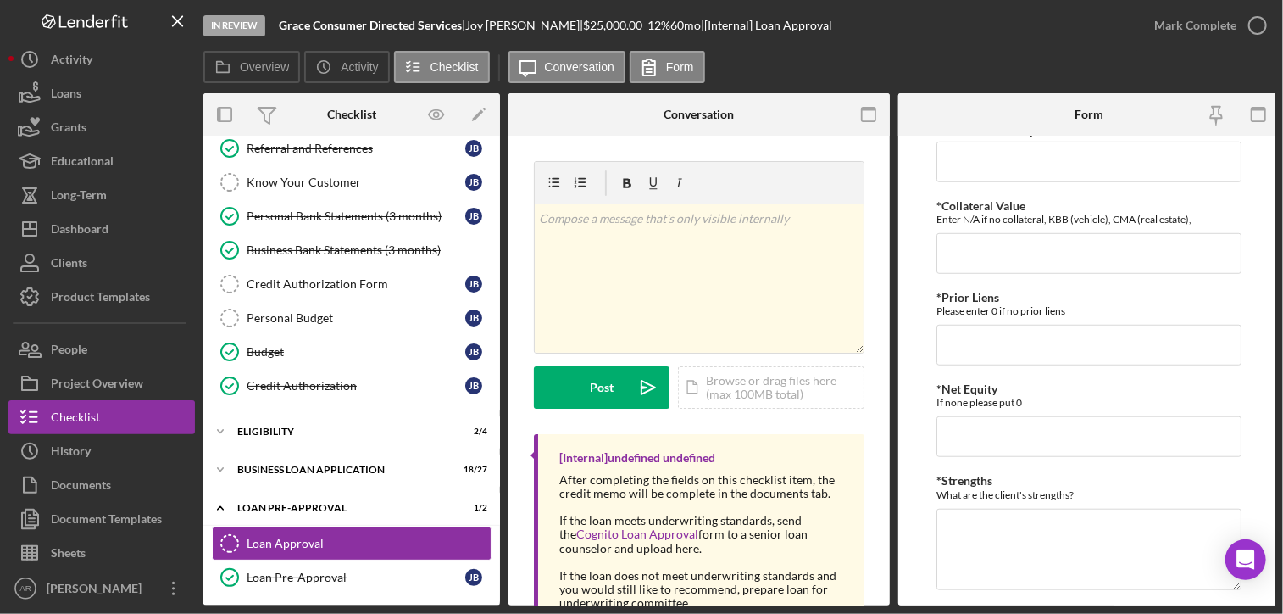
scroll to position [610, 0]
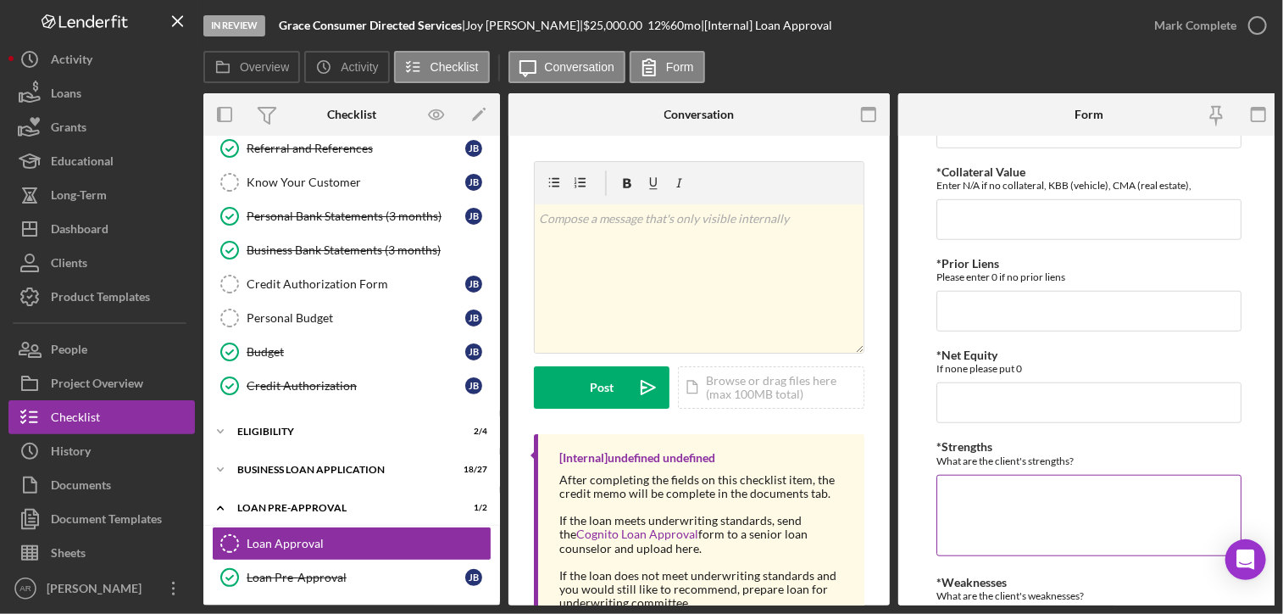
click at [973, 497] on textarea "*Strengths" at bounding box center [1089, 515] width 305 height 81
paste textarea "729"
click at [946, 487] on textarea "729" at bounding box center [1089, 515] width 305 height 81
click at [1017, 493] on textarea "Joy has 729" at bounding box center [1089, 515] width 305 height 81
type textarea "Joy has 729 TU personal credit"
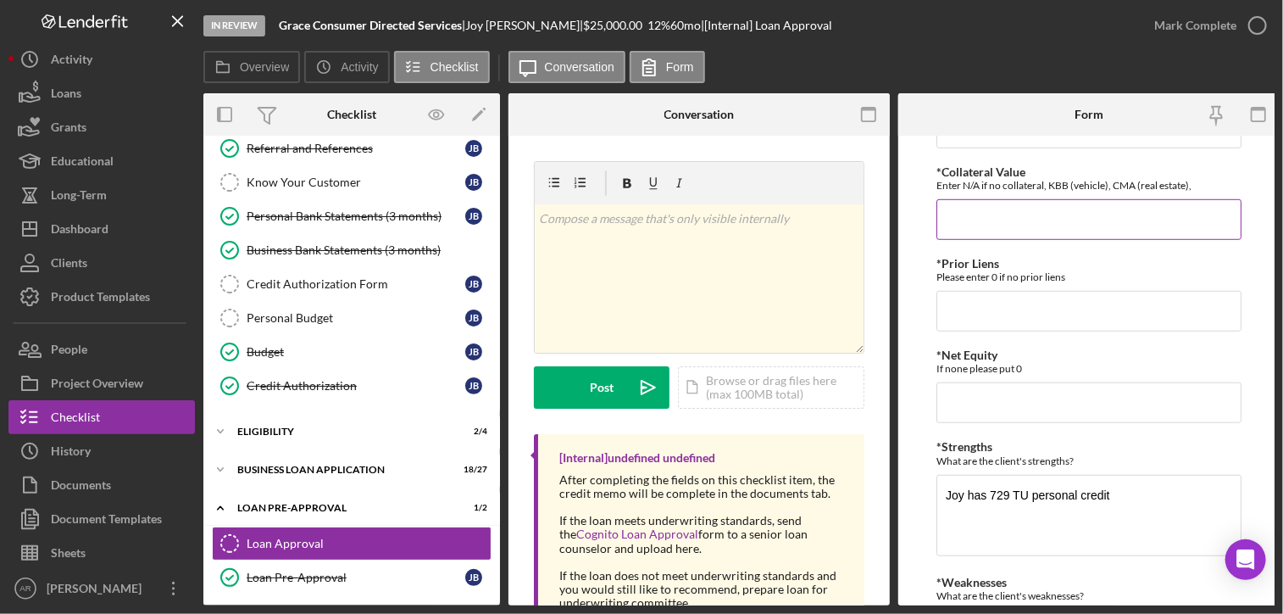
click at [1035, 182] on div "Enter N/A if no collateral, KBB (vehicle), CMA (real estate)," at bounding box center [1089, 185] width 305 height 13
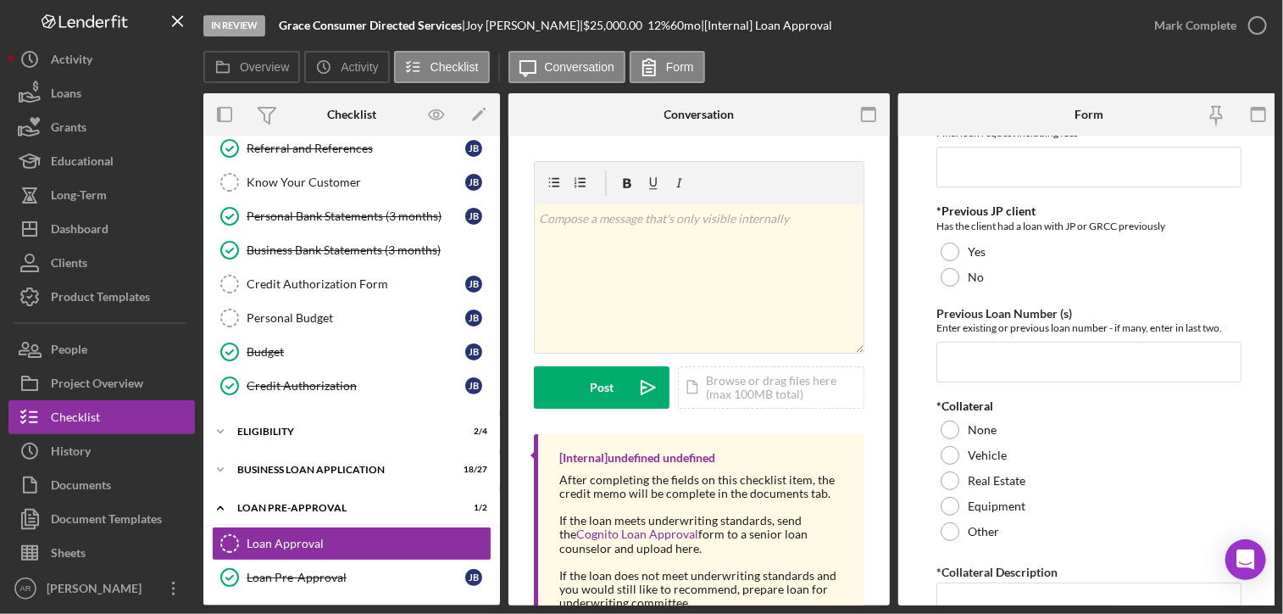
scroll to position [0, 0]
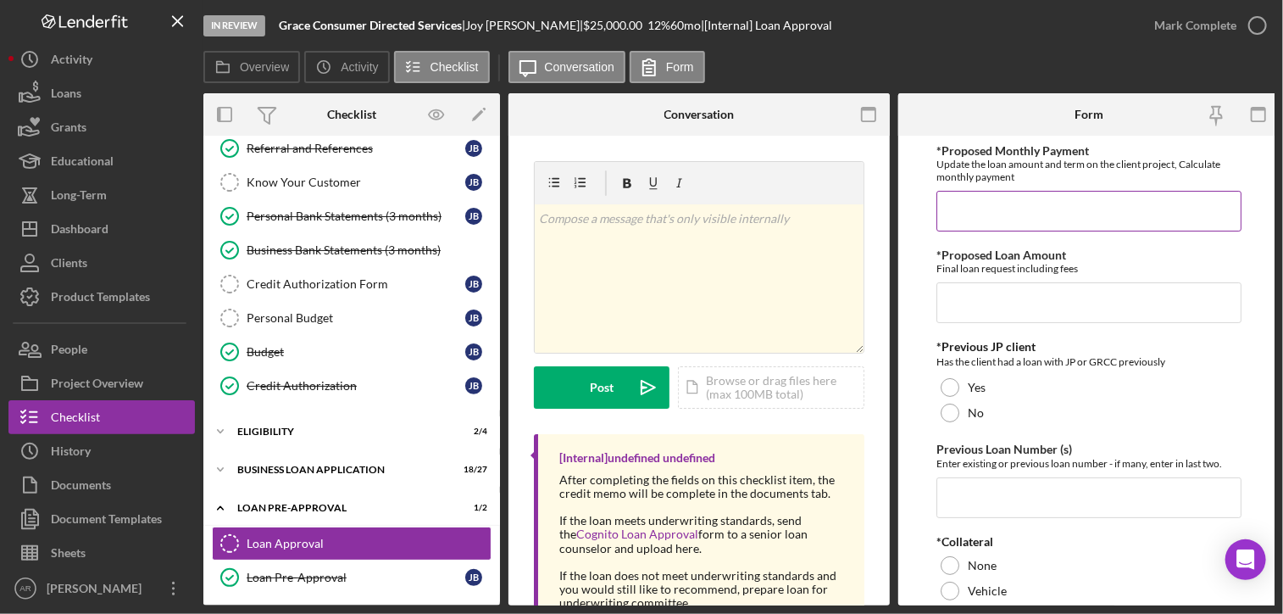
click at [999, 162] on div "Update the loan amount and term on the client project, Calculate monthly payment" at bounding box center [1089, 170] width 305 height 25
click at [1031, 213] on input "*Proposed Monthly Payment" at bounding box center [1089, 211] width 305 height 41
type input "$570"
click at [960, 291] on input "*Proposed Loan Amount" at bounding box center [1089, 302] width 305 height 41
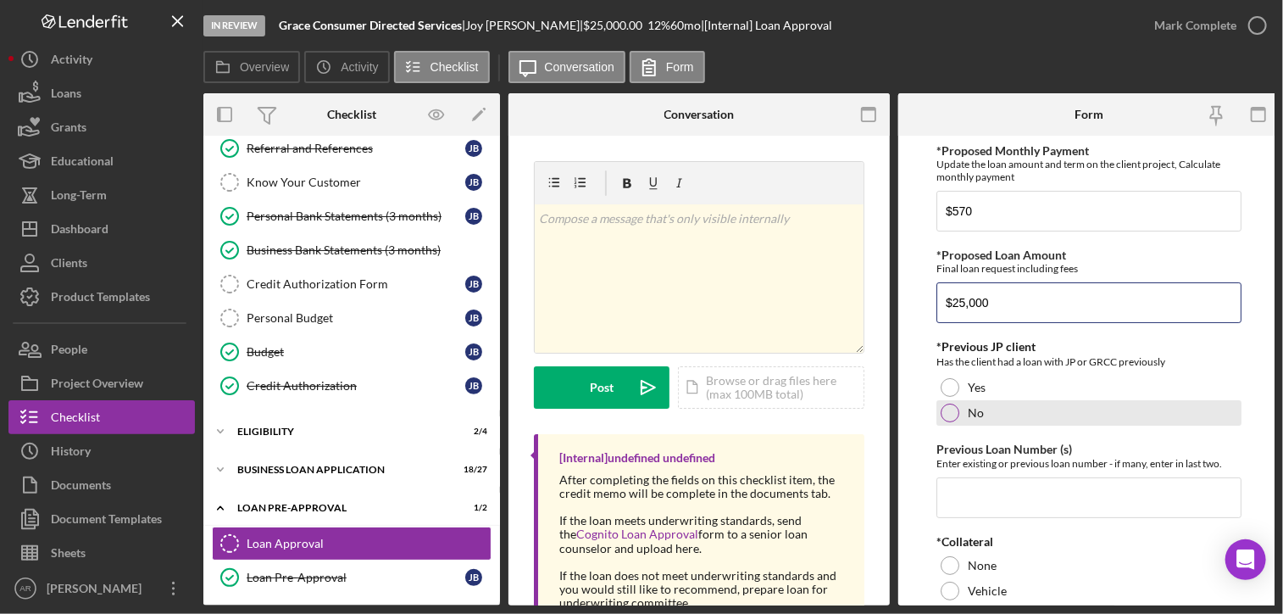
type input "$25,000"
click at [949, 409] on div at bounding box center [950, 412] width 19 height 19
click at [972, 481] on input "Previous Loan Number (s)" at bounding box center [1089, 497] width 305 height 41
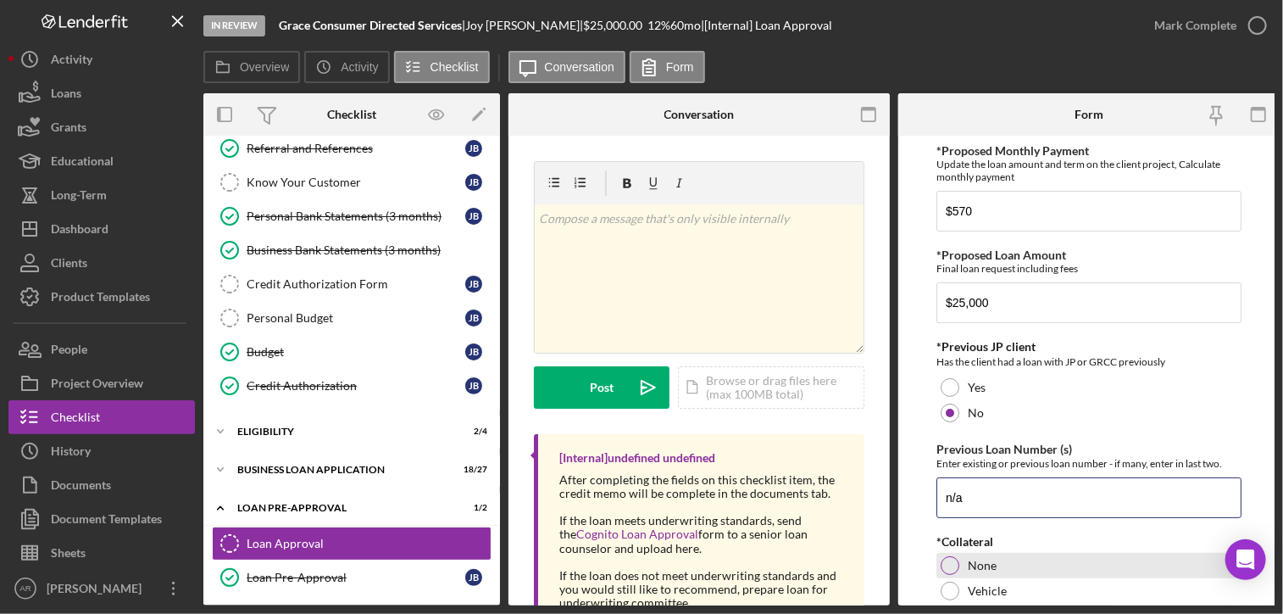
type input "n/a"
click at [949, 562] on div at bounding box center [950, 565] width 19 height 19
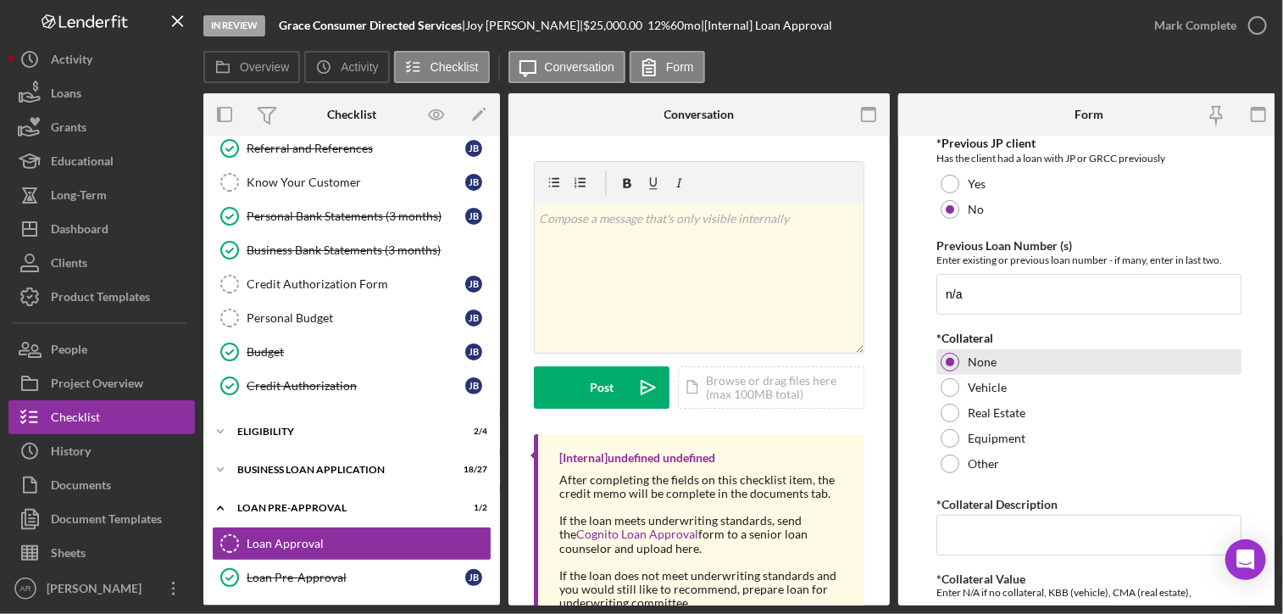
scroll to position [237, 0]
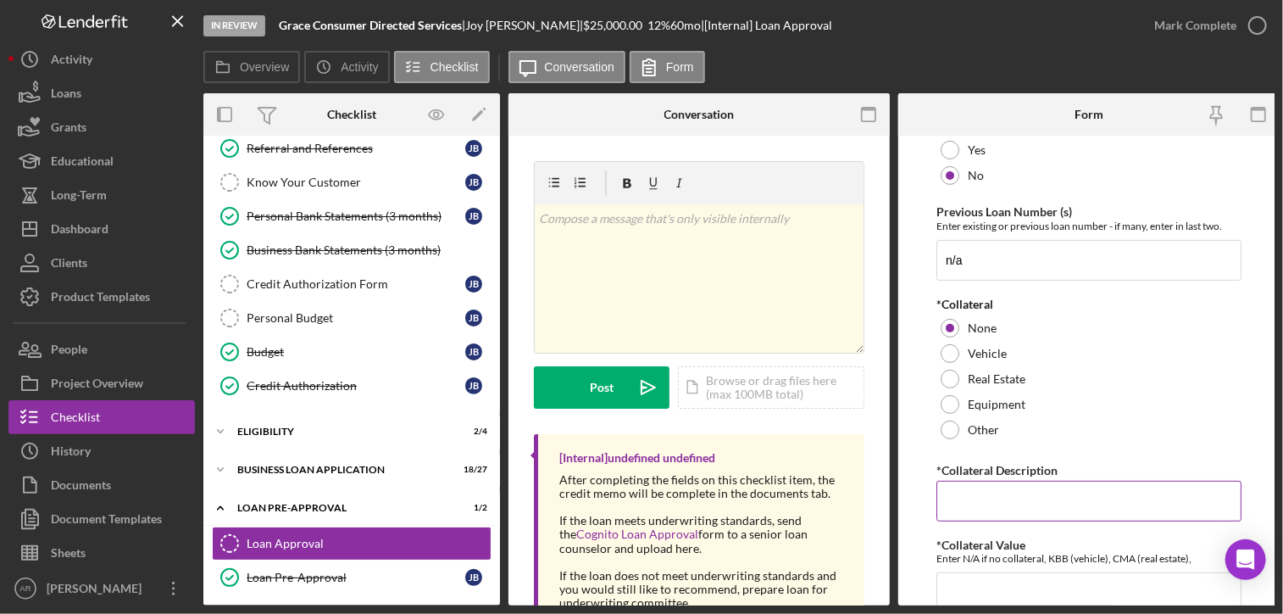
click at [955, 478] on div "*Collateral Description" at bounding box center [1089, 469] width 305 height 21
click at [954, 488] on input "*Collateral Description" at bounding box center [1089, 501] width 305 height 41
type input "u"
type input "Unsecured loan - blanket UCC will be filed"
click at [954, 581] on input "*Collateral Value" at bounding box center [1089, 592] width 305 height 41
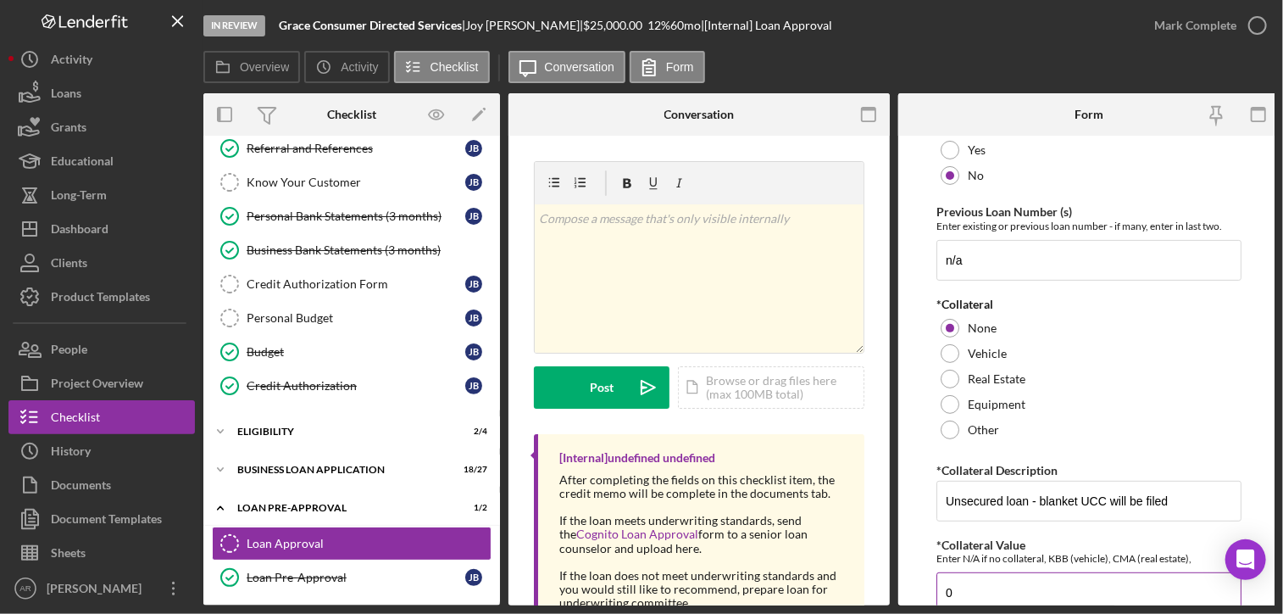
type input "0"
click at [977, 559] on div "Enter N/A if no collateral, KBB (vehicle), CMA (real estate)," at bounding box center [1089, 558] width 305 height 13
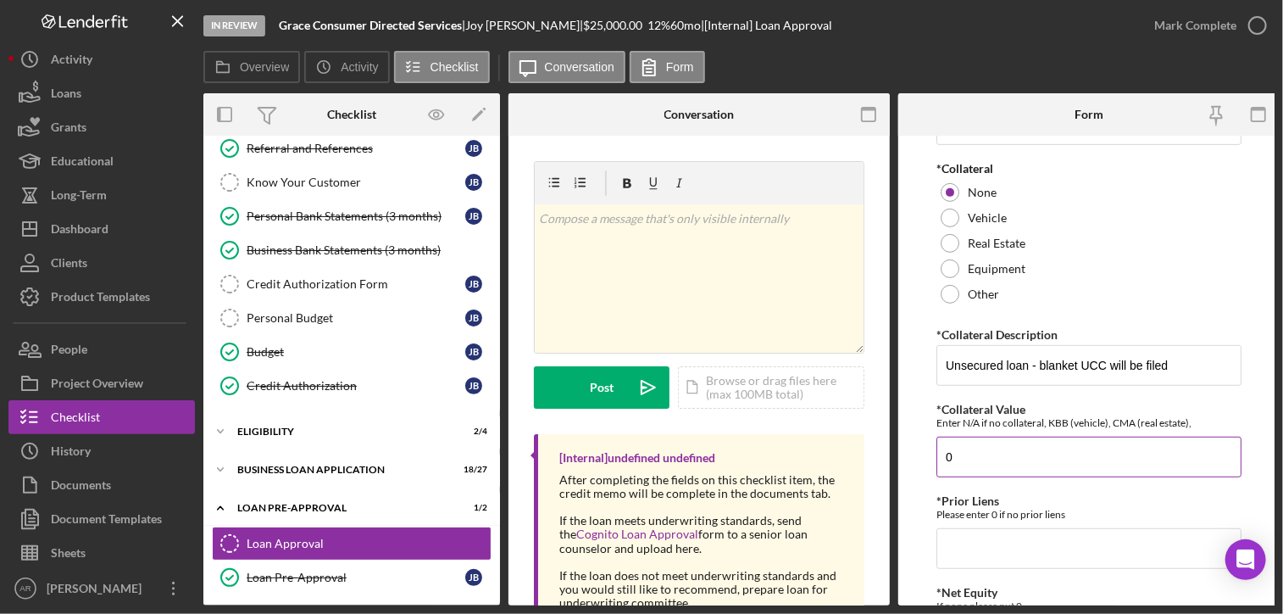
scroll to position [407, 0]
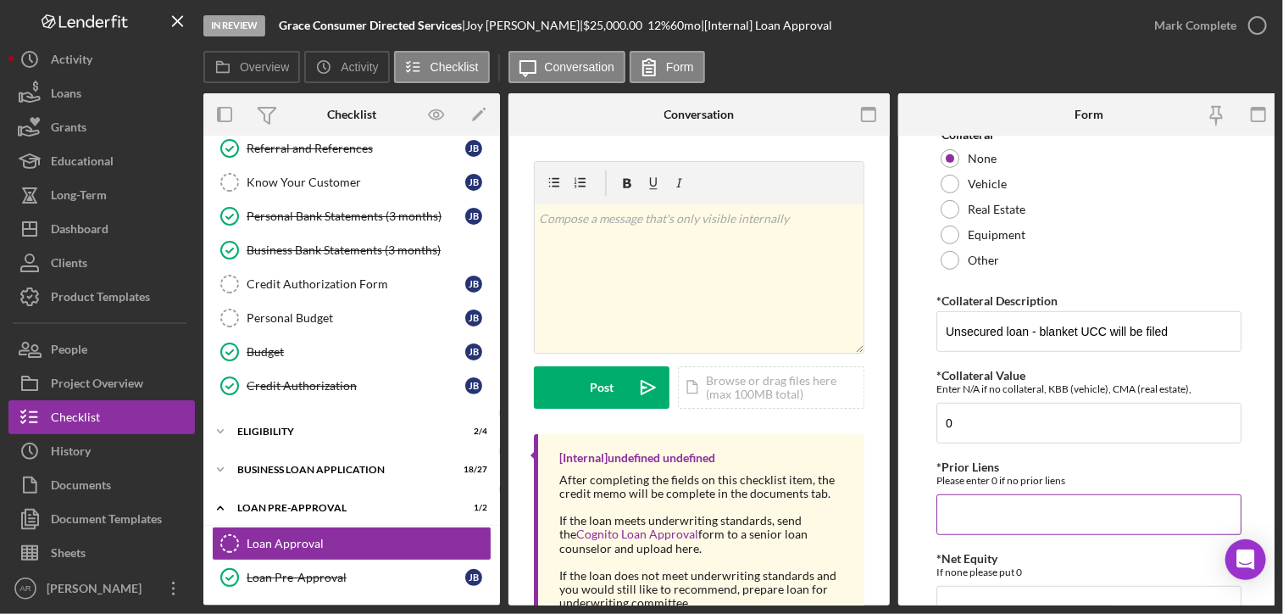
click at [964, 501] on input "*Prior Liens" at bounding box center [1089, 514] width 305 height 41
type input "0"
click at [966, 569] on div "If none please put 0" at bounding box center [1089, 571] width 305 height 13
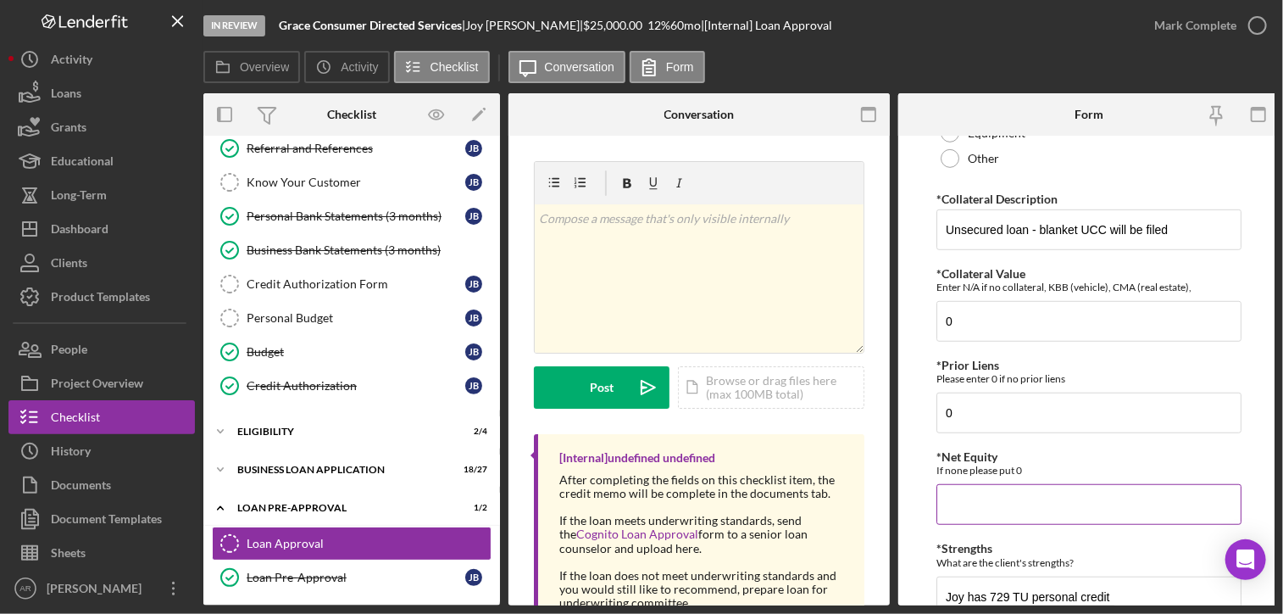
scroll to position [543, 0]
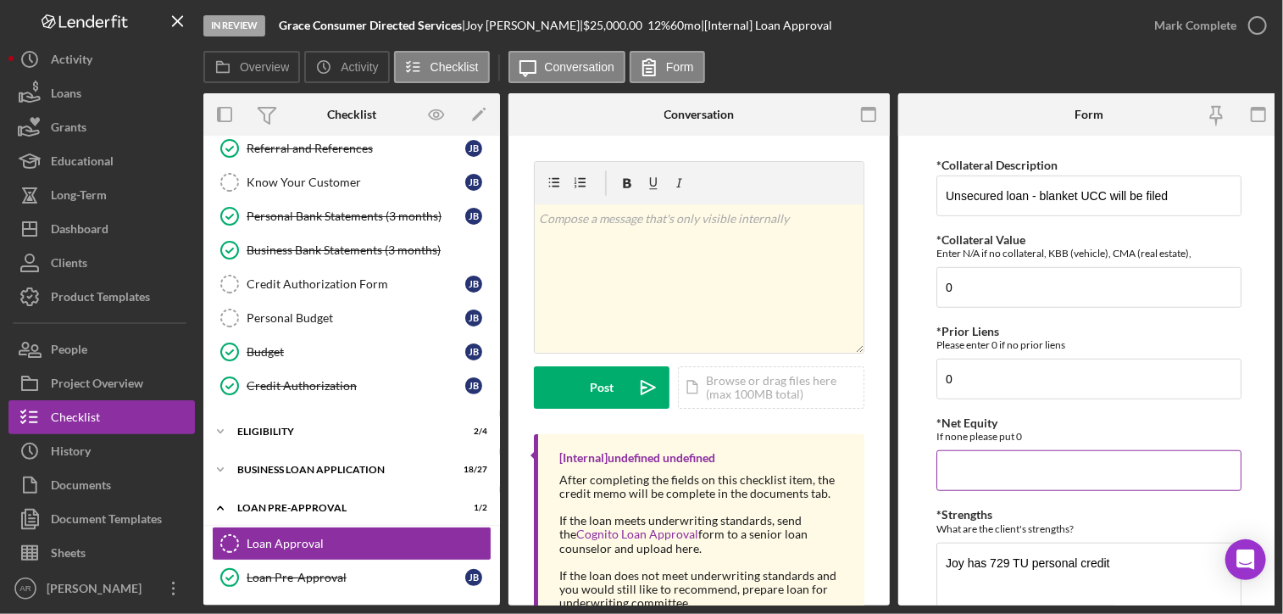
click at [984, 476] on input "*Net Equity" at bounding box center [1089, 470] width 305 height 41
type input "0"
click at [1116, 561] on textarea "Joy has 729 TU personal credit" at bounding box center [1089, 583] width 305 height 81
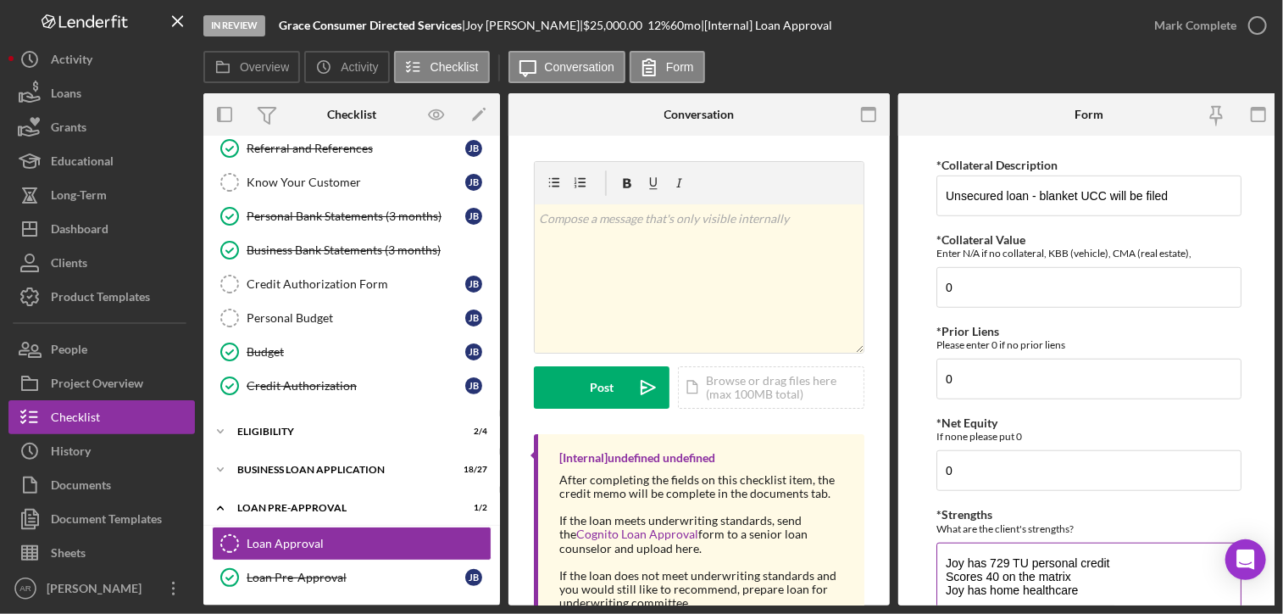
click at [987, 586] on textarea "Joy has 729 TU personal credit Scores 40 on the matrix Joy has home healthcare" at bounding box center [1089, 583] width 305 height 81
click at [1135, 586] on textarea "Joy has 729 TU personal credit Scores 40 on the matrix Joy has large home healt…" at bounding box center [1089, 583] width 305 height 81
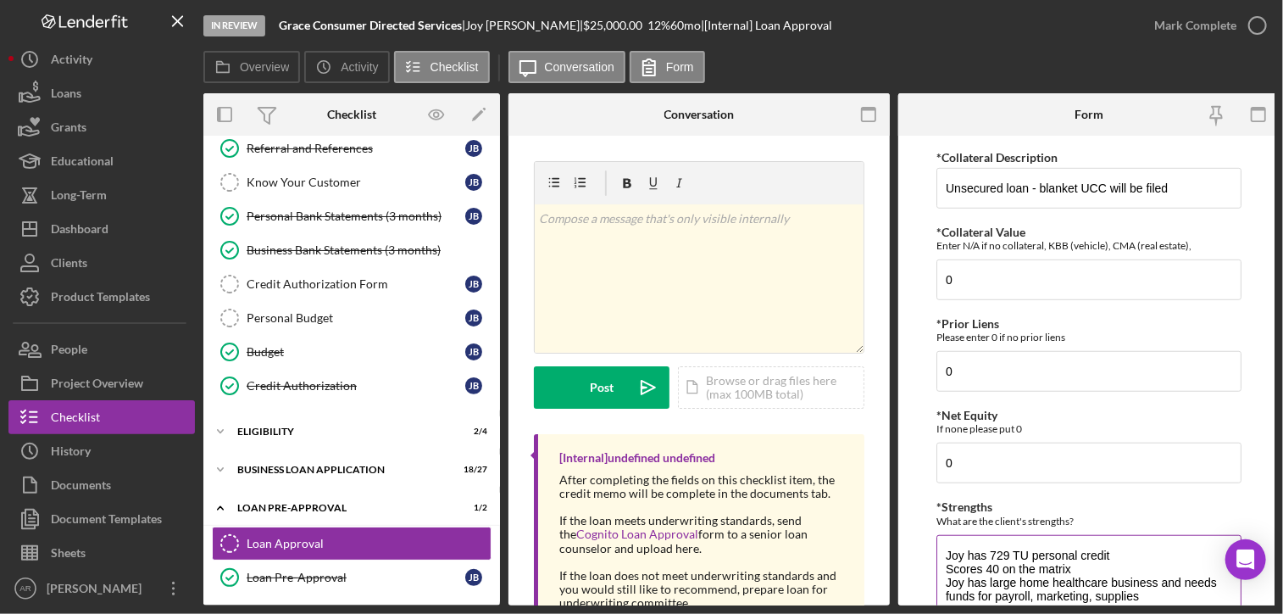
type textarea "Joy has 729 TU personal credit Scores 40 on the matrix Joy has large home healt…"
click at [1049, 515] on div "What are the client's strengths?" at bounding box center [1089, 521] width 305 height 13
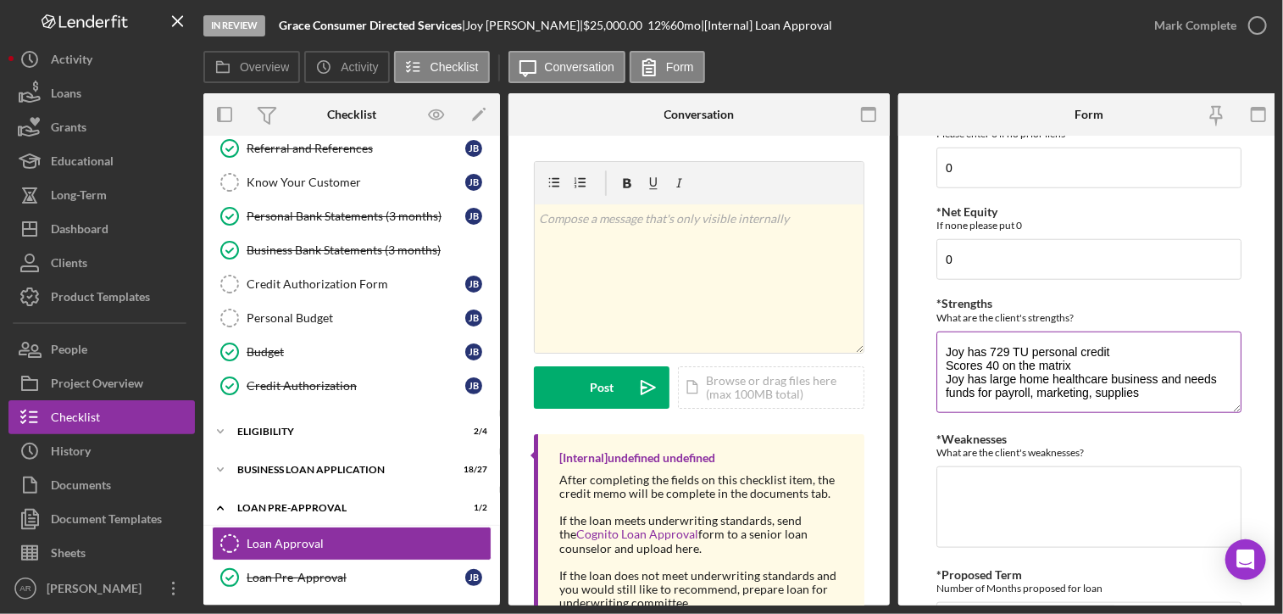
scroll to position [787, 0]
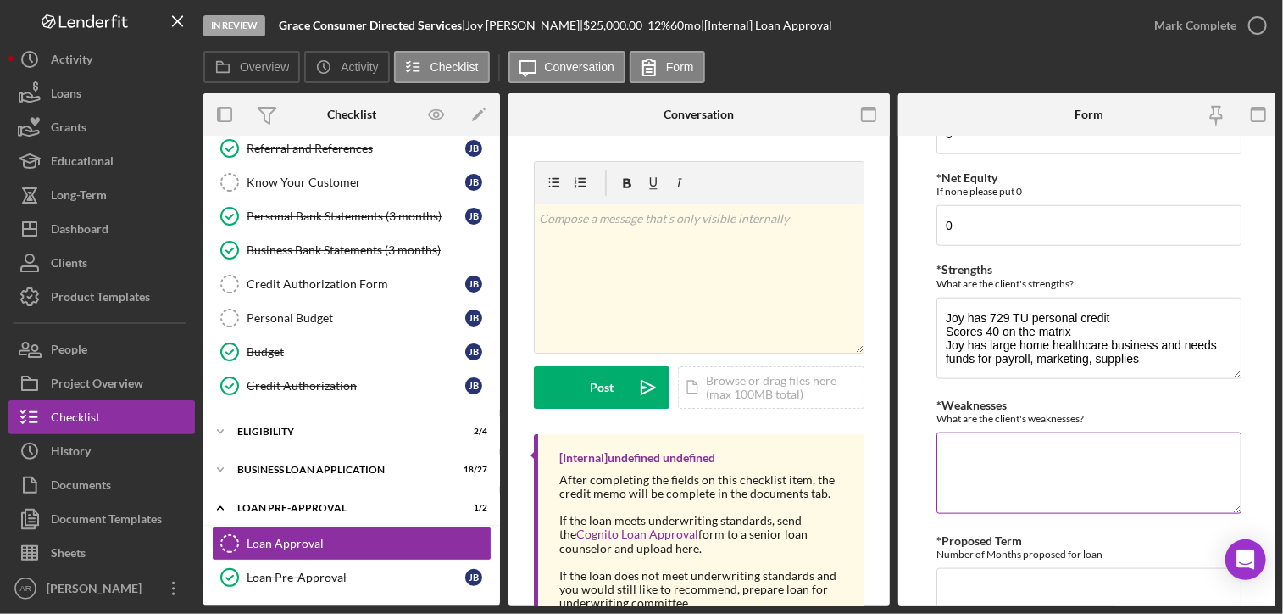
click at [1005, 452] on textarea "*Weaknesses" at bounding box center [1089, 472] width 305 height 81
click at [945, 447] on textarea "Unsecured loan" at bounding box center [1089, 472] width 305 height 81
click at [980, 468] on textarea "Though Blanket UCC will be filed, this is unsecured loan" at bounding box center [1089, 472] width 305 height 81
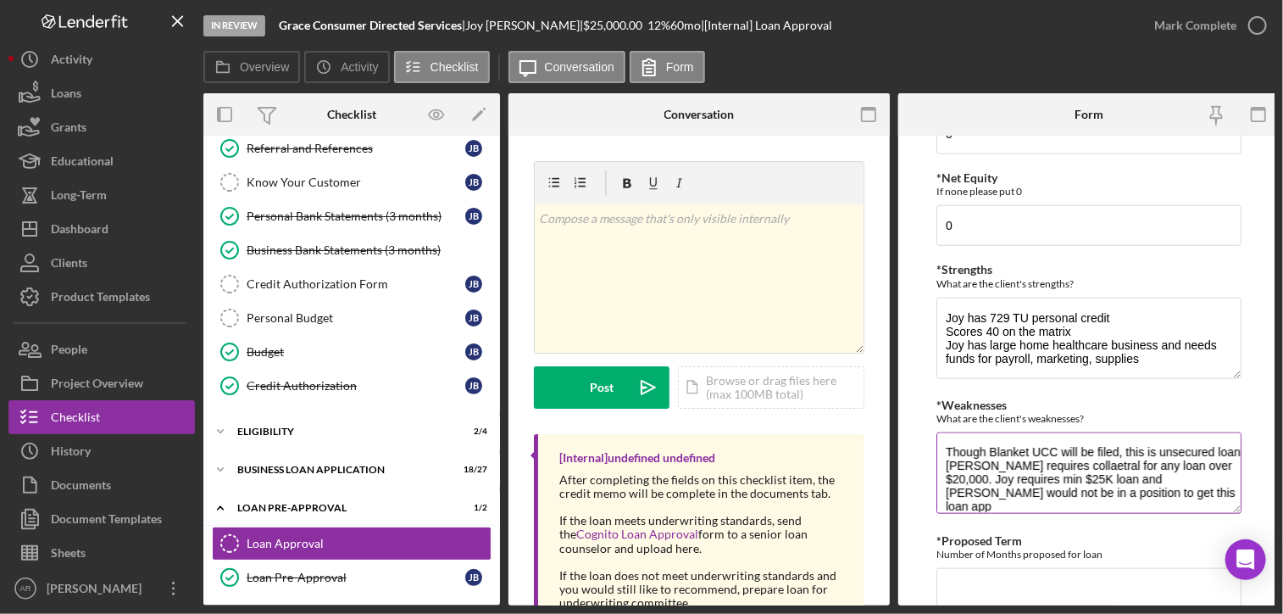
scroll to position [14, 0]
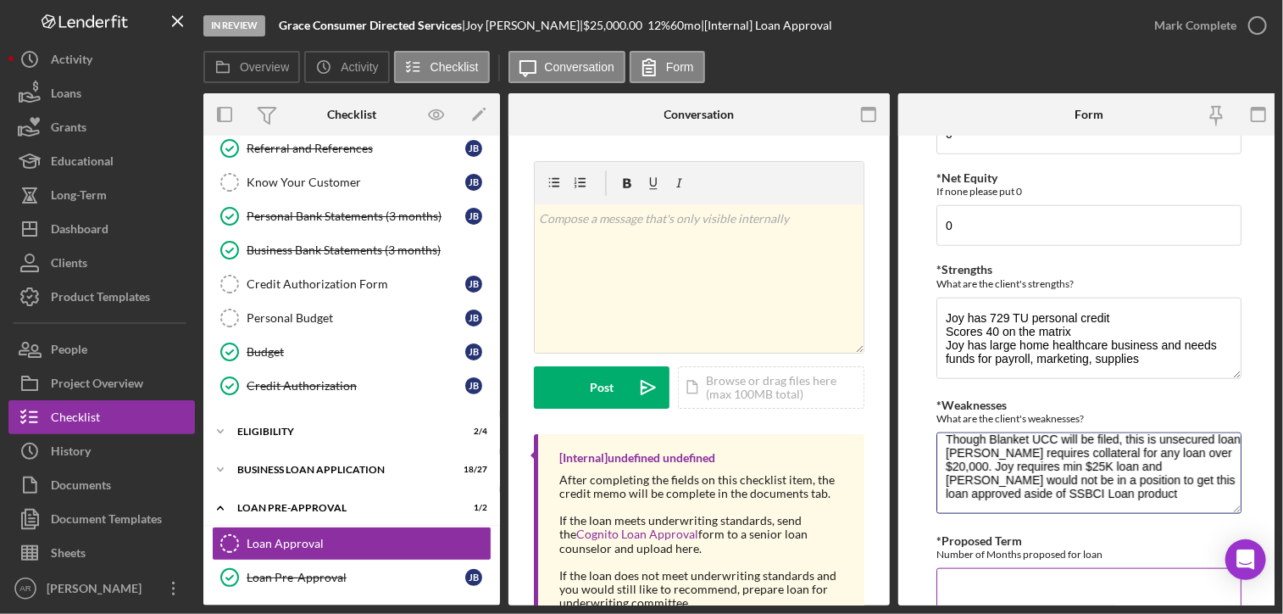
type textarea "Though Blanket UCC will be filed, this is unsecured loan [PERSON_NAME] requires…"
click at [953, 581] on input "*Proposed Term" at bounding box center [1089, 588] width 305 height 41
type input "60"
click at [1061, 548] on div "Number of Months proposed for loan" at bounding box center [1089, 554] width 305 height 13
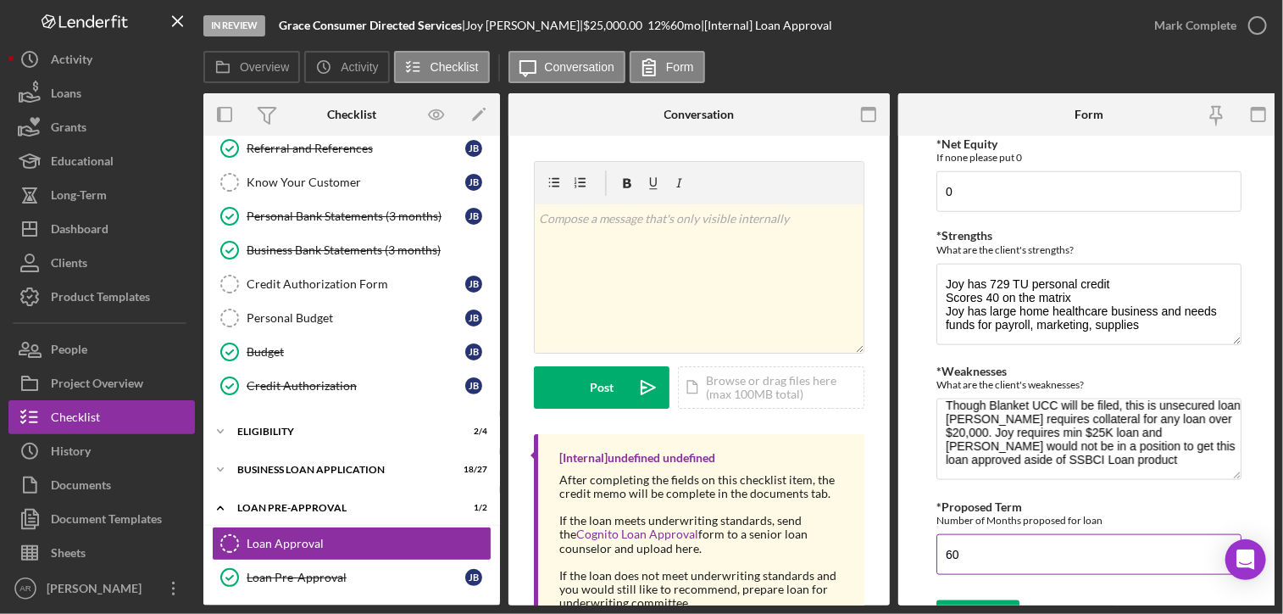
scroll to position [854, 0]
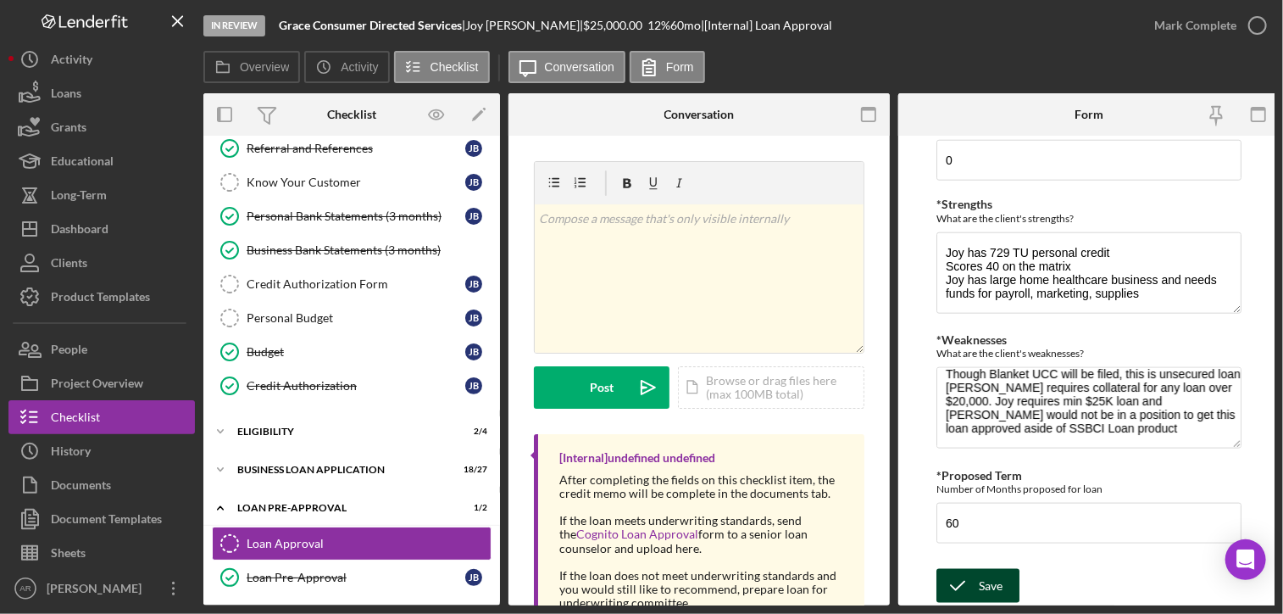
click at [982, 572] on div "Save" at bounding box center [991, 586] width 24 height 34
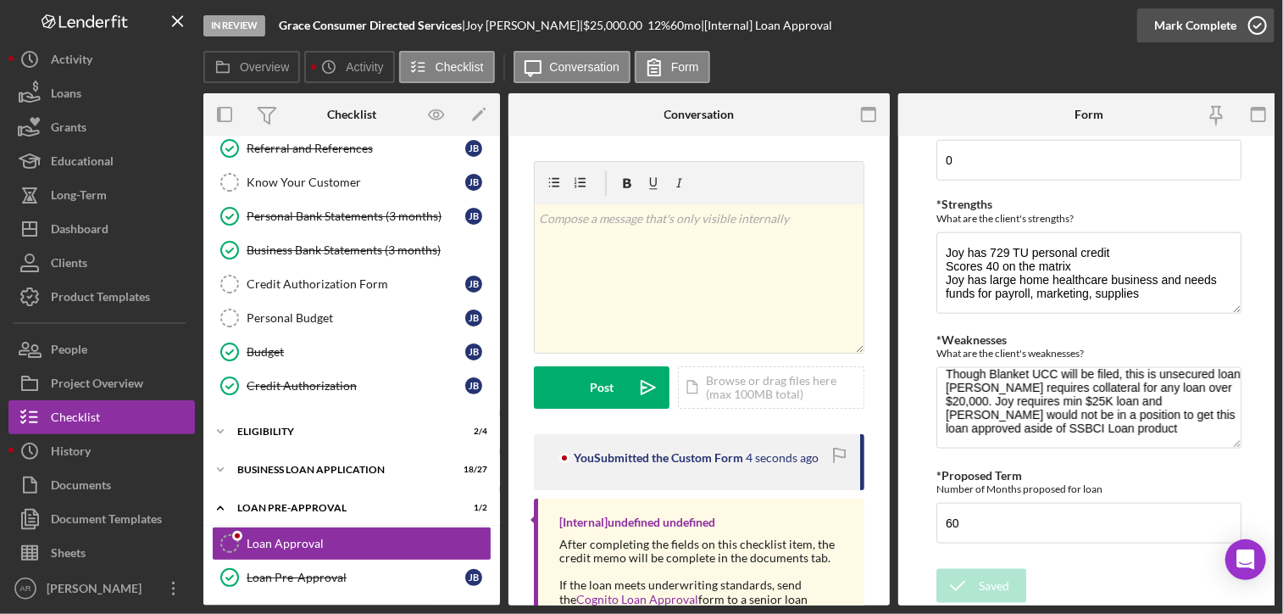
click at [1258, 26] on polyline "button" at bounding box center [1258, 26] width 7 height 4
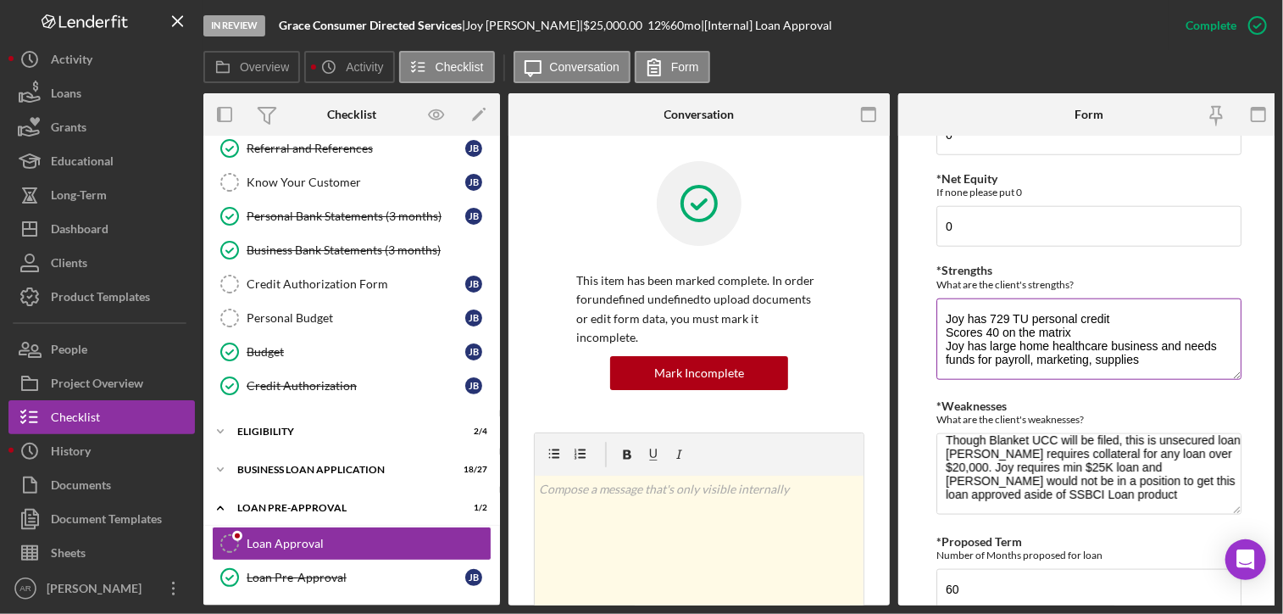
scroll to position [922, 0]
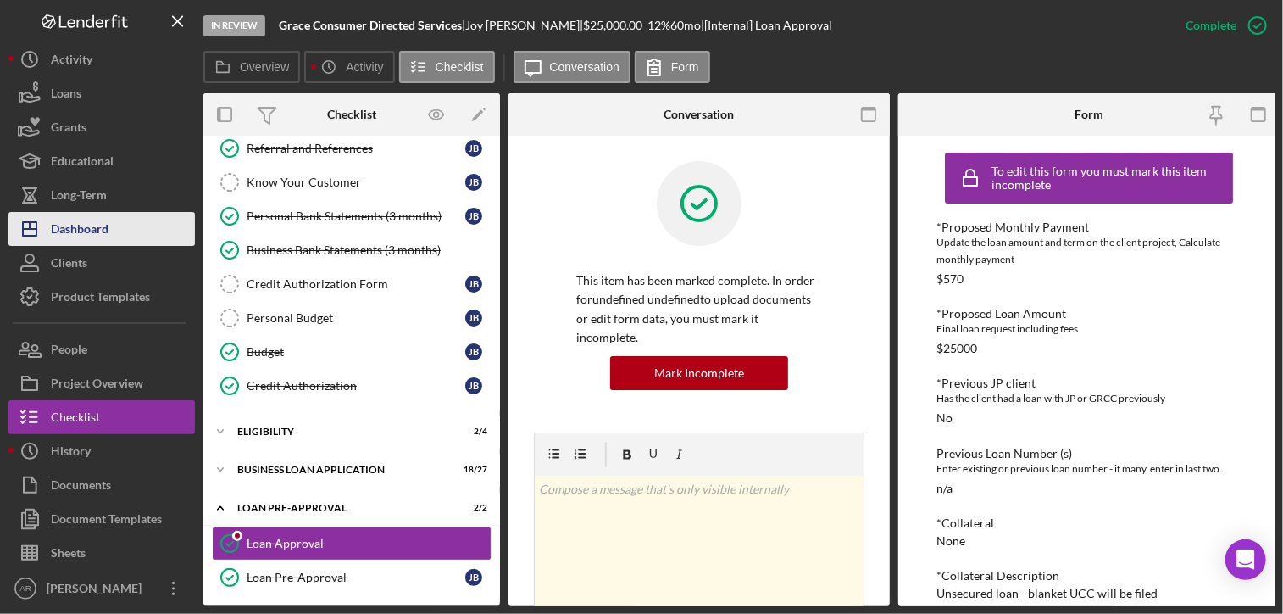
click at [95, 221] on div "Dashboard" at bounding box center [80, 231] width 58 height 38
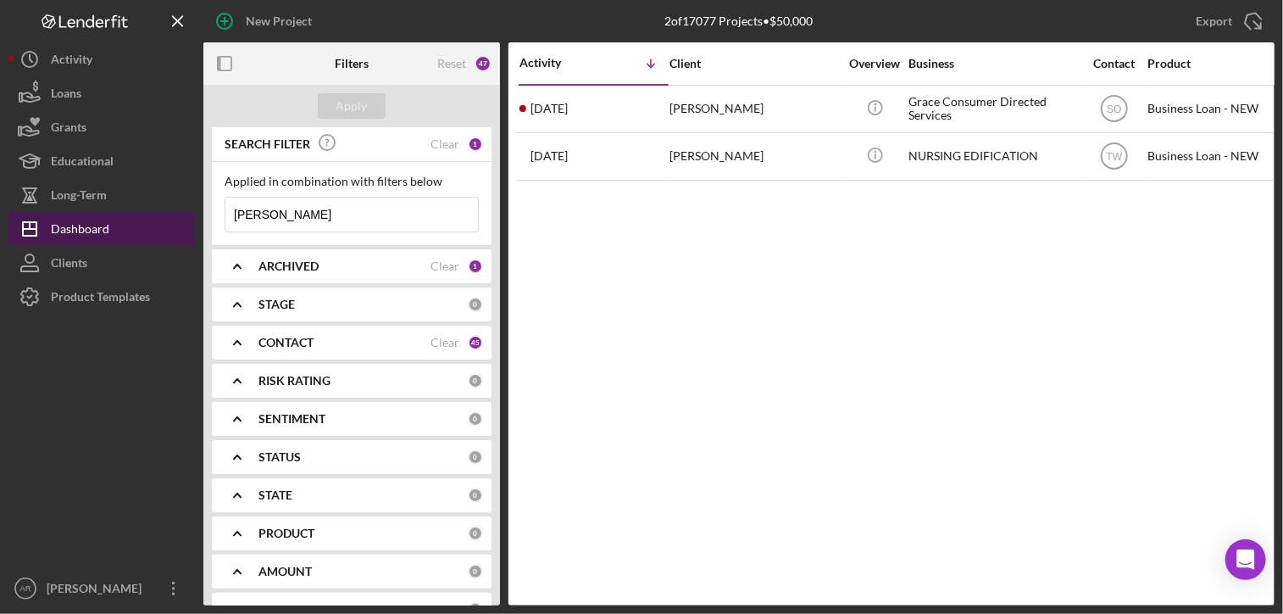
drag, startPoint x: 264, startPoint y: 220, endPoint x: 177, endPoint y: 226, distance: 87.5
click at [177, 226] on div "New Project 2 of 17077 Projects • $50,000 [PERSON_NAME] Export Icon/Export Filt…" at bounding box center [641, 302] width 1266 height 605
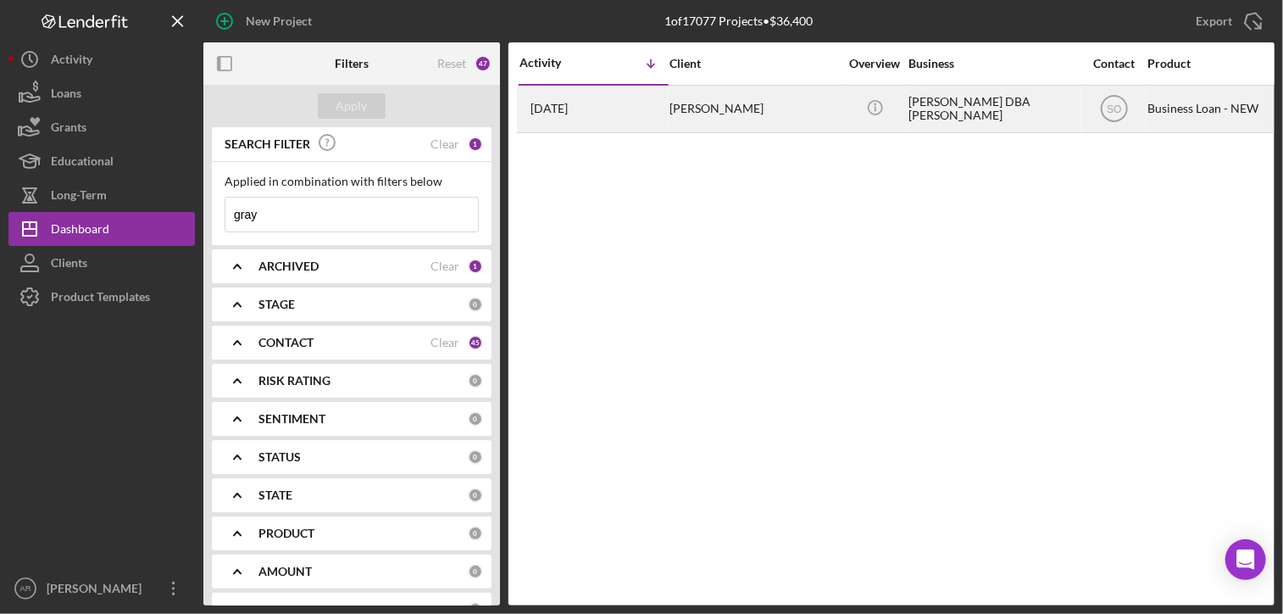
type input "gray"
click at [674, 103] on div "[PERSON_NAME]" at bounding box center [755, 108] width 170 height 45
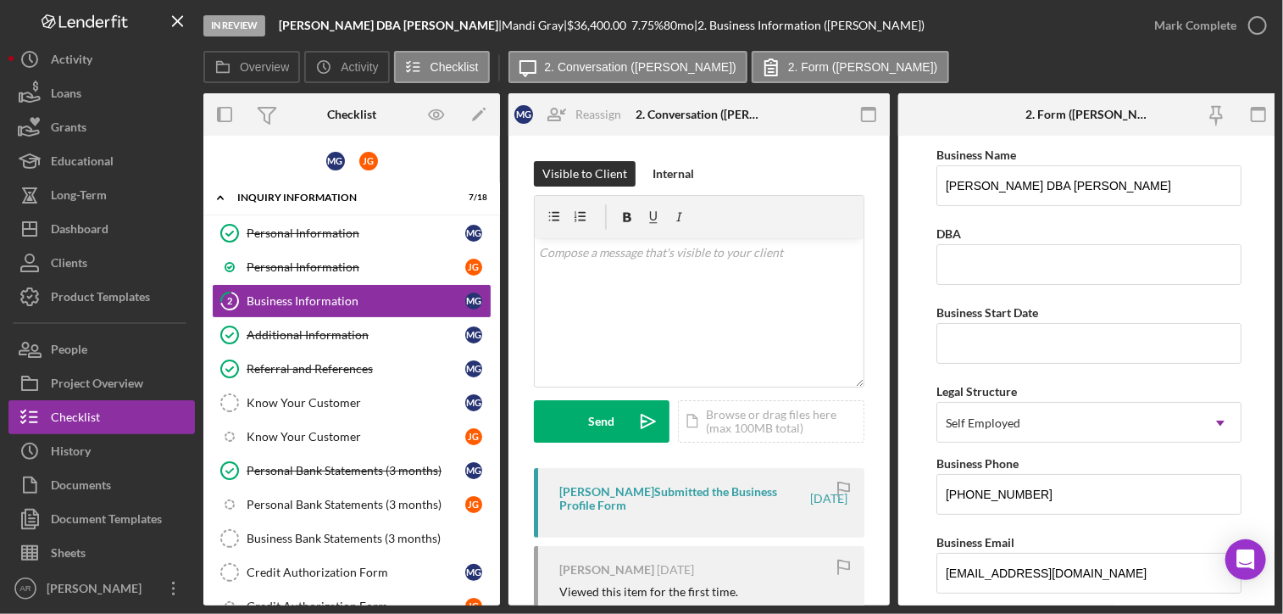
scroll to position [426, 0]
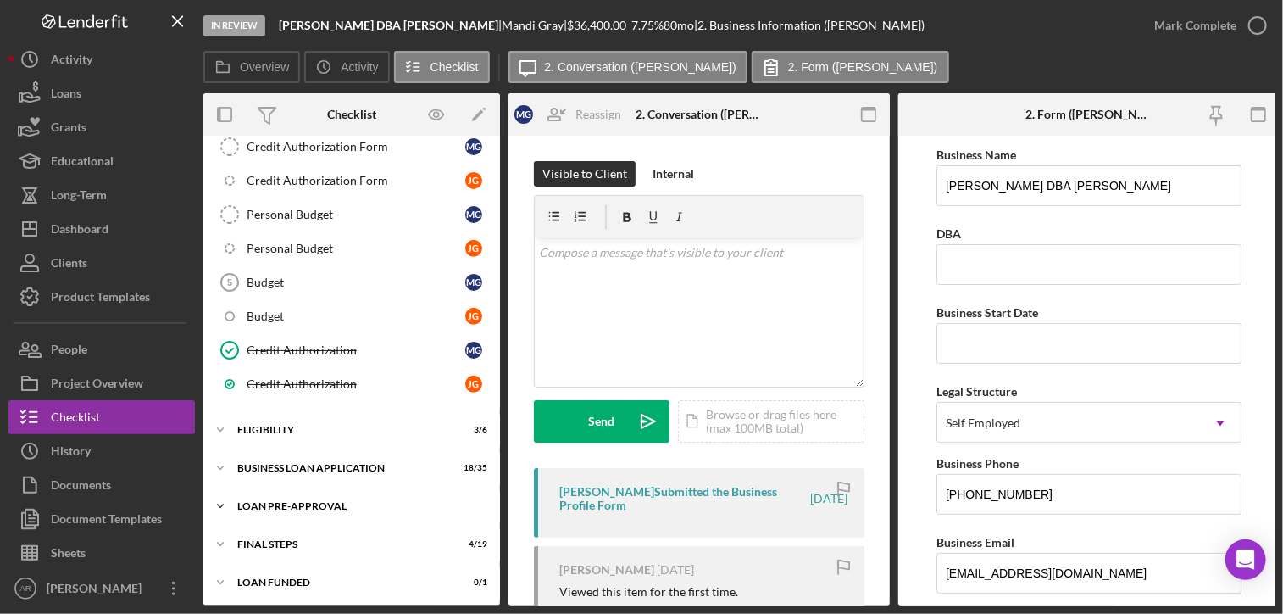
click at [218, 489] on icon "Icon/Expander" at bounding box center [220, 506] width 34 height 34
click at [295, 535] on div "Loan Approval" at bounding box center [369, 542] width 244 height 14
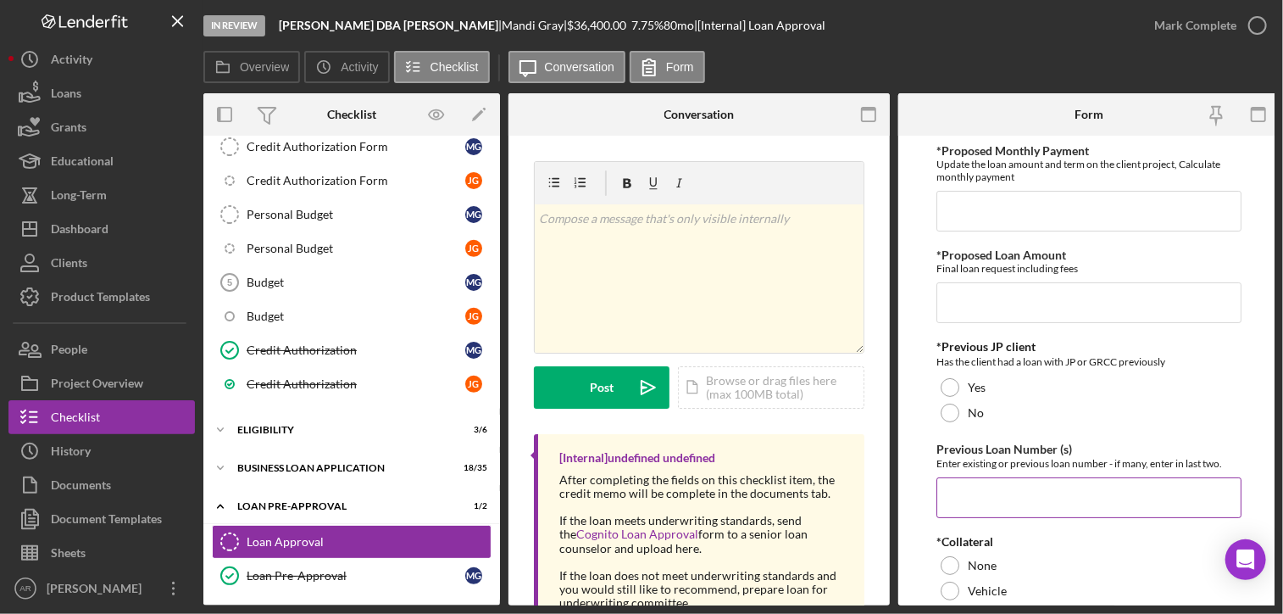
click at [993, 494] on input "Previous Loan Number (s)" at bounding box center [1089, 497] width 305 height 41
click at [965, 460] on div "Enter existing or previous loan number - if many, enter in last two." at bounding box center [1089, 463] width 305 height 13
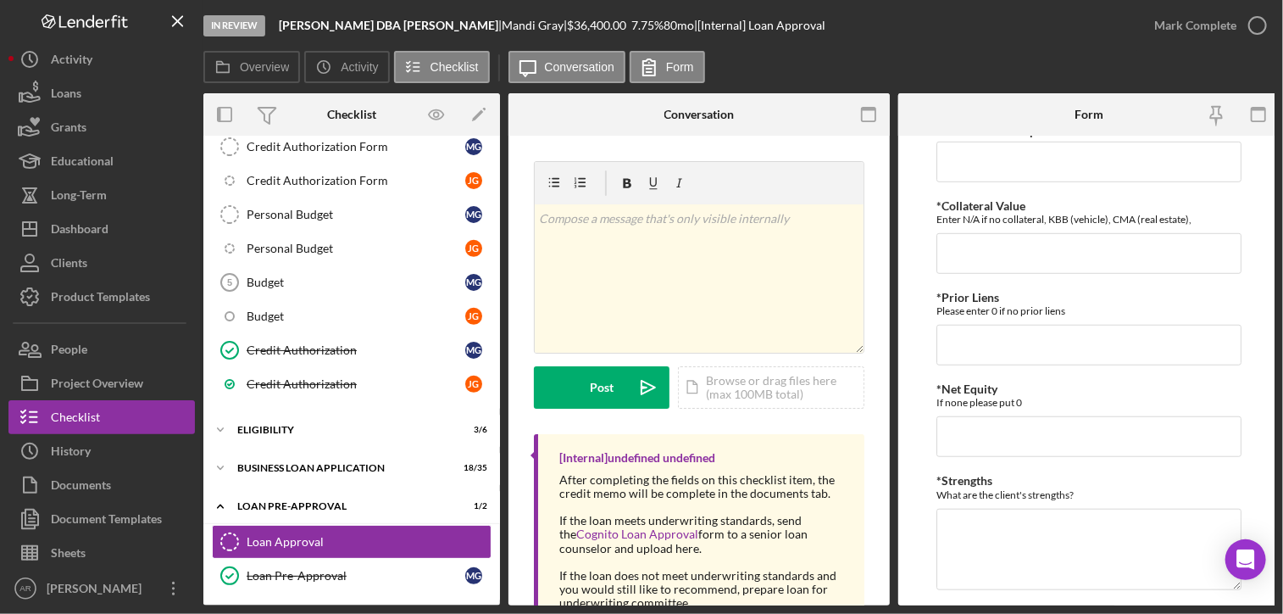
scroll to position [610, 0]
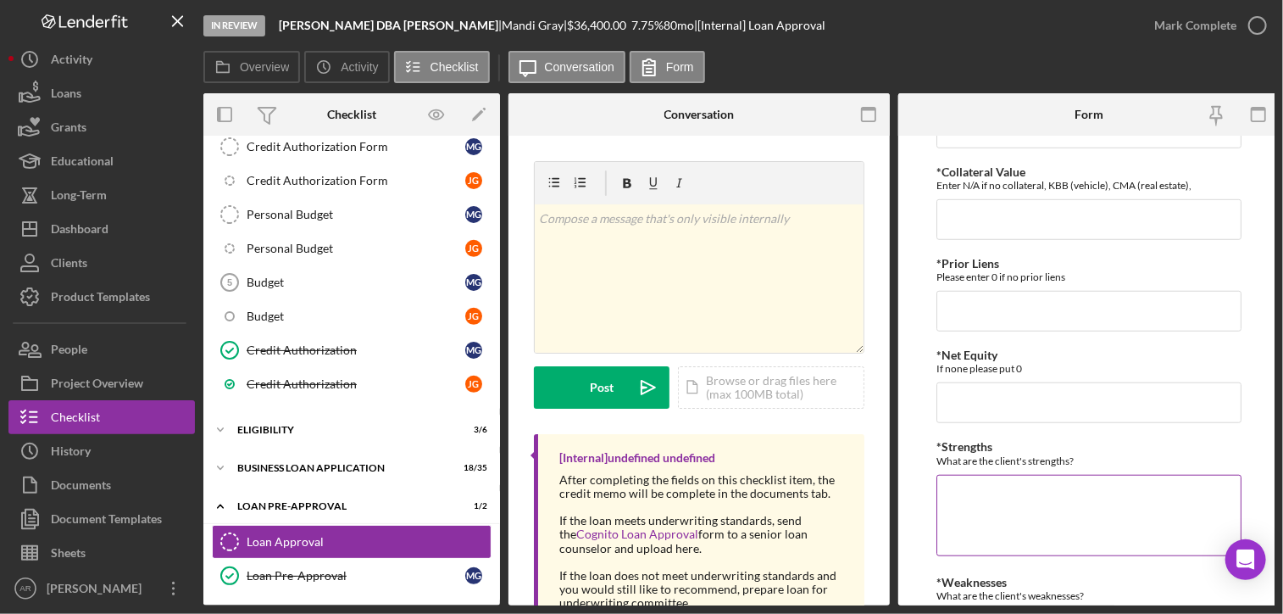
click at [967, 482] on textarea "*Strengths" at bounding box center [1089, 515] width 305 height 81
type textarea "Score 20 on the matrix"
click at [963, 592] on div "What are the client's weaknesses?" at bounding box center [1089, 595] width 305 height 13
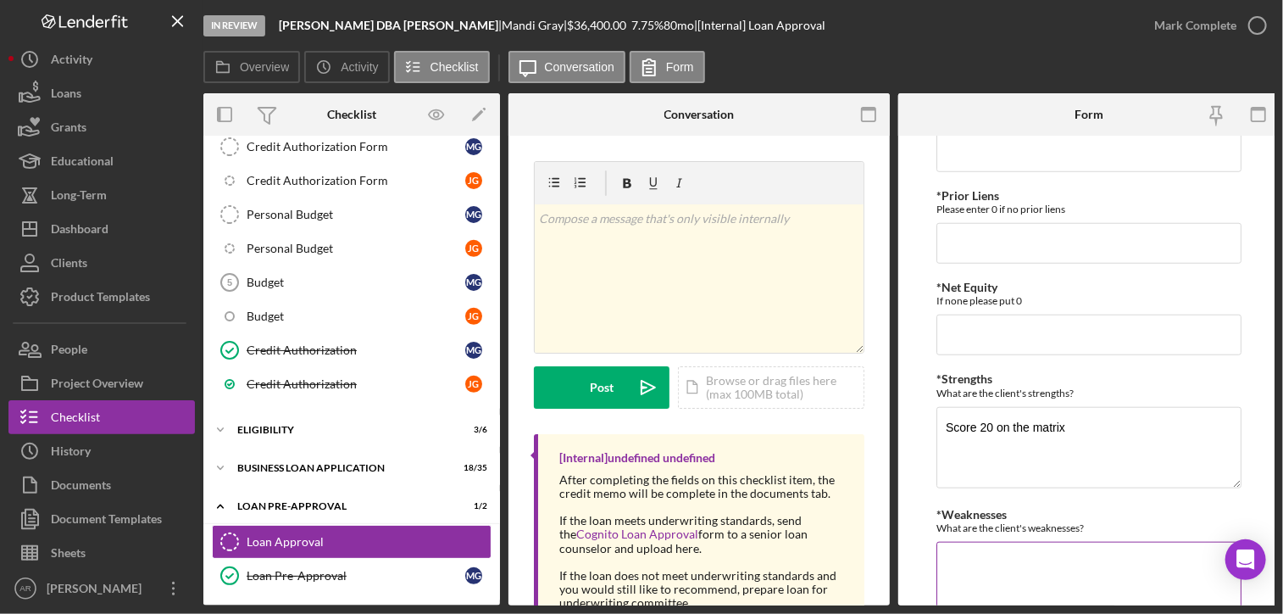
scroll to position [712, 0]
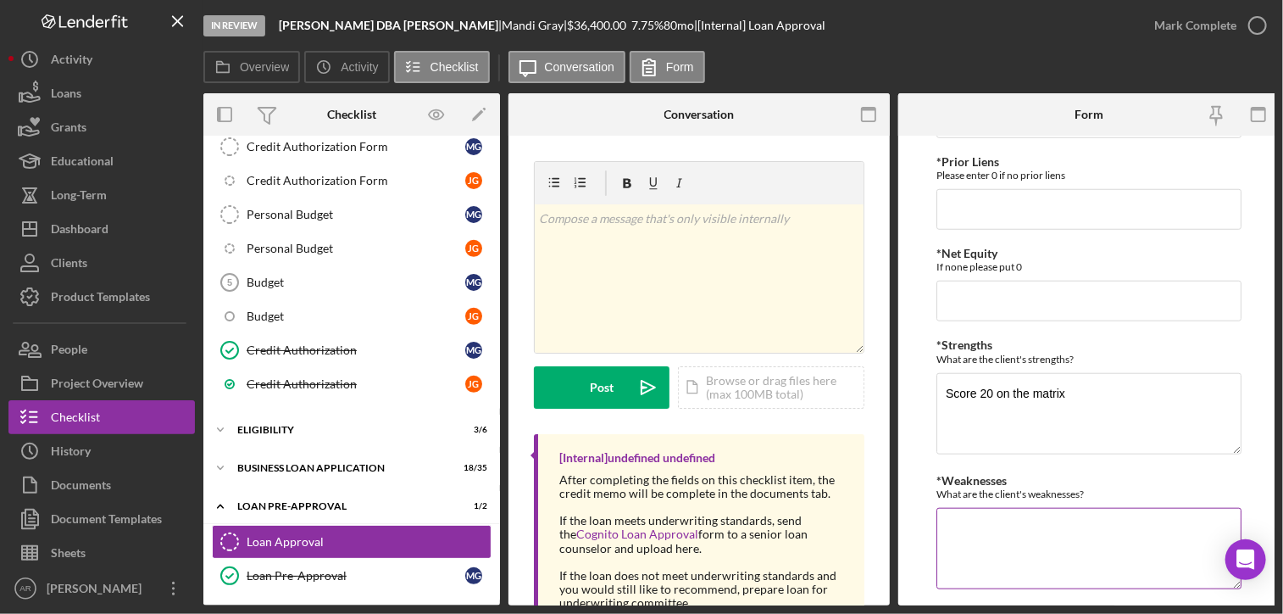
click at [999, 514] on textarea "*Weaknesses" at bounding box center [1089, 548] width 305 height 81
paste textarea "CA loan reclose to SBA micro loan = UW approval for loan size out of SBA micro …"
click at [964, 523] on textarea "CA loan reclose to SBA micro loan = UW approval for loan size out of SBA micro …" at bounding box center [1089, 548] width 305 height 81
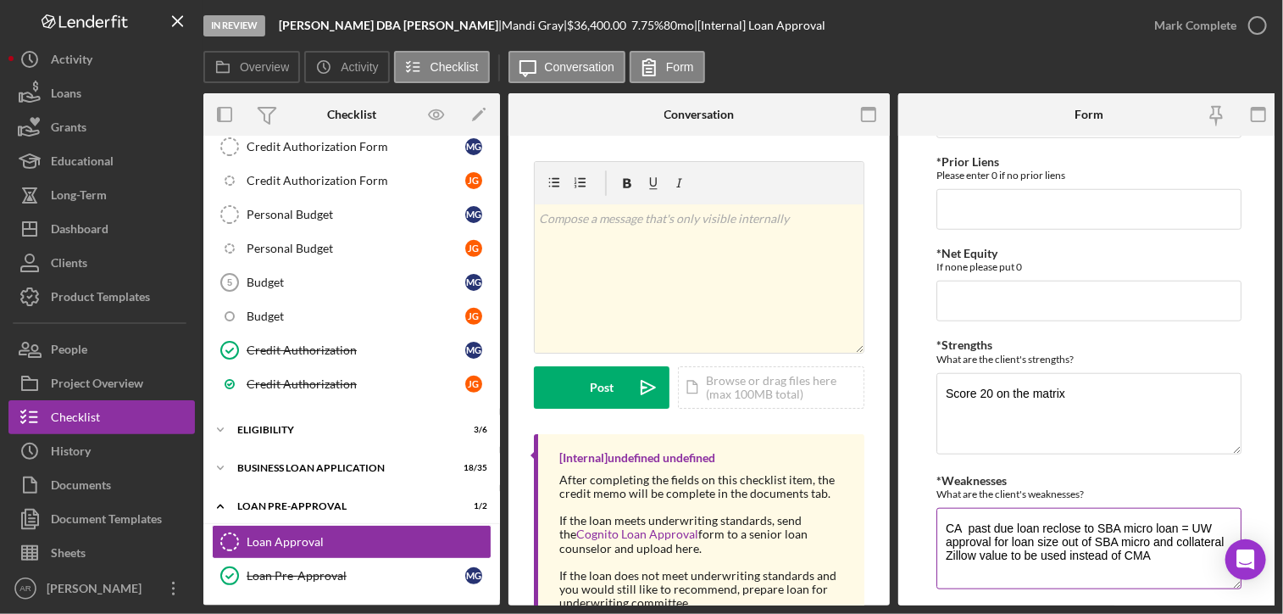
click at [1182, 525] on textarea "CA past due loan reclose to SBA micro loan = UW approval for loan size out of S…" at bounding box center [1089, 548] width 305 height 81
click at [1153, 539] on textarea "CA past due loan reclose to SBA micro loan = UW approval for loan size out of S…" at bounding box center [1089, 548] width 305 height 81
type textarea "CA past due loan reclose to SBA micro loan = UW approval for loan size out of S…"
click at [998, 169] on div "Please enter 0 if no prior liens" at bounding box center [1089, 175] width 305 height 13
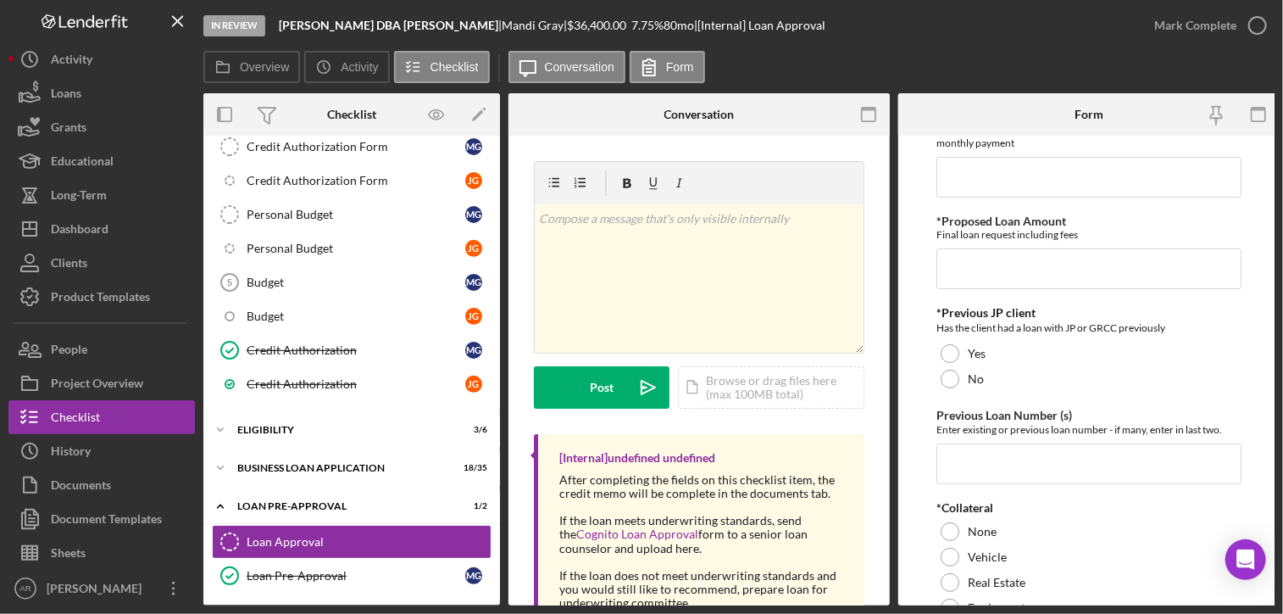
scroll to position [0, 0]
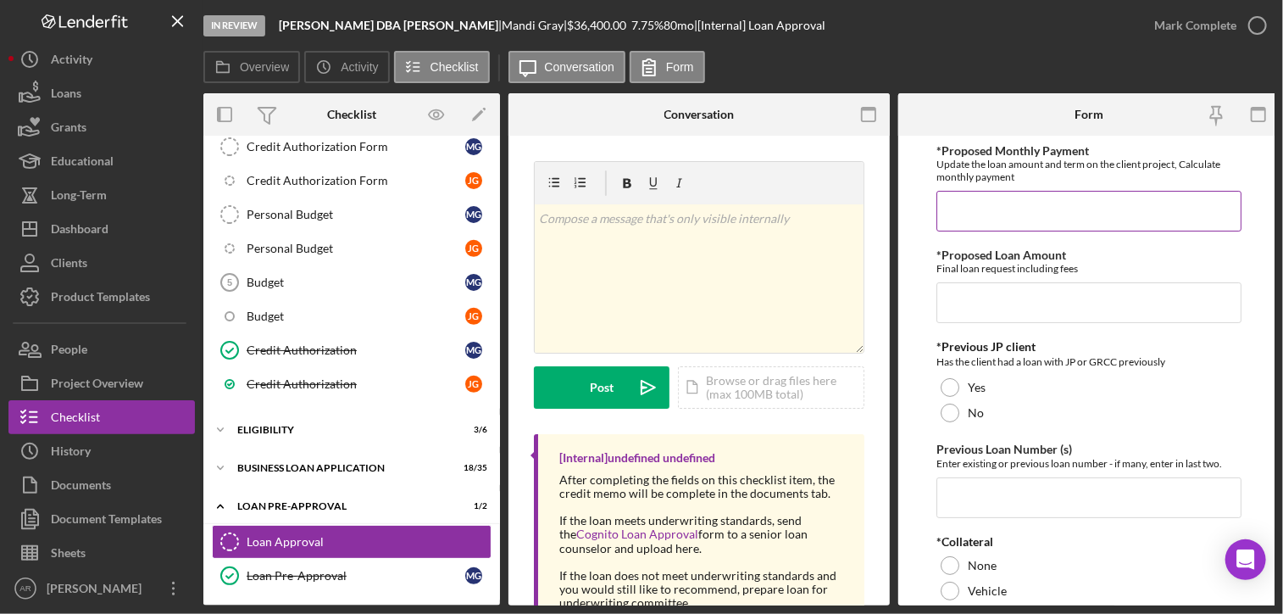
click at [999, 198] on input "*Proposed Monthly Payment" at bounding box center [1089, 211] width 305 height 41
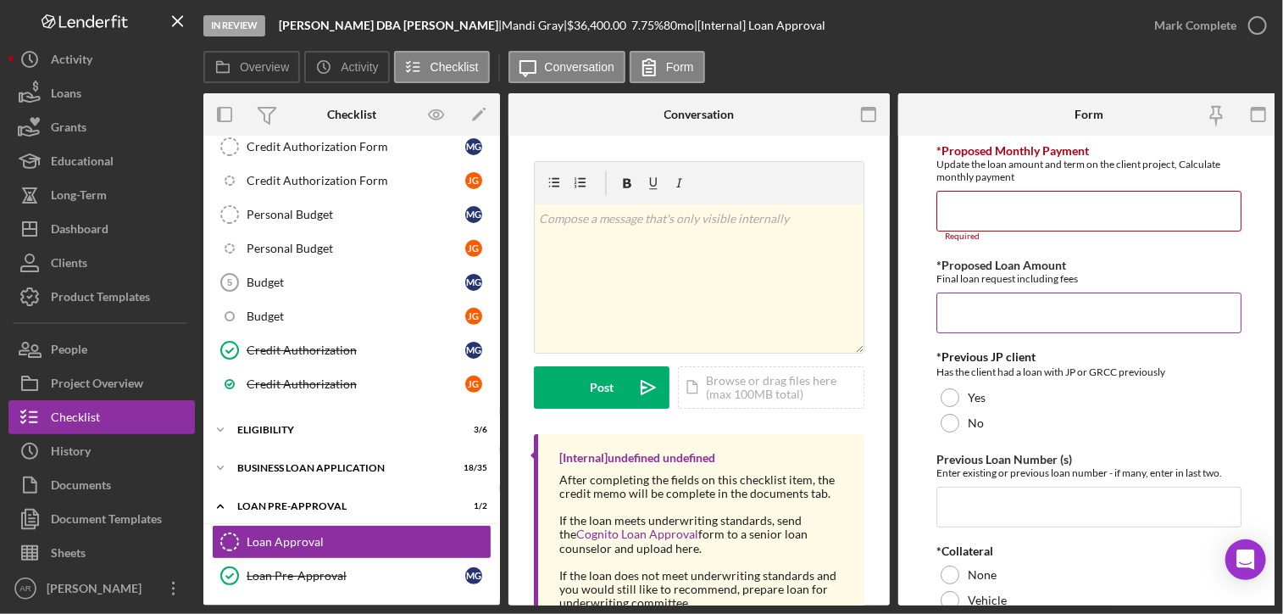
click at [957, 318] on input "*Proposed Loan Amount" at bounding box center [1089, 312] width 305 height 41
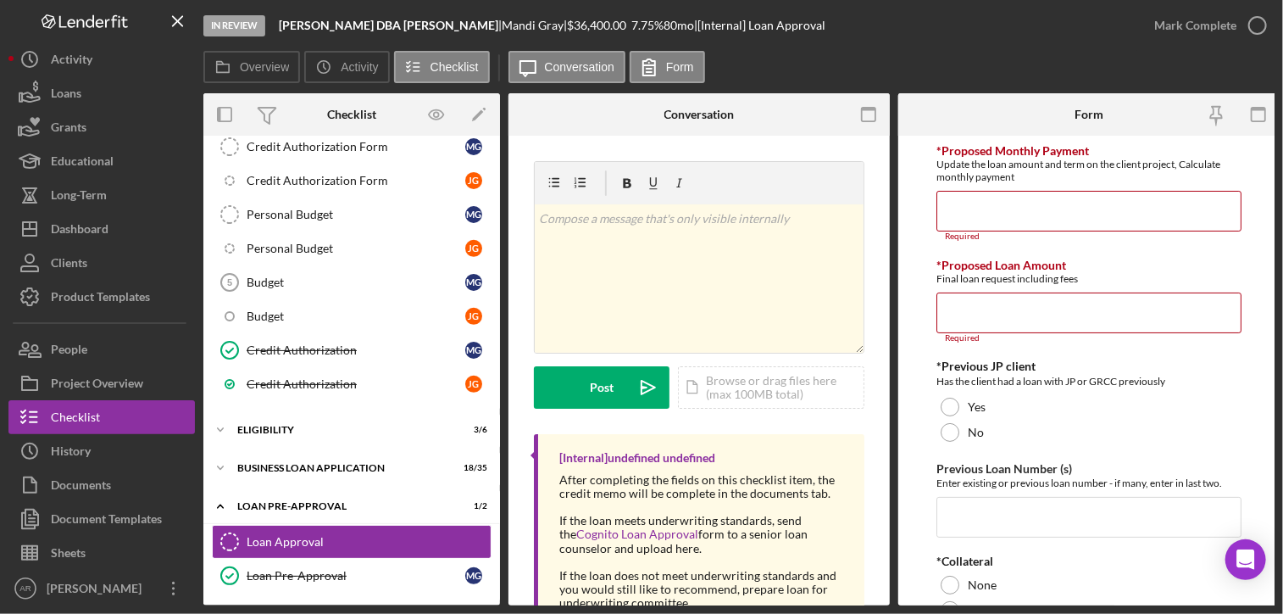
click at [1019, 367] on div "*Previous JP client Has the client had a loan with JP or GRCC previously" at bounding box center [1089, 374] width 305 height 31
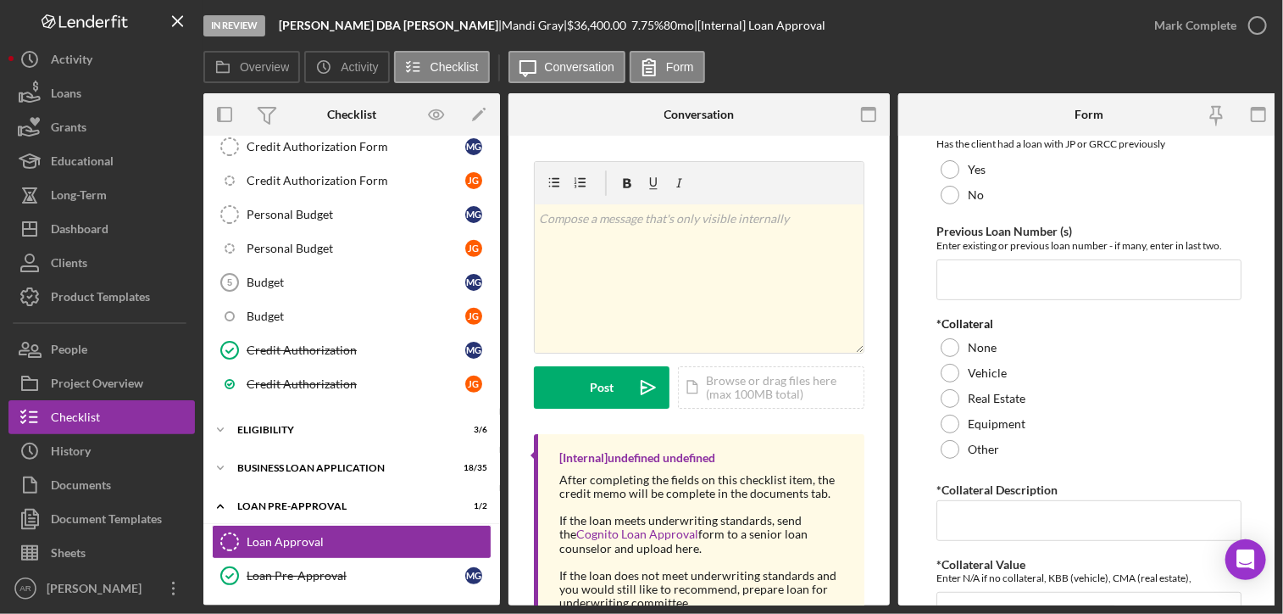
scroll to position [271, 0]
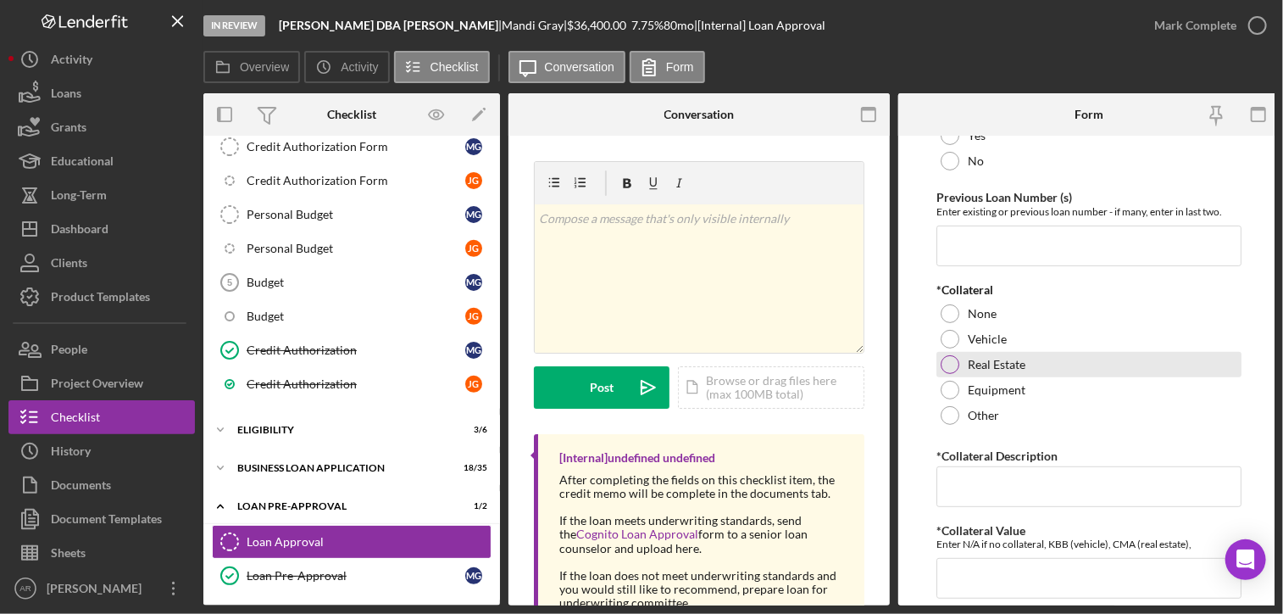
click at [958, 359] on div "Real Estate" at bounding box center [1089, 364] width 305 height 25
click at [947, 481] on input "*Collateral Description" at bounding box center [1089, 486] width 305 height 41
paste input "[STREET_ADDRESS][PERSON_NAME]"
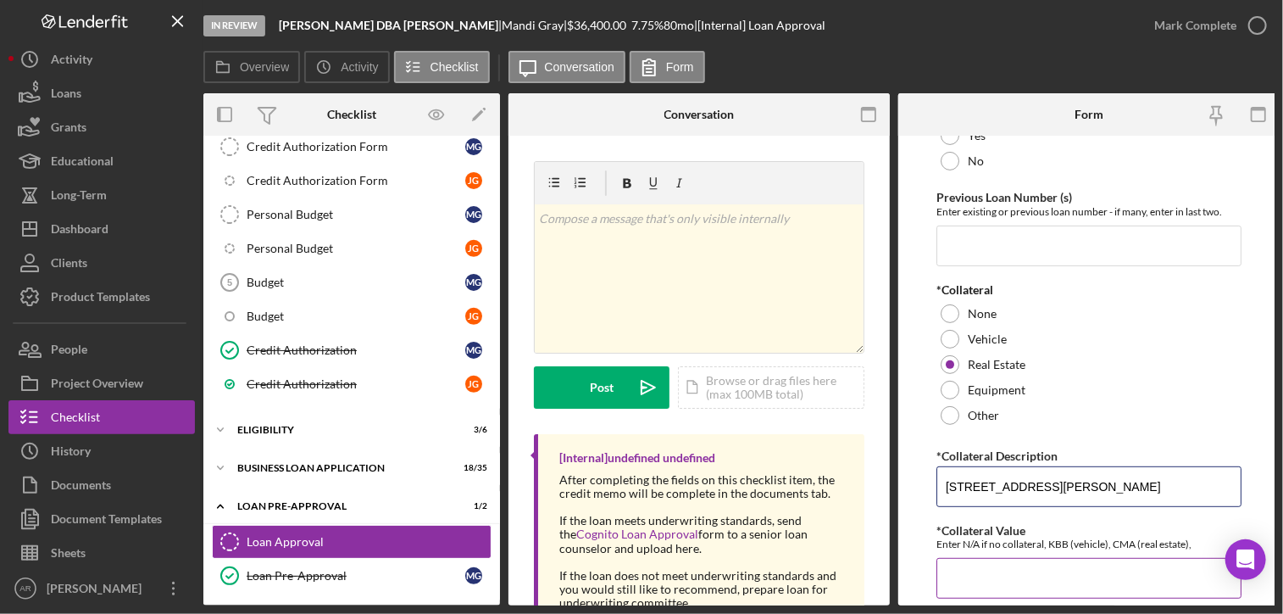
type input "[STREET_ADDRESS][PERSON_NAME]"
click at [968, 571] on input "*Collateral Value" at bounding box center [1089, 578] width 305 height 41
type input "267400"
click at [992, 209] on div "Enter existing or previous loan number - if many, enter in last two." at bounding box center [1089, 211] width 305 height 13
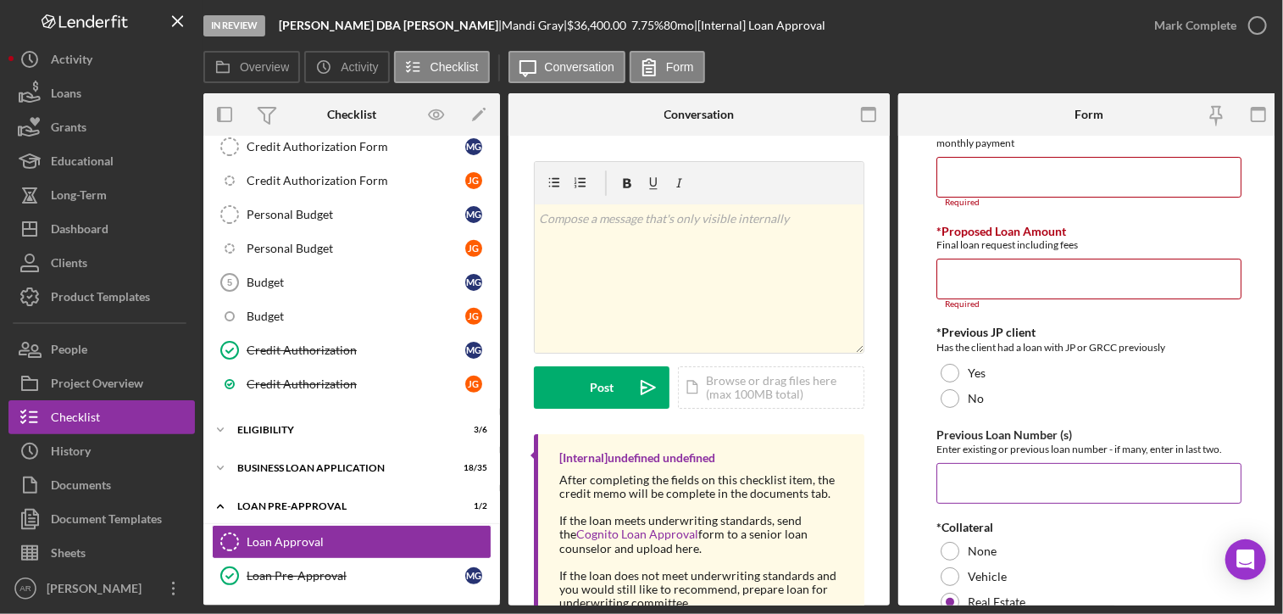
scroll to position [0, 0]
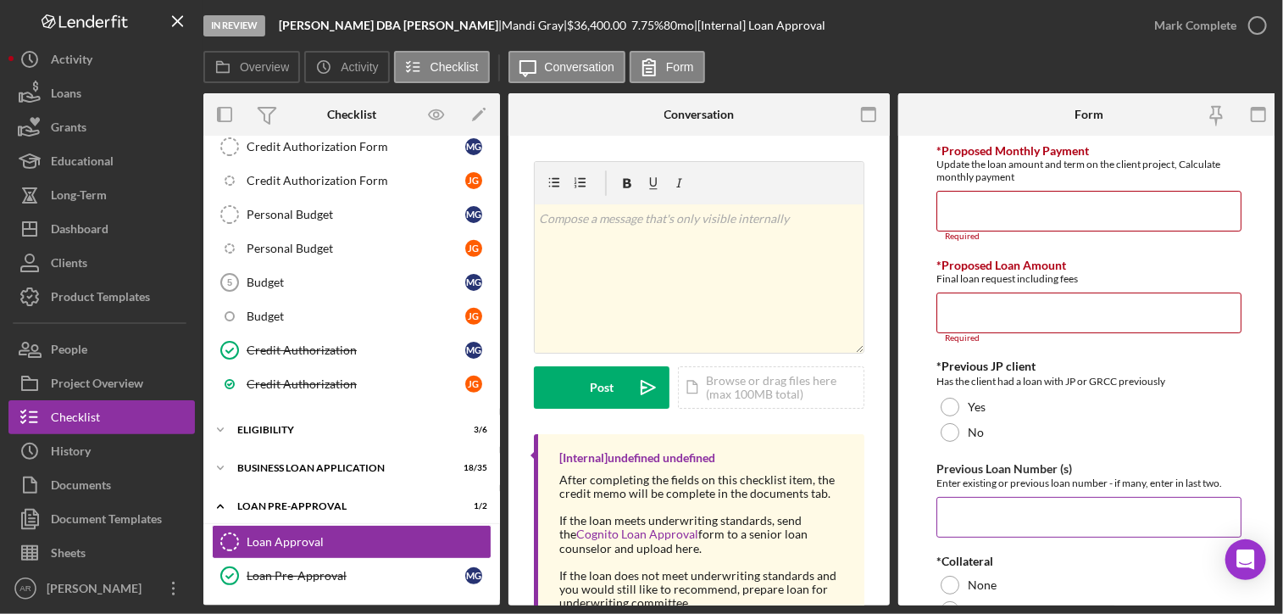
click at [992, 209] on input "*Proposed Monthly Payment" at bounding box center [1089, 211] width 305 height 41
click at [980, 316] on input "*Proposed Loan Amount" at bounding box center [1089, 312] width 305 height 41
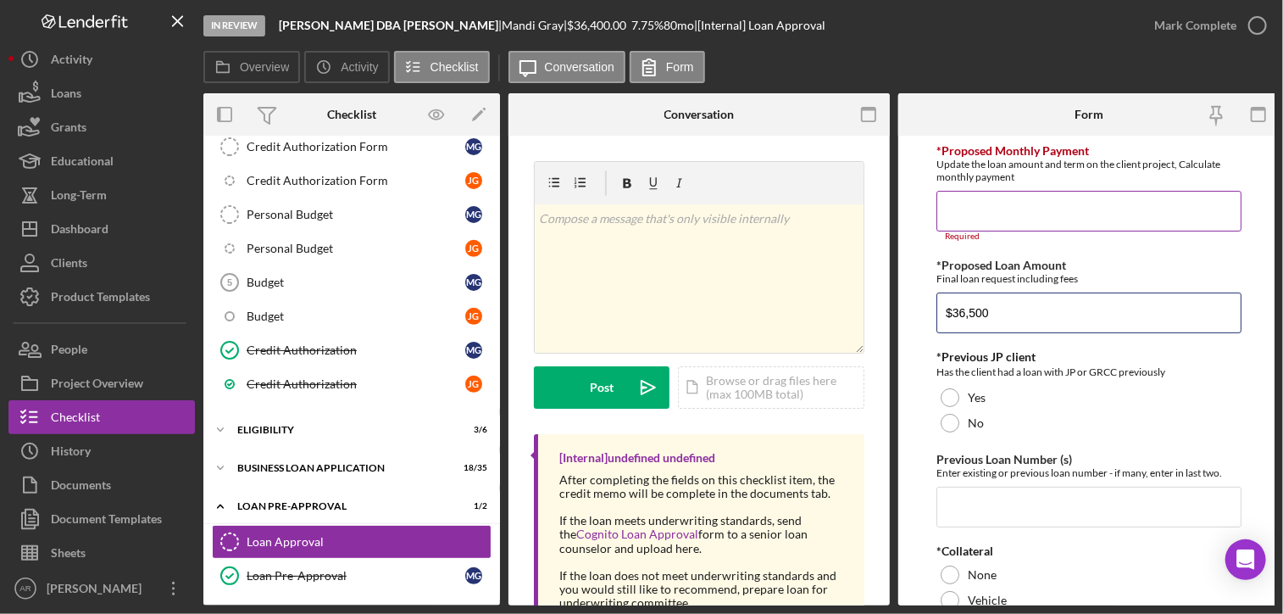
type input "$36,500"
click at [960, 207] on input "*Proposed Monthly Payment" at bounding box center [1089, 211] width 305 height 41
click at [978, 206] on input "*Proposed Monthly Payment" at bounding box center [1089, 211] width 305 height 41
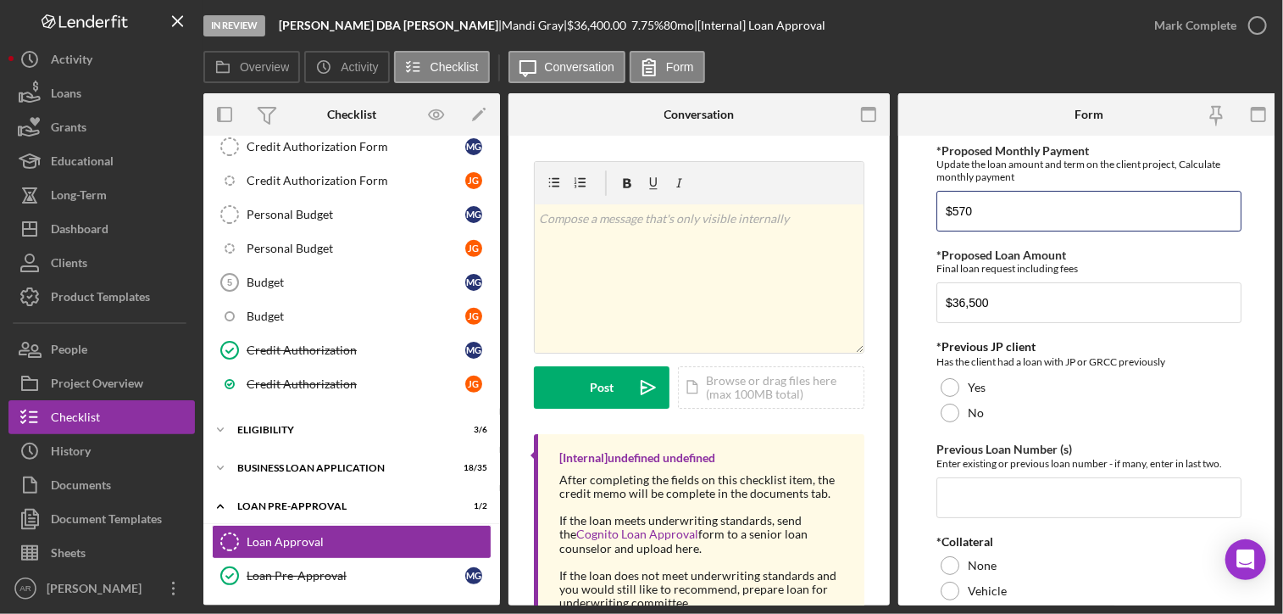
type input "$570"
click at [960, 497] on input "Previous Loan Number (s)" at bounding box center [1089, 497] width 305 height 41
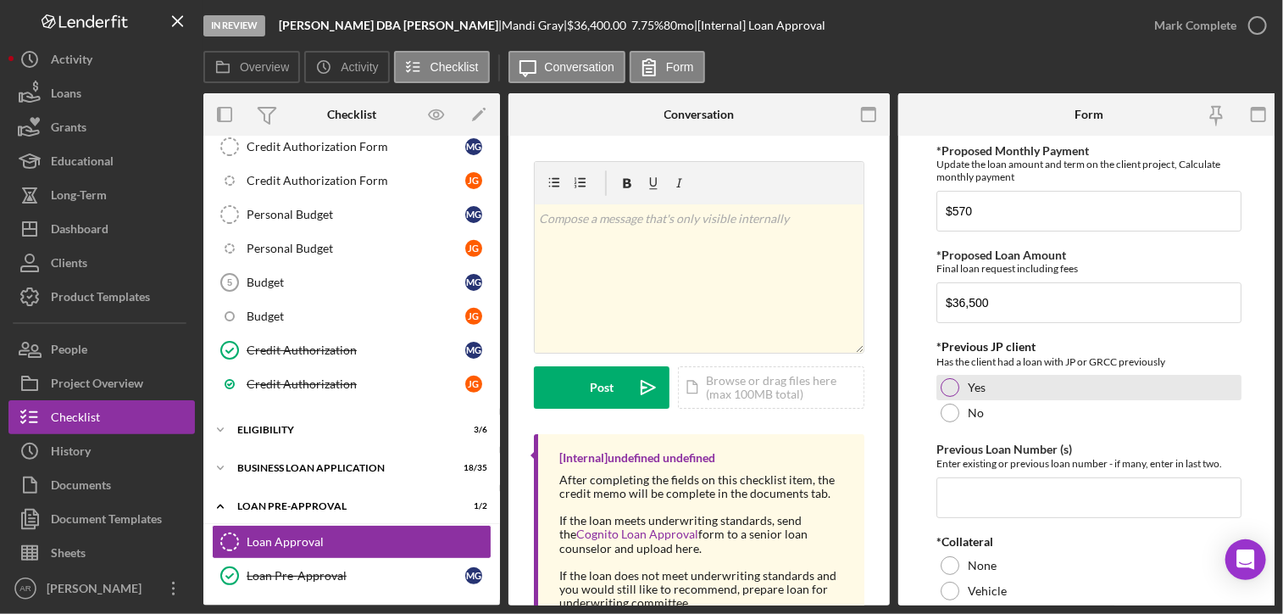
click at [948, 386] on div at bounding box center [950, 387] width 19 height 19
click at [949, 487] on input "Previous Loan Number (s)" at bounding box center [1089, 497] width 305 height 41
type input "2017-673"
click at [1065, 462] on div "Enter existing or previous loan number - if many, enter in last two." at bounding box center [1089, 463] width 305 height 13
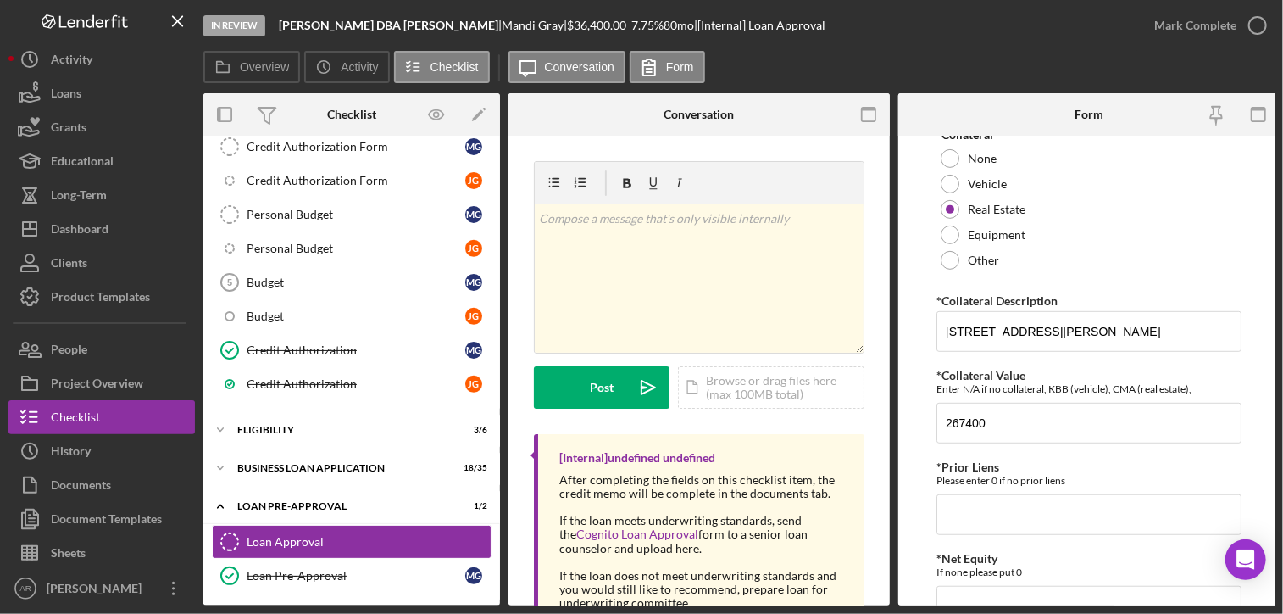
scroll to position [441, 0]
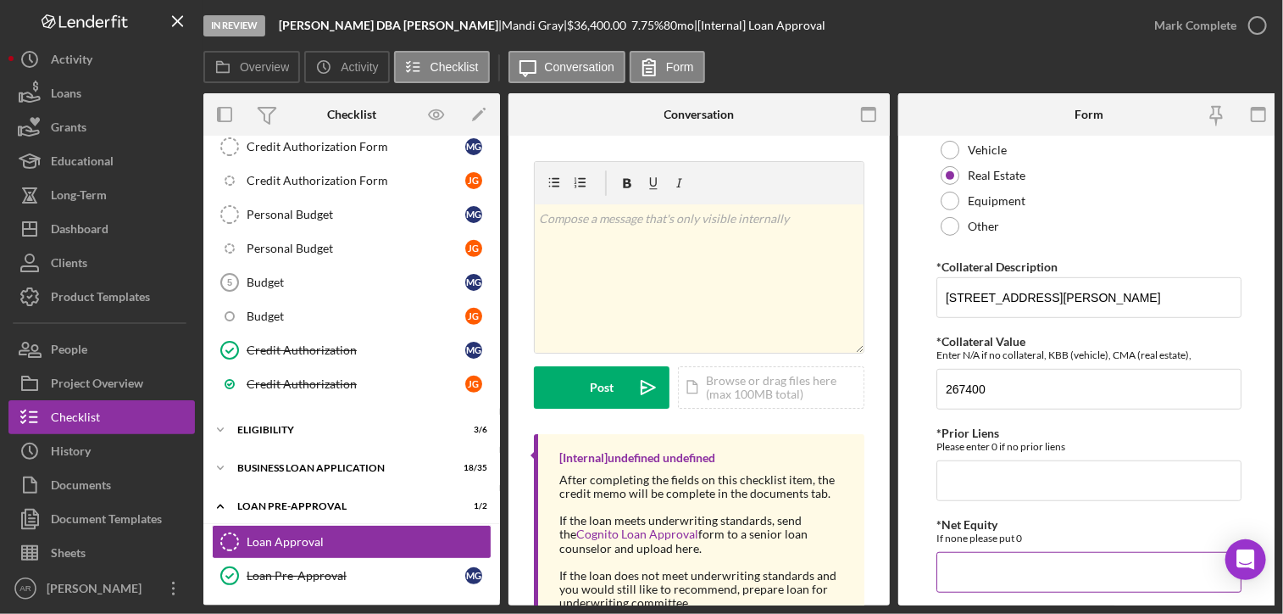
click at [992, 531] on div "If none please put 0" at bounding box center [1089, 537] width 305 height 13
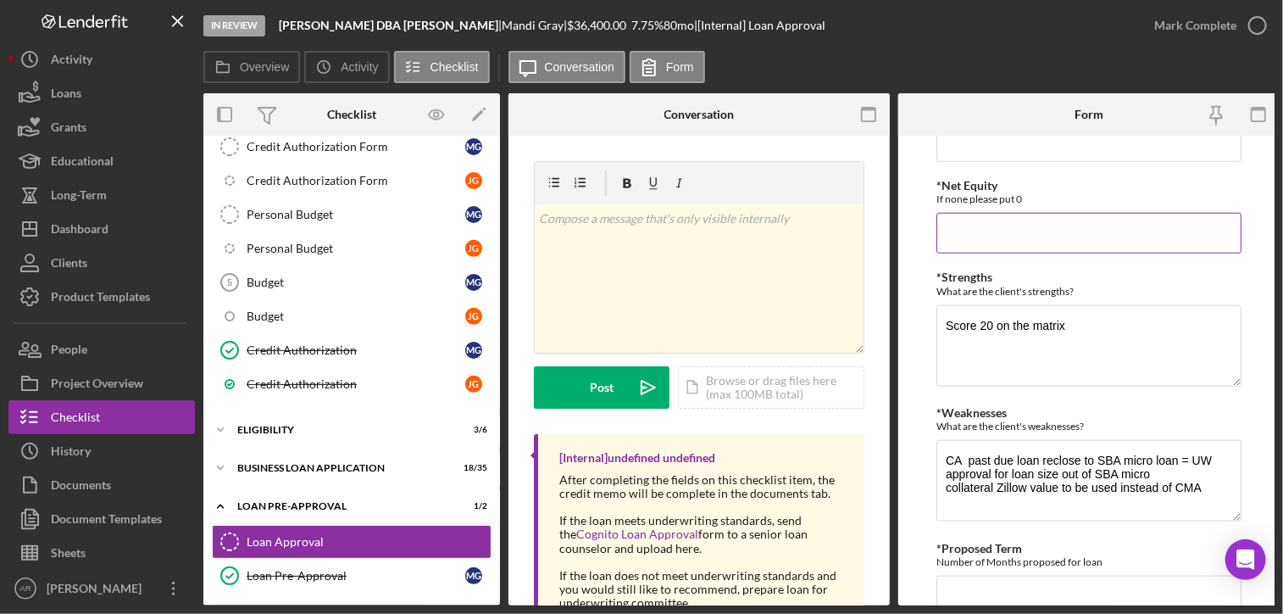
scroll to position [814, 0]
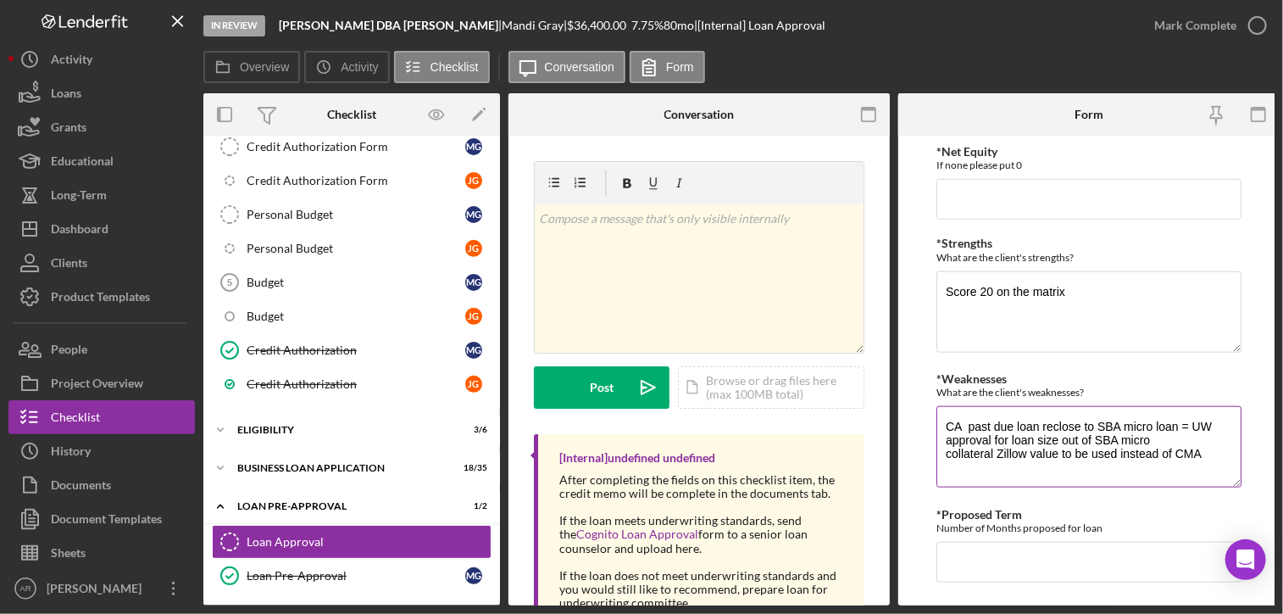
click at [1201, 442] on textarea "CA past due loan reclose to SBA micro loan = UW approval for loan size out of S…" at bounding box center [1089, 446] width 305 height 81
click at [1206, 444] on textarea "CA past due loan reclose to SBA micro loan = UW approval for loan size out of S…" at bounding box center [1089, 446] width 305 height 81
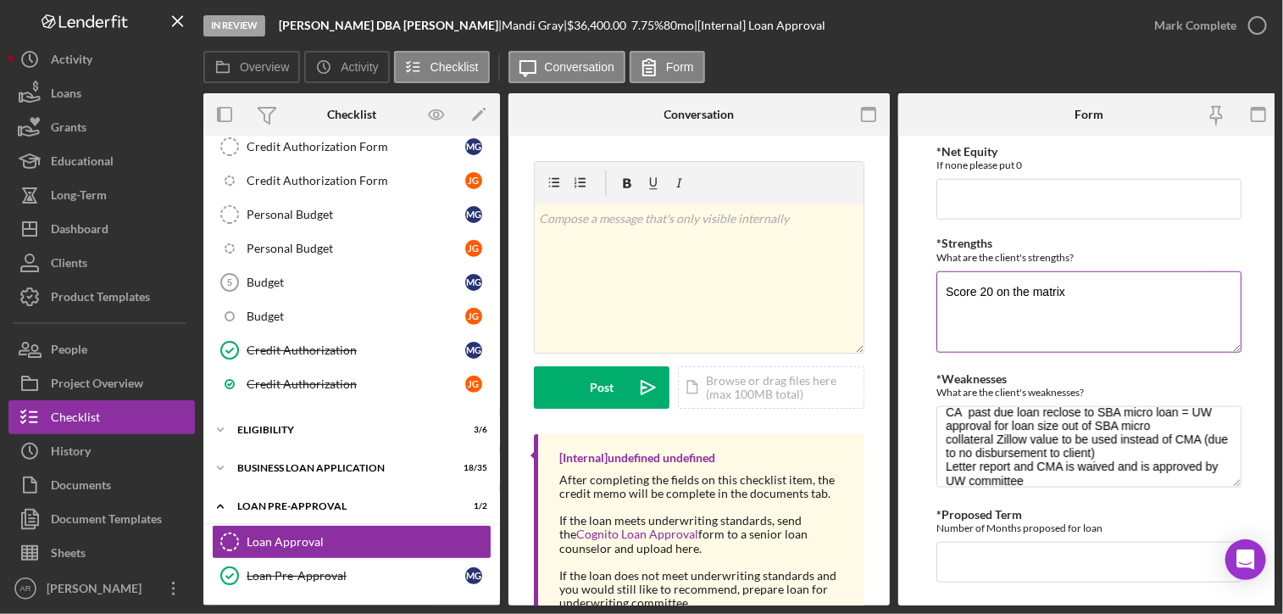
click at [1014, 254] on div "What are the client's strengths?" at bounding box center [1089, 257] width 305 height 13
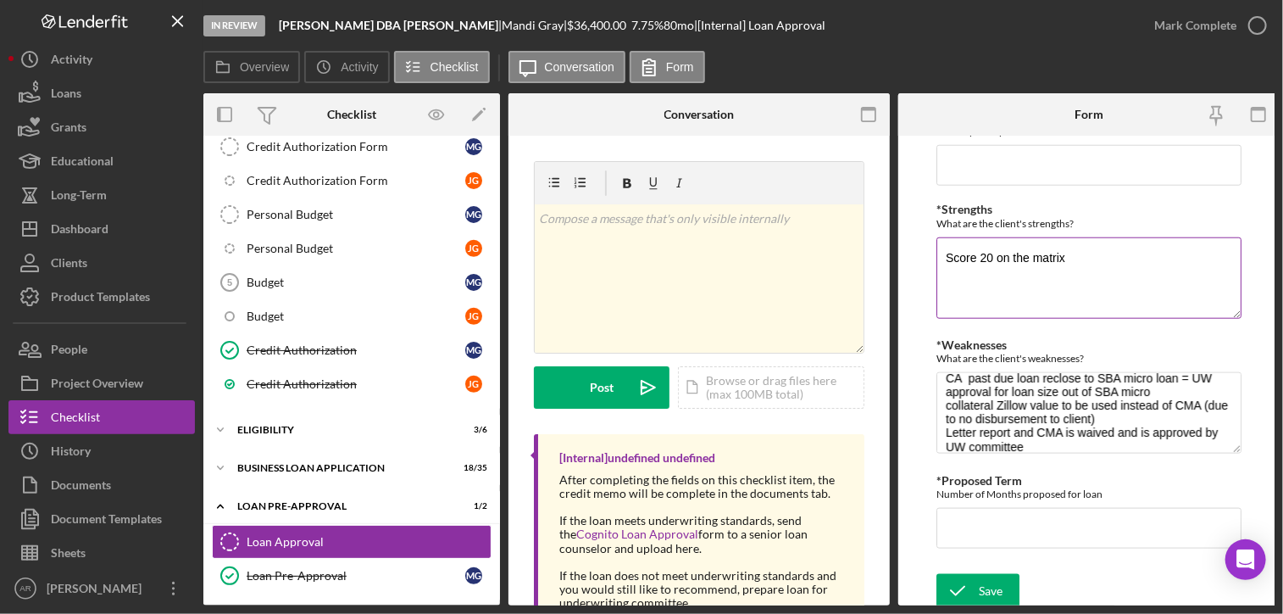
scroll to position [854, 0]
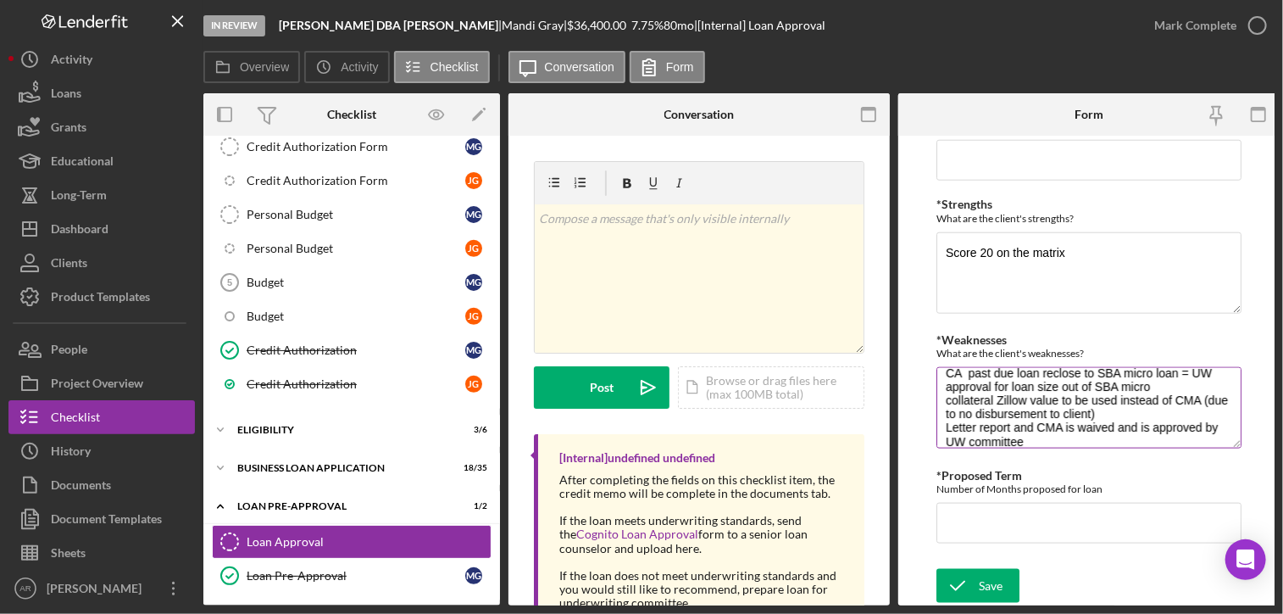
click at [1171, 381] on textarea "CA past due loan reclose to SBA micro loan = UW approval for loan size out of S…" at bounding box center [1089, 407] width 305 height 81
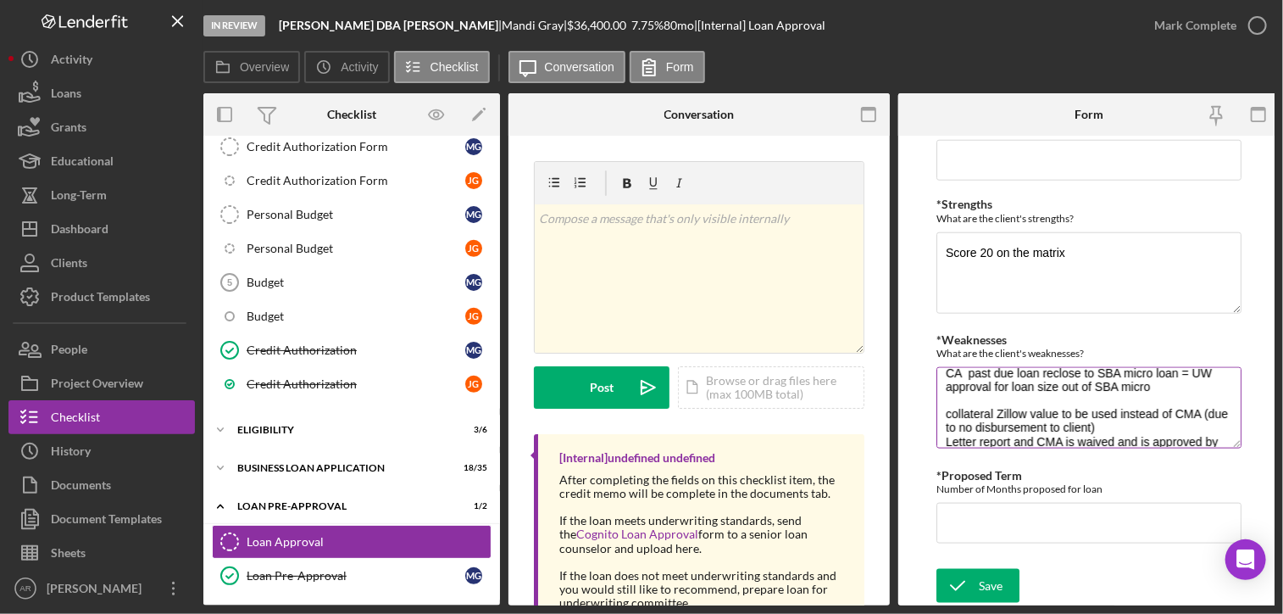
scroll to position [28, 0]
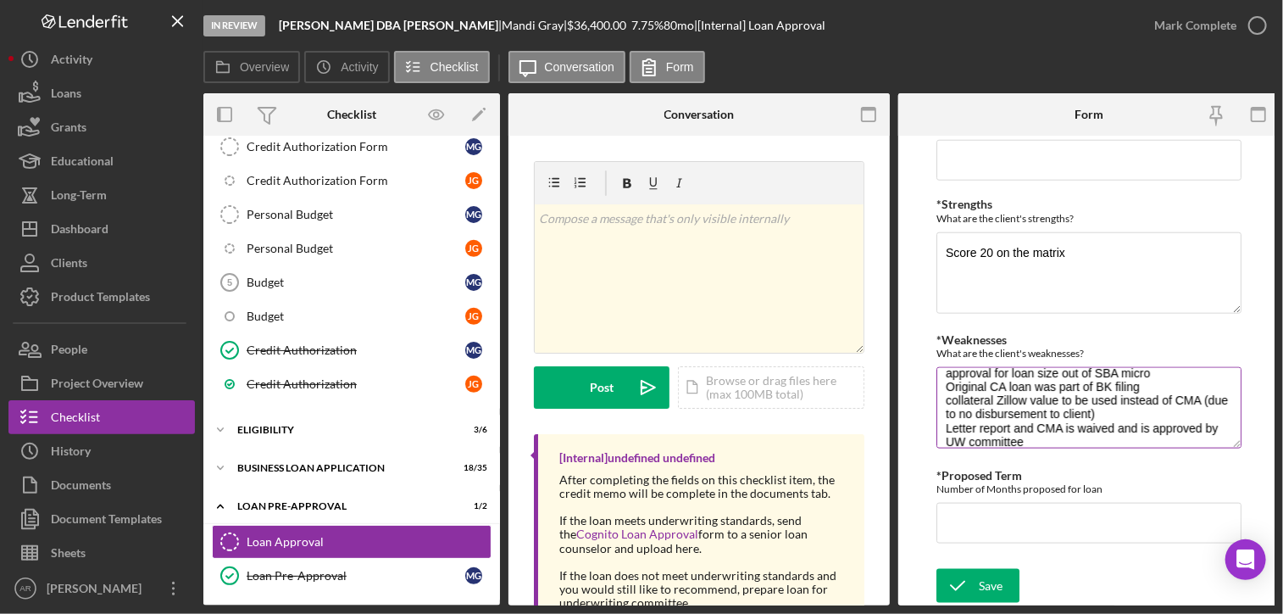
click at [946, 378] on textarea "CA past due loan reclose to SBA micro loan = UW approval for loan size out of S…" at bounding box center [1089, 407] width 305 height 81
click at [1137, 378] on textarea "CA past due loan reclose to SBA micro loan = UW approval for loan size out of S…" at bounding box center [1089, 407] width 305 height 81
click at [988, 380] on textarea "CA past due loan reclose to SBA micro loan = UW approval for loan size out of S…" at bounding box center [1089, 407] width 305 height 81
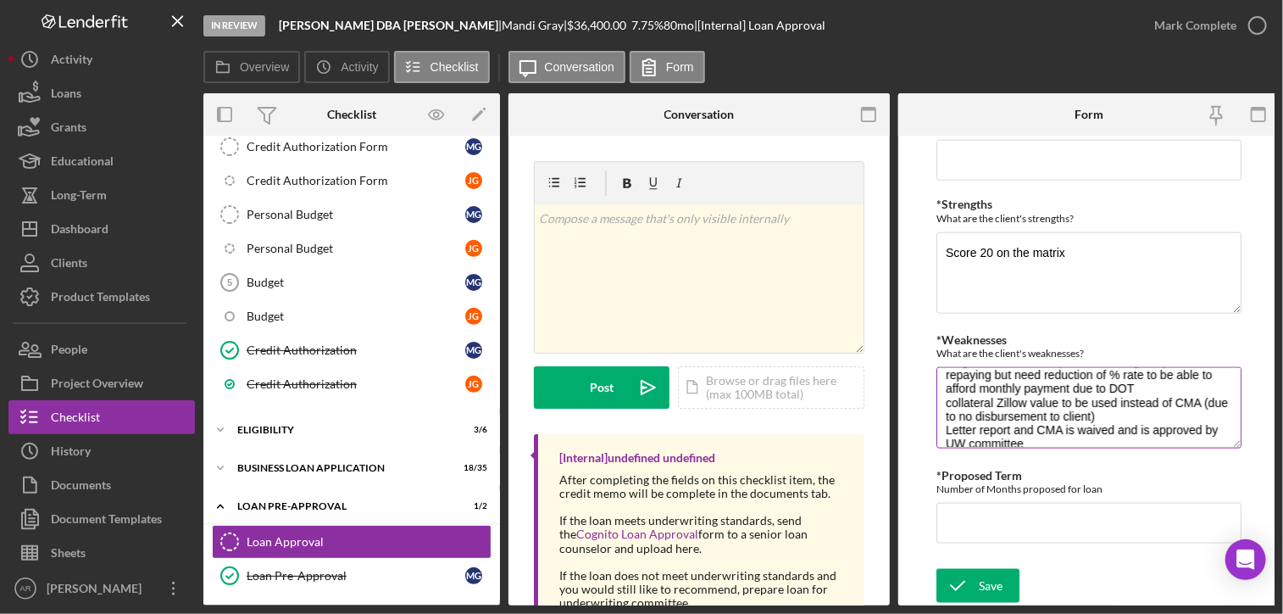
click at [1076, 382] on textarea "CA past due loan reclose to SBA micro loan = UW approval for loan size out of S…" at bounding box center [1089, 407] width 305 height 81
drag, startPoint x: 1073, startPoint y: 383, endPoint x: 1134, endPoint y: 386, distance: 61.1
click at [1134, 386] on textarea "CA past due loan reclose to SBA micro loan = UW approval for loan size out of S…" at bounding box center [1089, 407] width 305 height 81
click at [1037, 370] on textarea "CA past due loan reclose to SBA micro loan = UW approval for loan size out of S…" at bounding box center [1089, 407] width 305 height 81
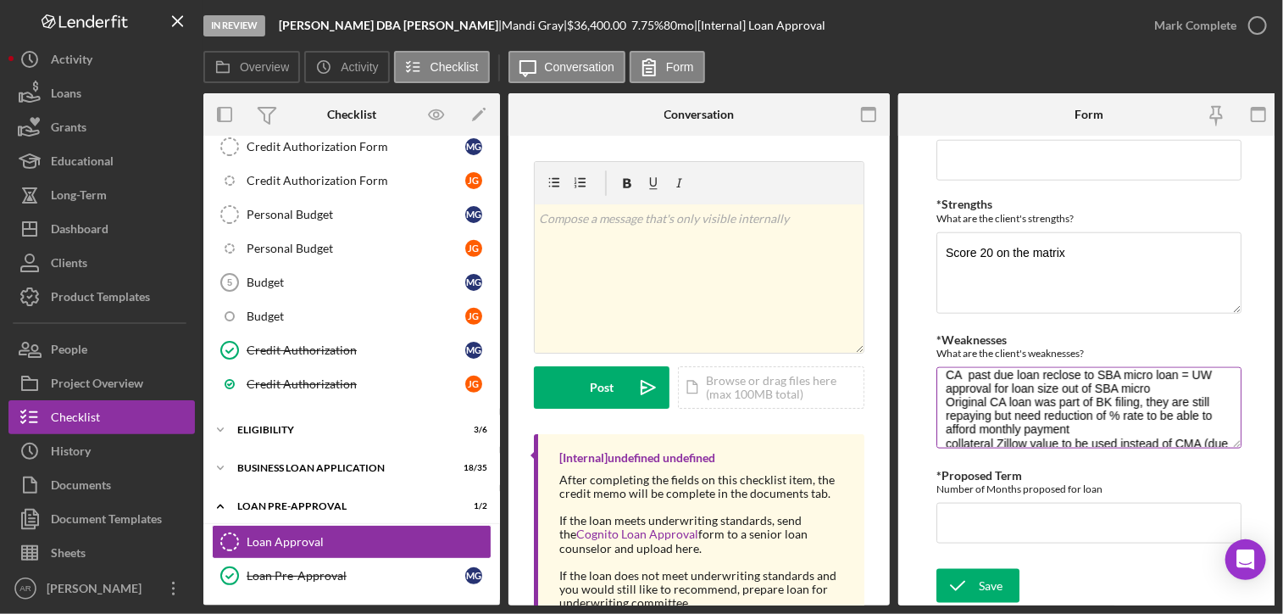
click at [994, 411] on textarea "CA past due loan reclose to SBA micro loan = UW approval for loan size out of S…" at bounding box center [1089, 407] width 305 height 81
paste textarea "due to DOT"
type textarea "CA past due loan reclose to SBA micro loan = UW approval for loan size out of S…"
click at [981, 584] on div "Save" at bounding box center [991, 586] width 24 height 34
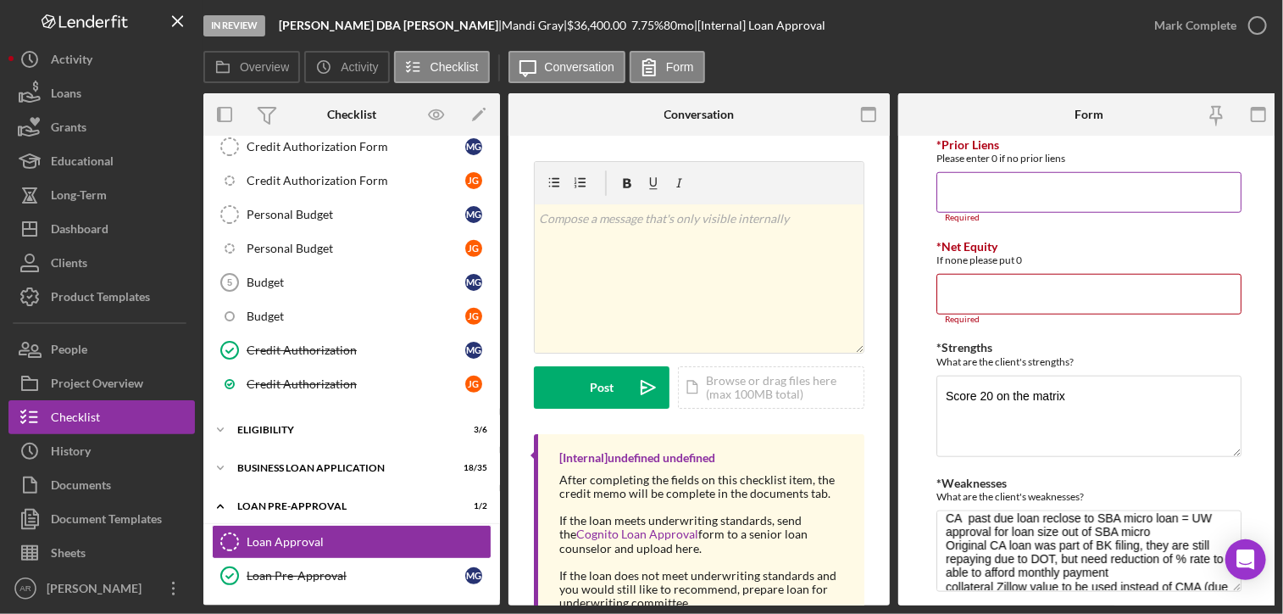
click at [957, 196] on input "*Prior Liens" at bounding box center [1089, 192] width 305 height 41
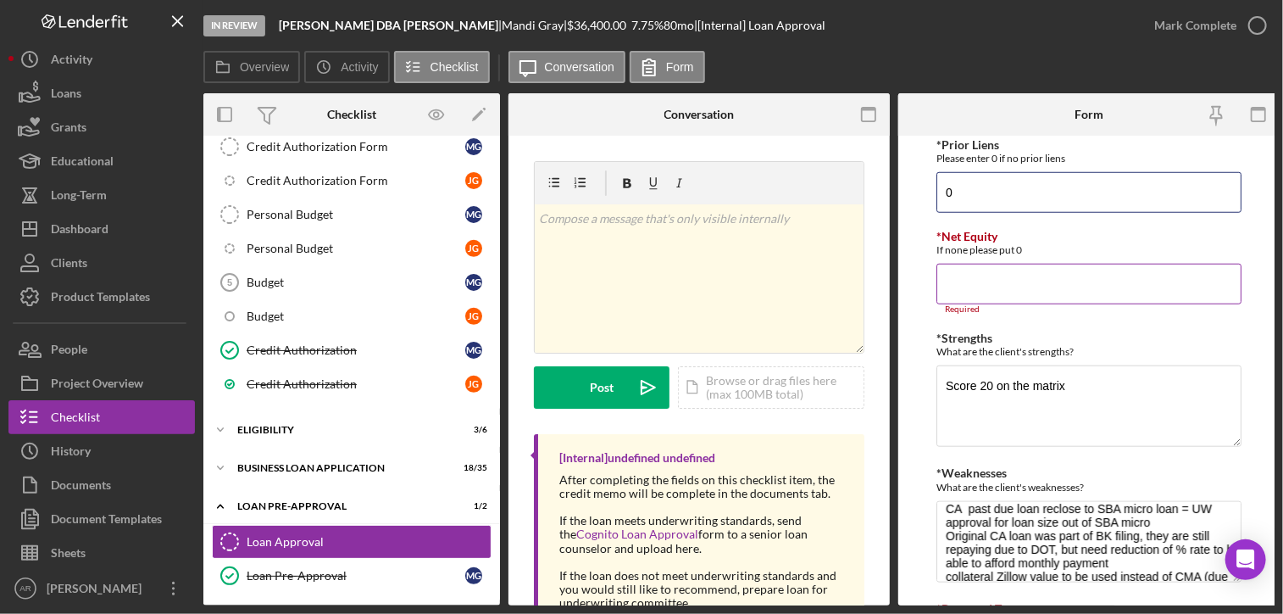
type input "0"
click at [951, 294] on input "*Net Equity" at bounding box center [1089, 284] width 305 height 41
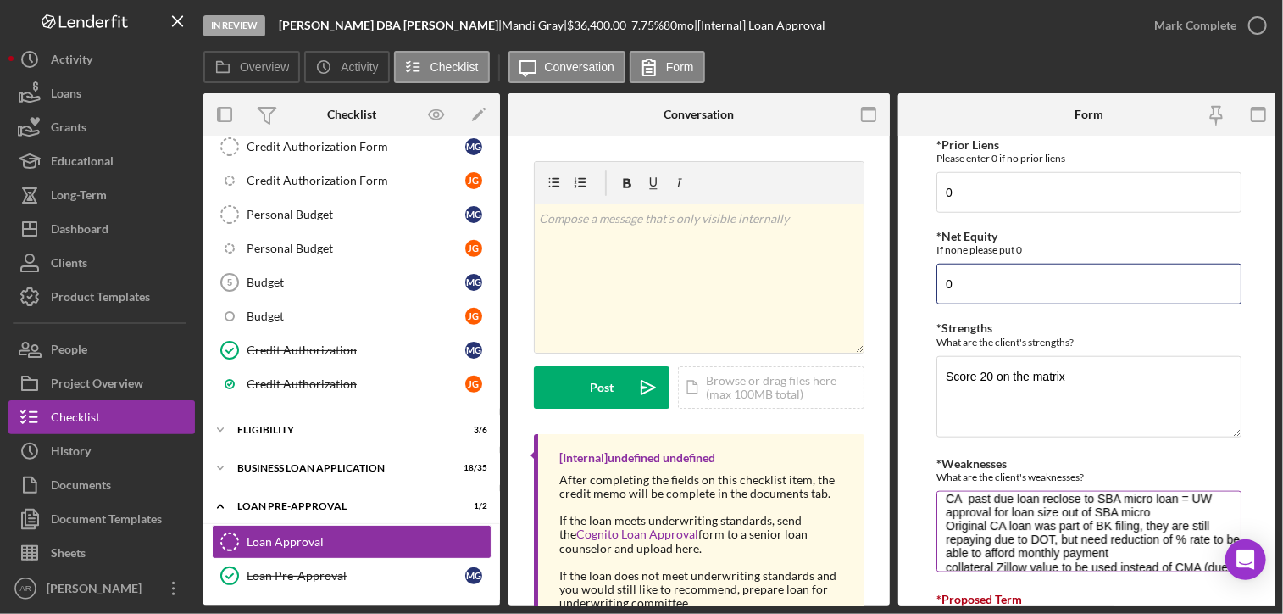
type input "0"
click at [1054, 546] on textarea "CA past due loan reclose to SBA micro loan = UW approval for loan size out of S…" at bounding box center [1089, 531] width 305 height 81
click at [1002, 474] on div "What are the client's weaknesses?" at bounding box center [1089, 476] width 305 height 13
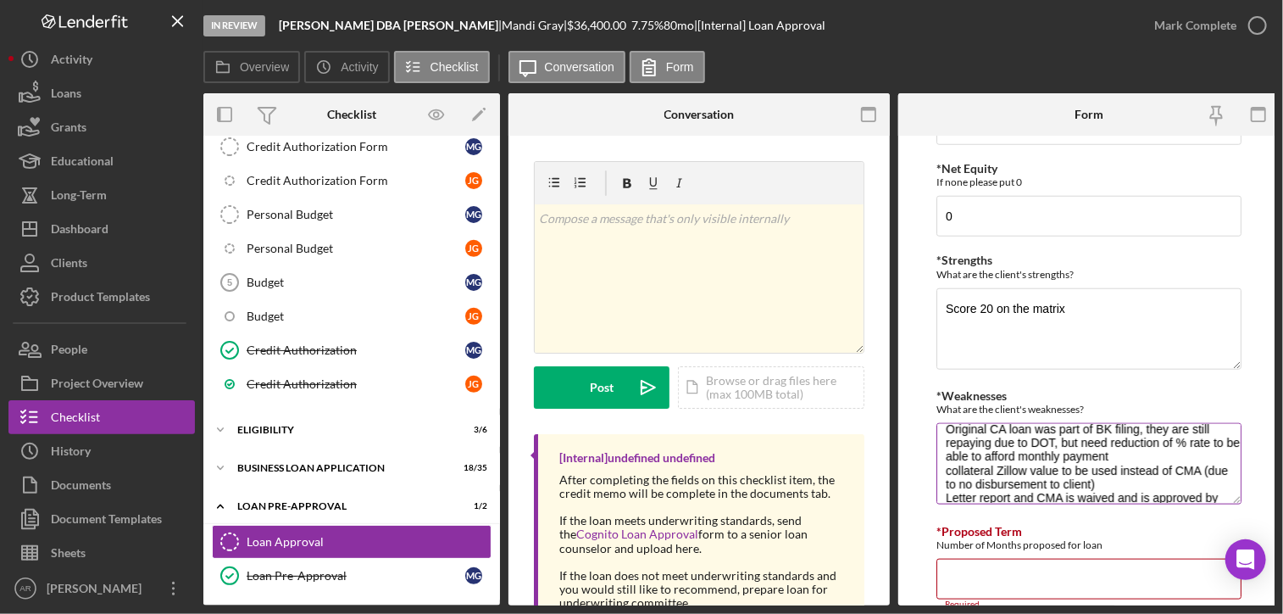
scroll to position [831, 0]
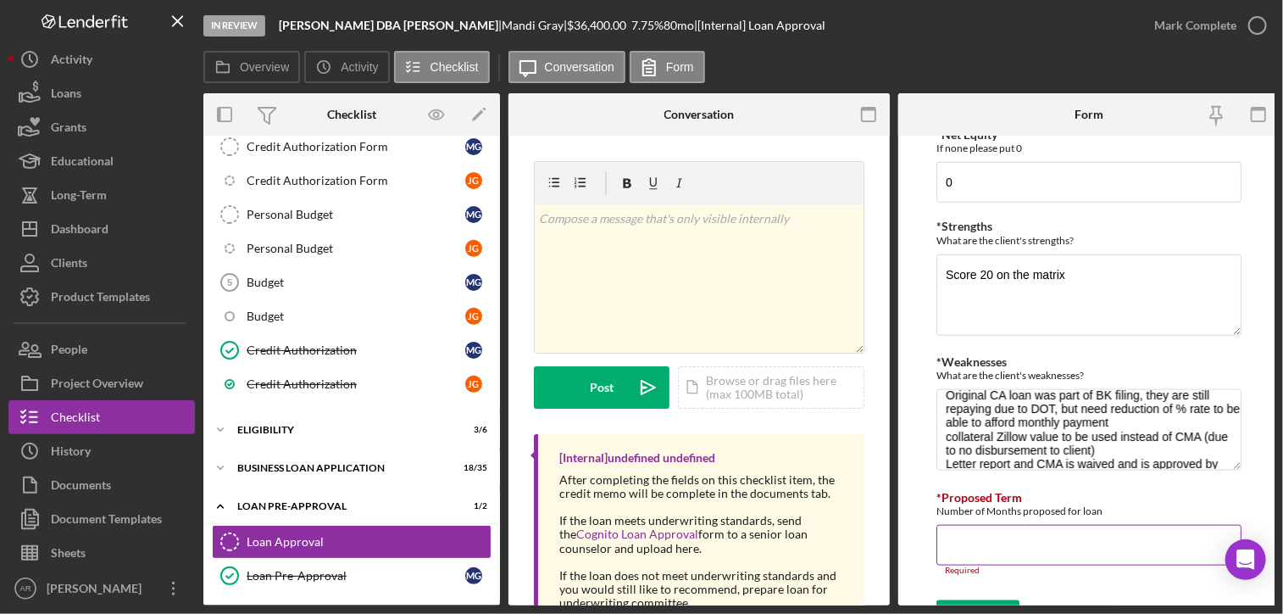
click at [957, 540] on input "*Proposed Term" at bounding box center [1089, 545] width 305 height 41
type input "84"
click at [1029, 510] on div "Number of Months proposed for loan" at bounding box center [1089, 510] width 305 height 13
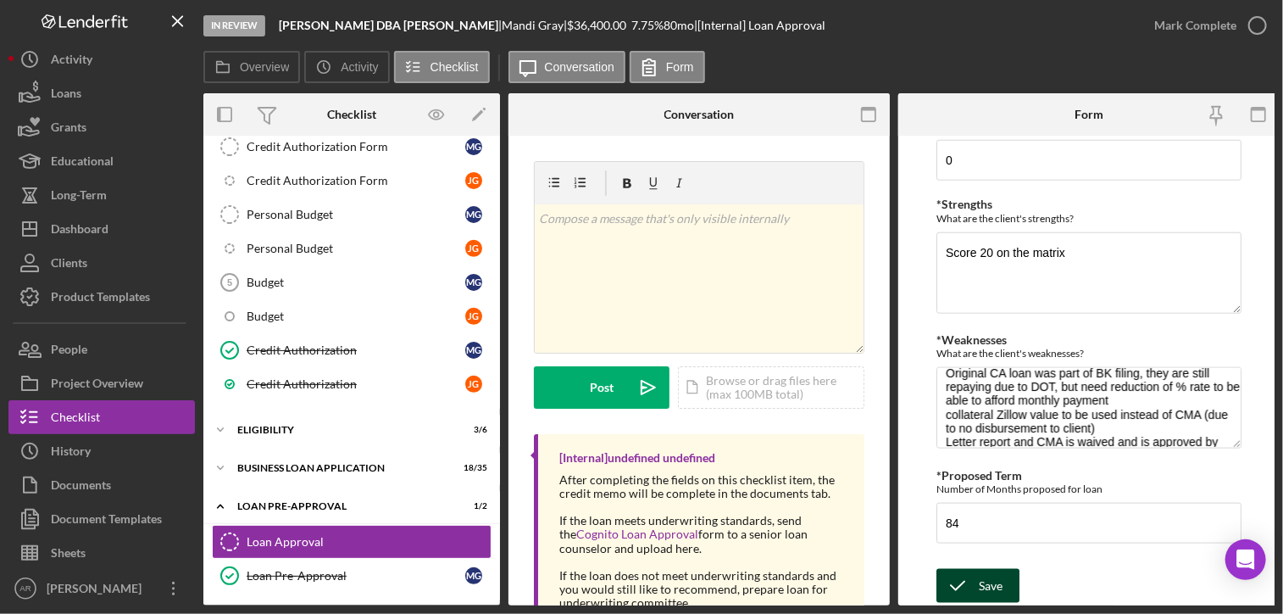
click at [985, 586] on div "Save" at bounding box center [991, 586] width 24 height 34
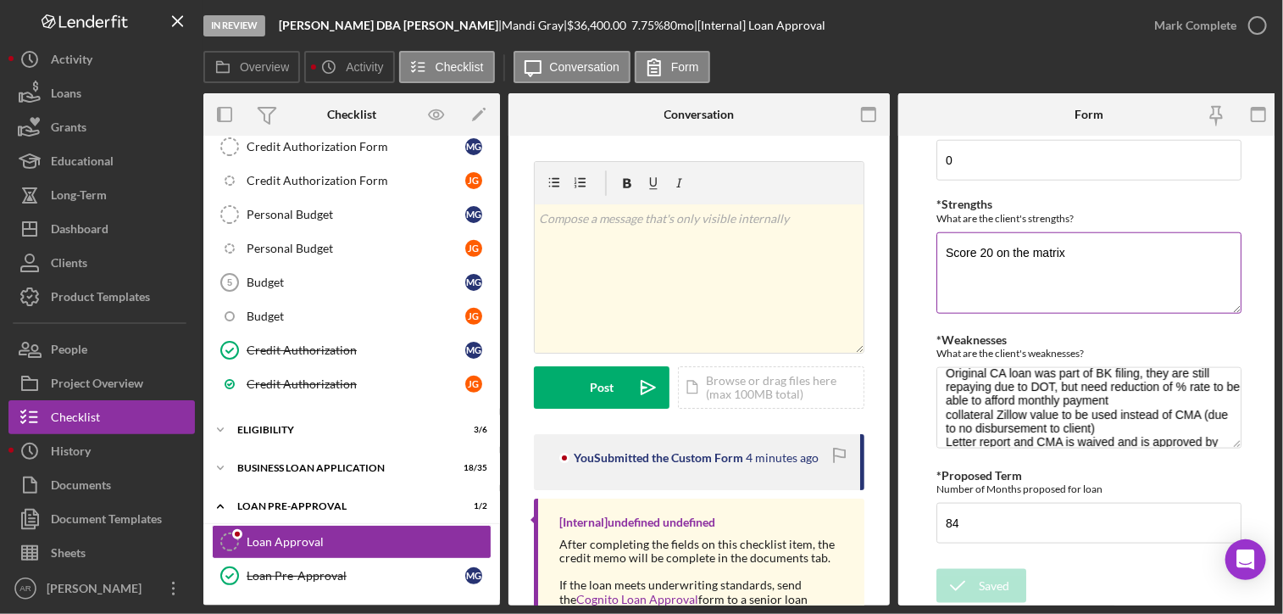
click at [1079, 246] on textarea "Score 20 on the matrix" at bounding box center [1089, 272] width 305 height 81
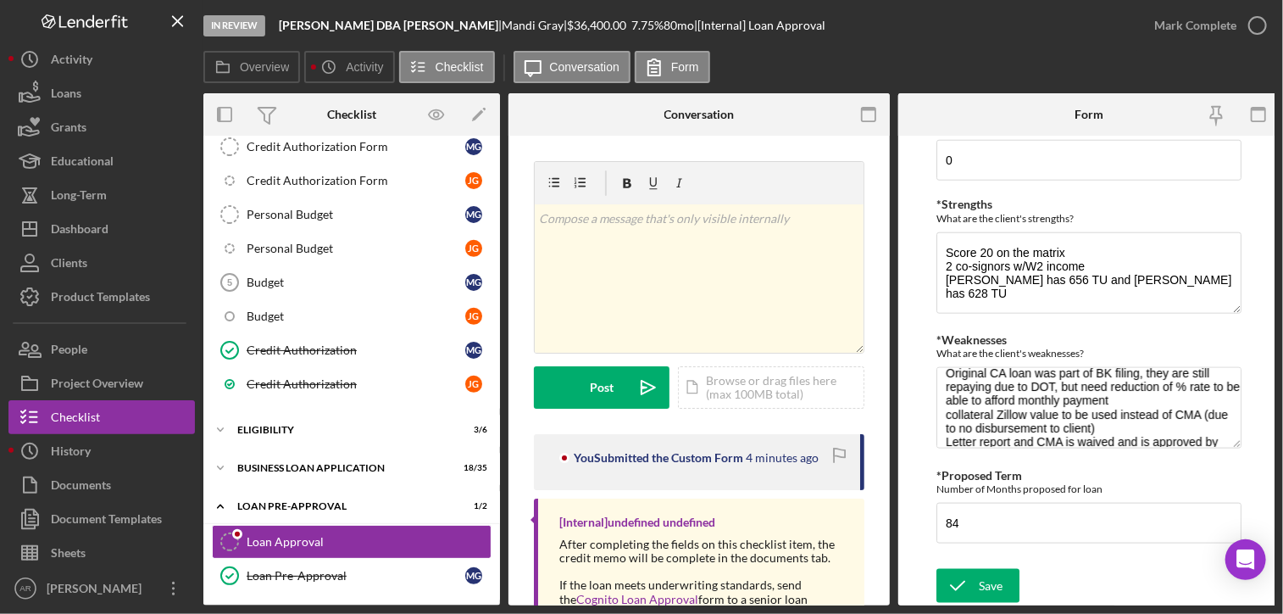
drag, startPoint x: 447, startPoint y: 24, endPoint x: 513, endPoint y: 25, distance: 66.1
click at [513, 25] on div "[PERSON_NAME] |" at bounding box center [534, 26] width 65 height 14
drag, startPoint x: 513, startPoint y: 25, endPoint x: 496, endPoint y: 26, distance: 17.0
drag, startPoint x: 496, startPoint y: 26, endPoint x: 1120, endPoint y: 258, distance: 665.4
click at [1120, 258] on textarea "Score 20 on the matrix 2 co-signors w/W2 income [PERSON_NAME] has 656 TU and [P…" at bounding box center [1089, 272] width 305 height 81
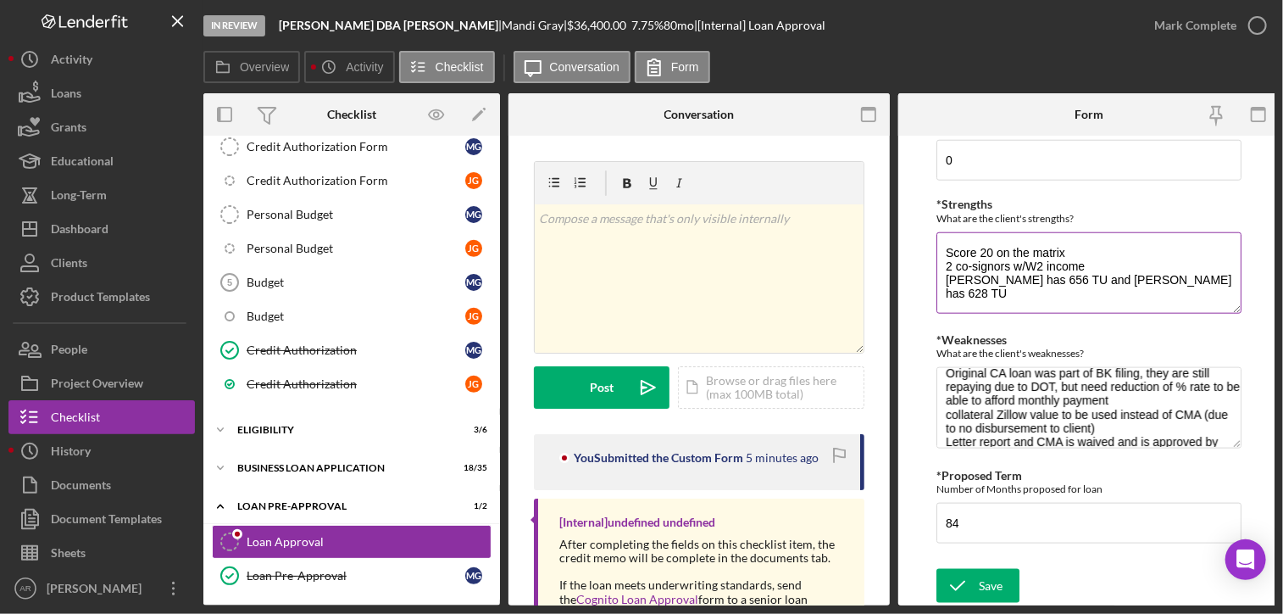
click at [1160, 269] on textarea "Score 20 on the matrix 2 co-signors w/W2 income [PERSON_NAME] has 656 TU and [P…" at bounding box center [1089, 272] width 305 height 81
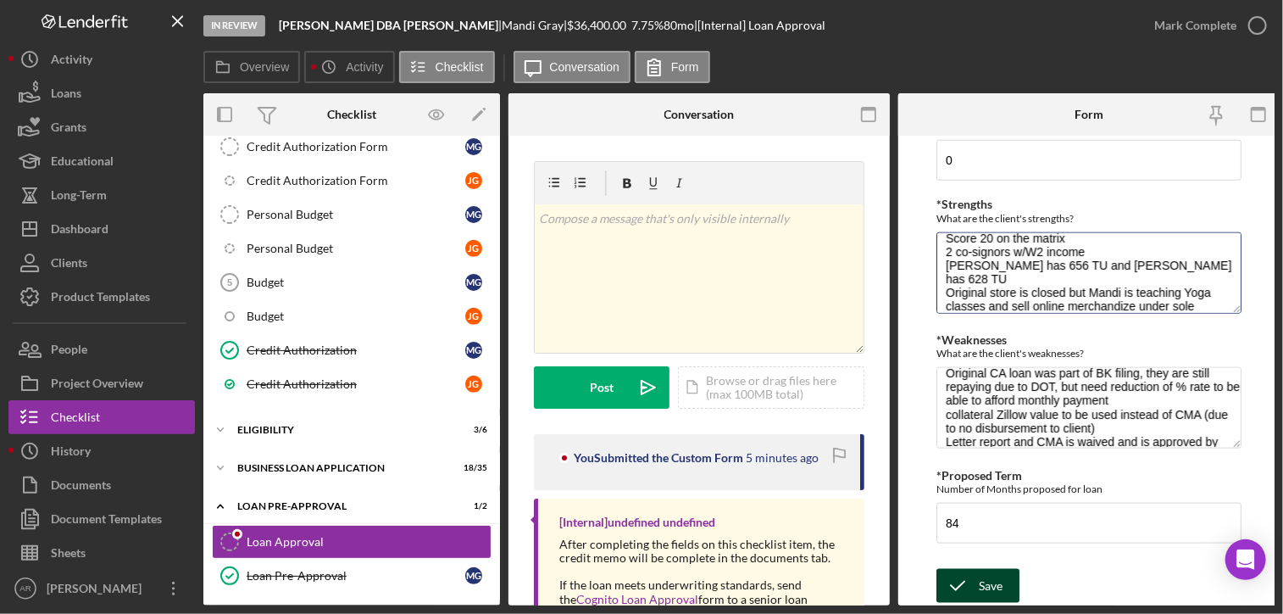
type textarea "Score 20 on the matrix 2 co-signors w/W2 income [PERSON_NAME] has 656 TU and [P…"
click at [977, 579] on icon "submit" at bounding box center [958, 586] width 42 height 42
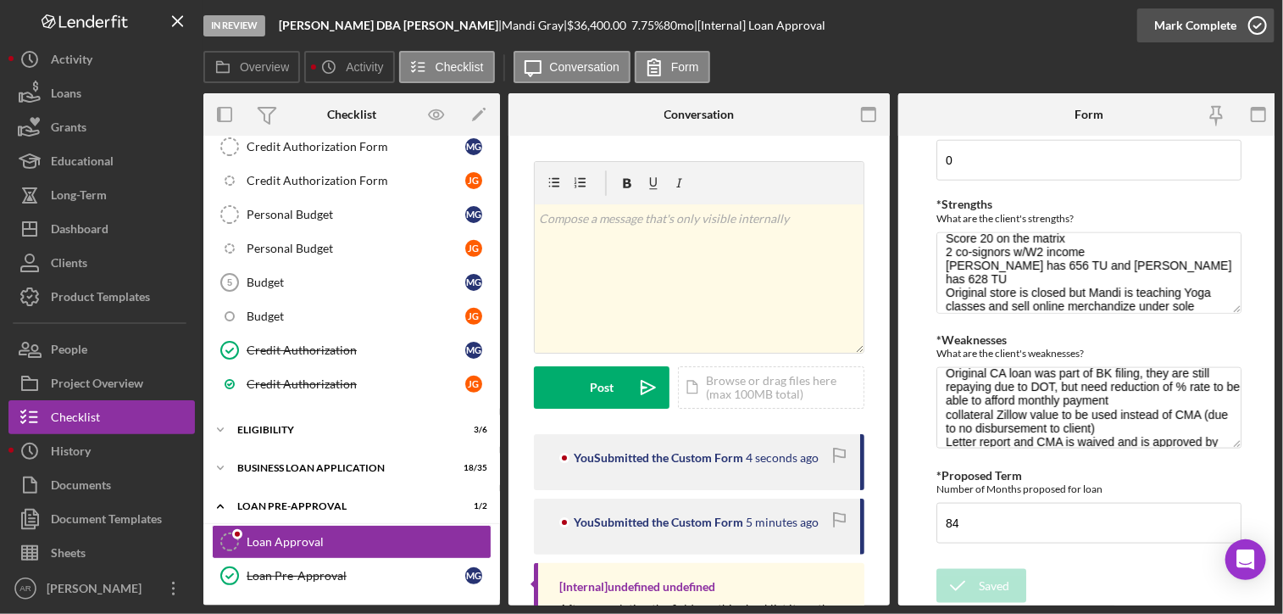
click at [1258, 23] on icon "button" at bounding box center [1258, 25] width 42 height 42
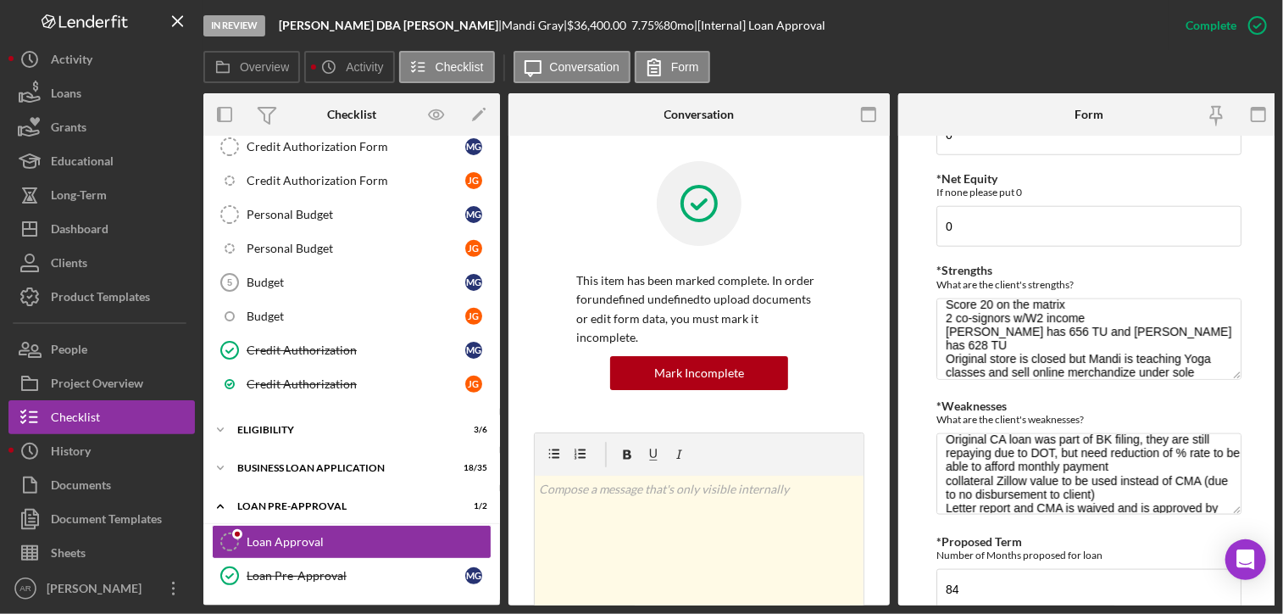
scroll to position [922, 0]
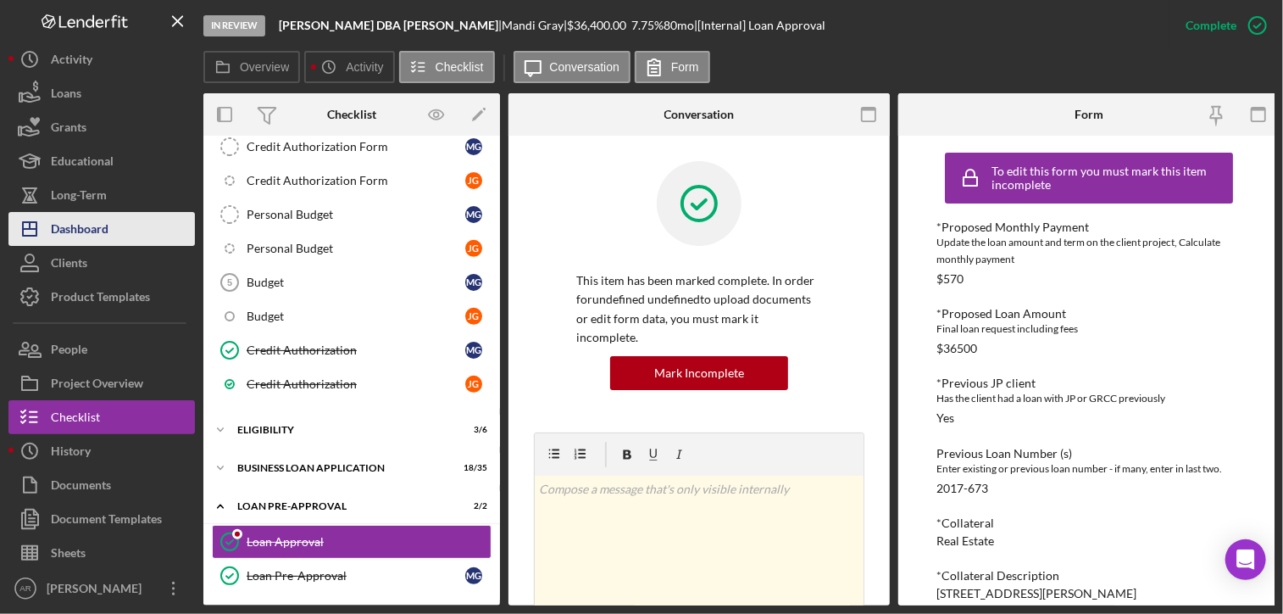
click at [70, 232] on div "Dashboard" at bounding box center [80, 231] width 58 height 38
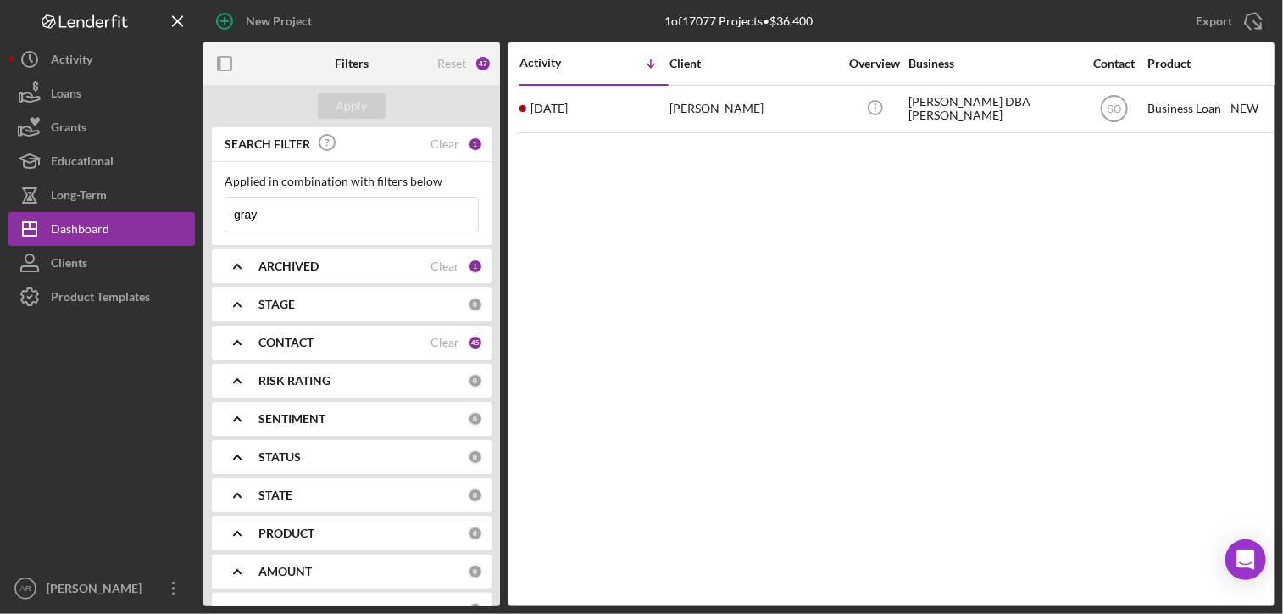
drag, startPoint x: 261, startPoint y: 214, endPoint x: 209, endPoint y: 222, distance: 53.2
click at [209, 222] on div "SEARCH FILTER Clear 1 Applied in combination with filters below gray Icon/Menu …" at bounding box center [351, 366] width 297 height 478
type input "[PERSON_NAME]"
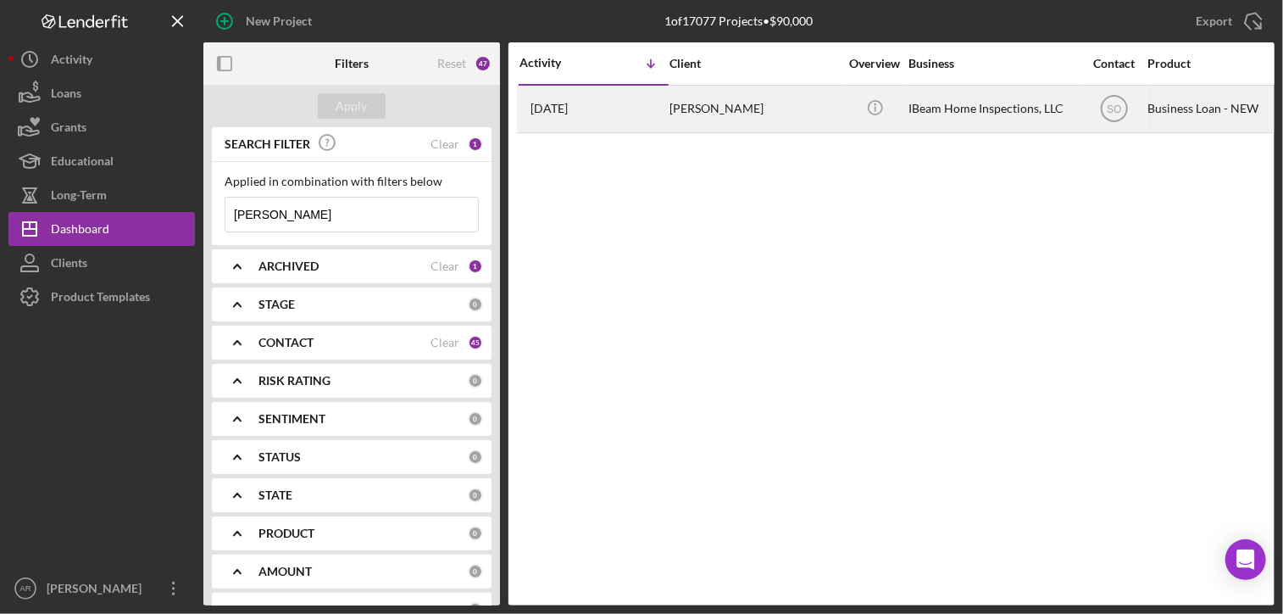
click at [721, 109] on div "[PERSON_NAME]" at bounding box center [755, 108] width 170 height 45
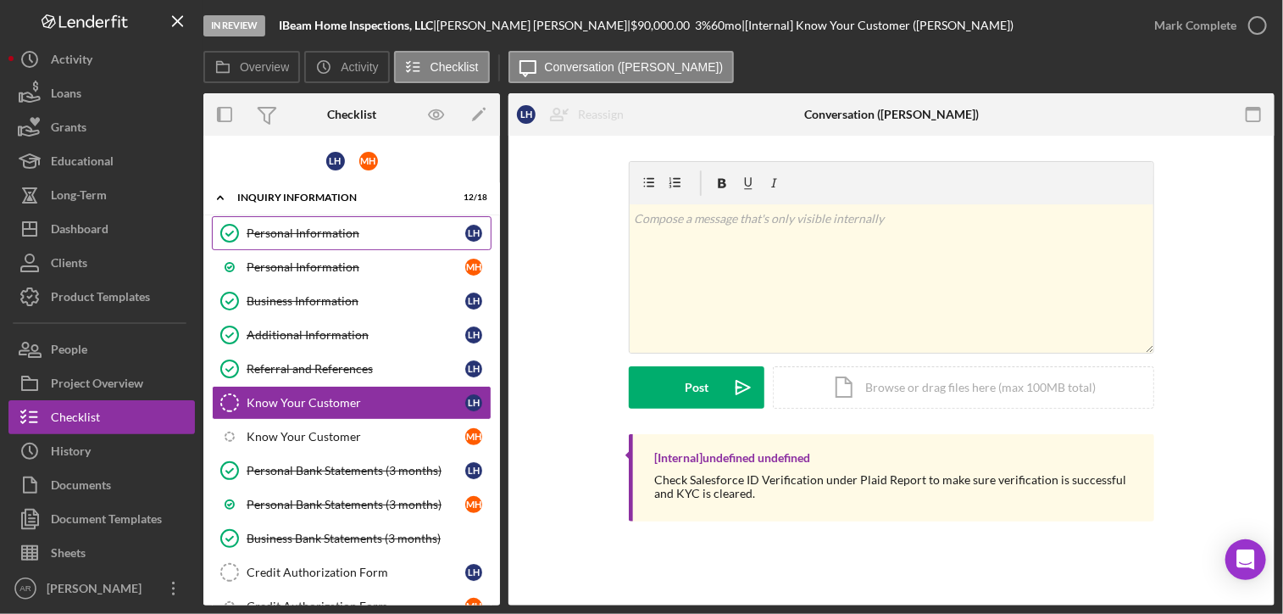
click at [305, 222] on link "Personal Information Personal Information L H" at bounding box center [352, 233] width 280 height 34
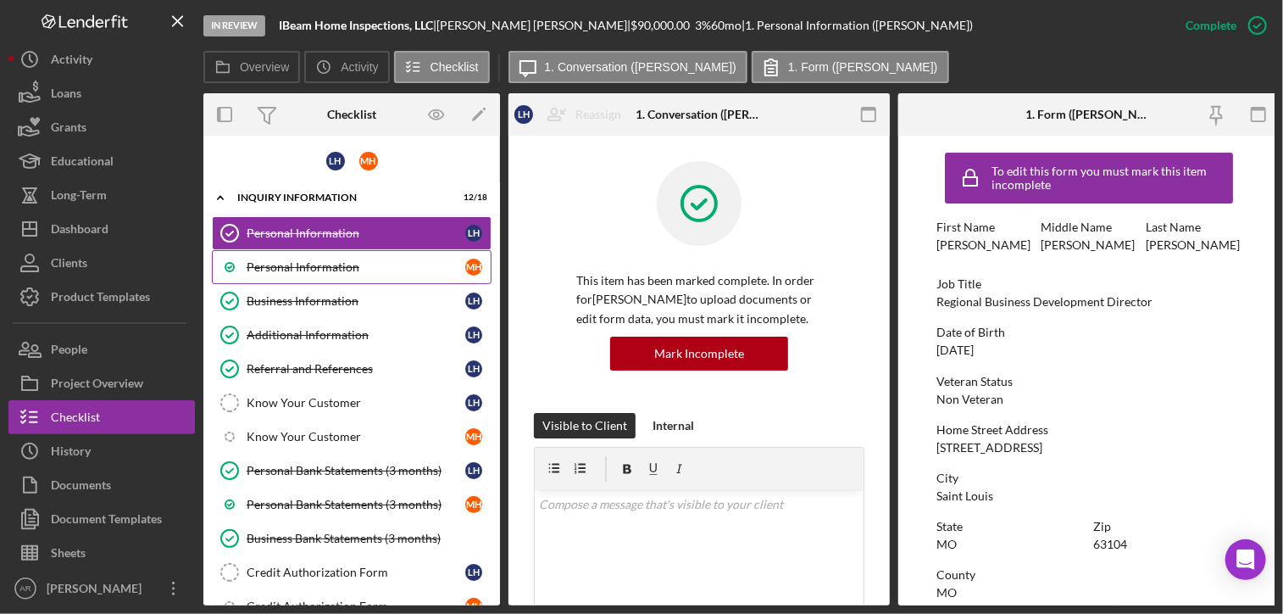
click at [303, 260] on div "Personal Information" at bounding box center [356, 267] width 219 height 14
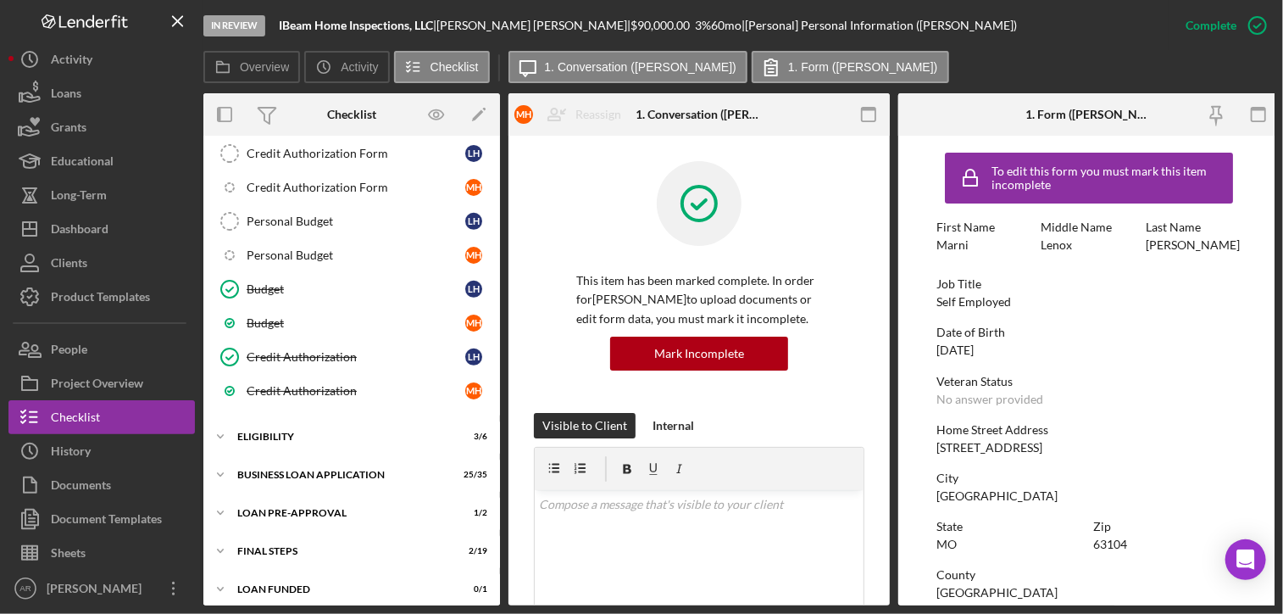
scroll to position [426, 0]
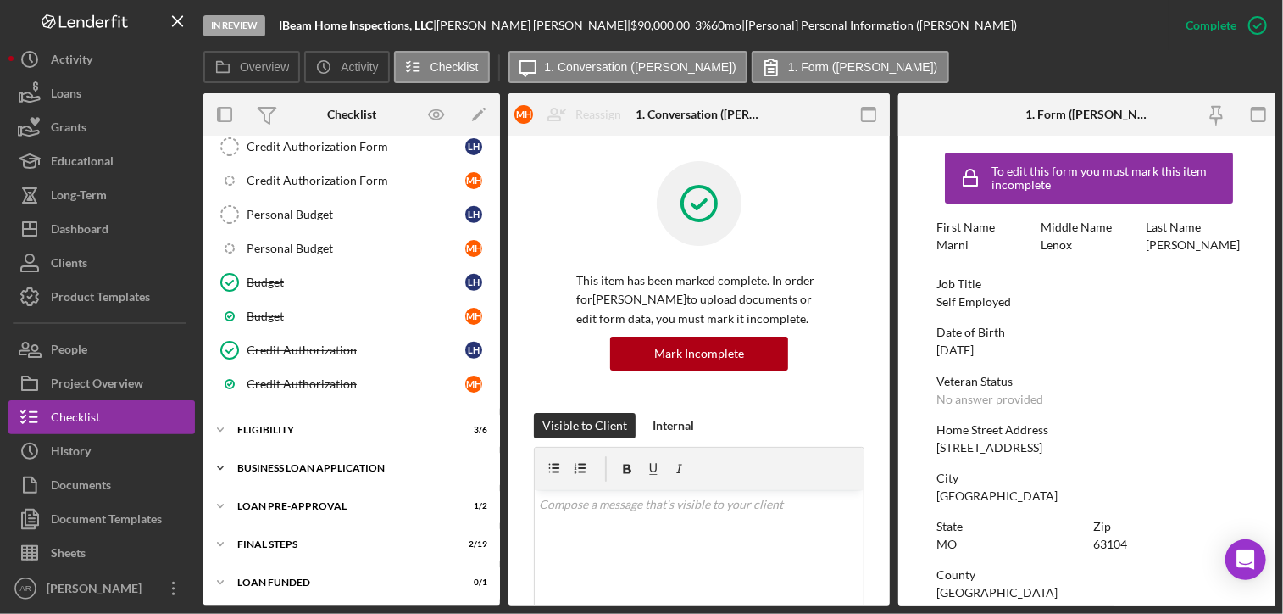
click at [222, 457] on icon "Icon/Expander" at bounding box center [220, 468] width 34 height 34
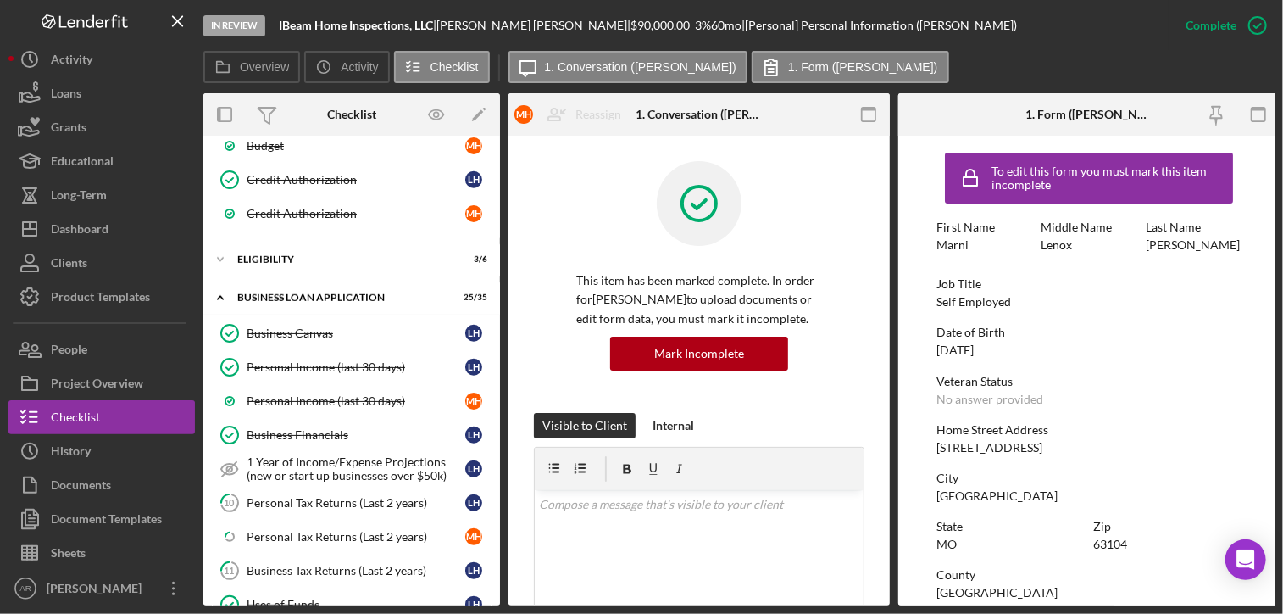
scroll to position [648, 0]
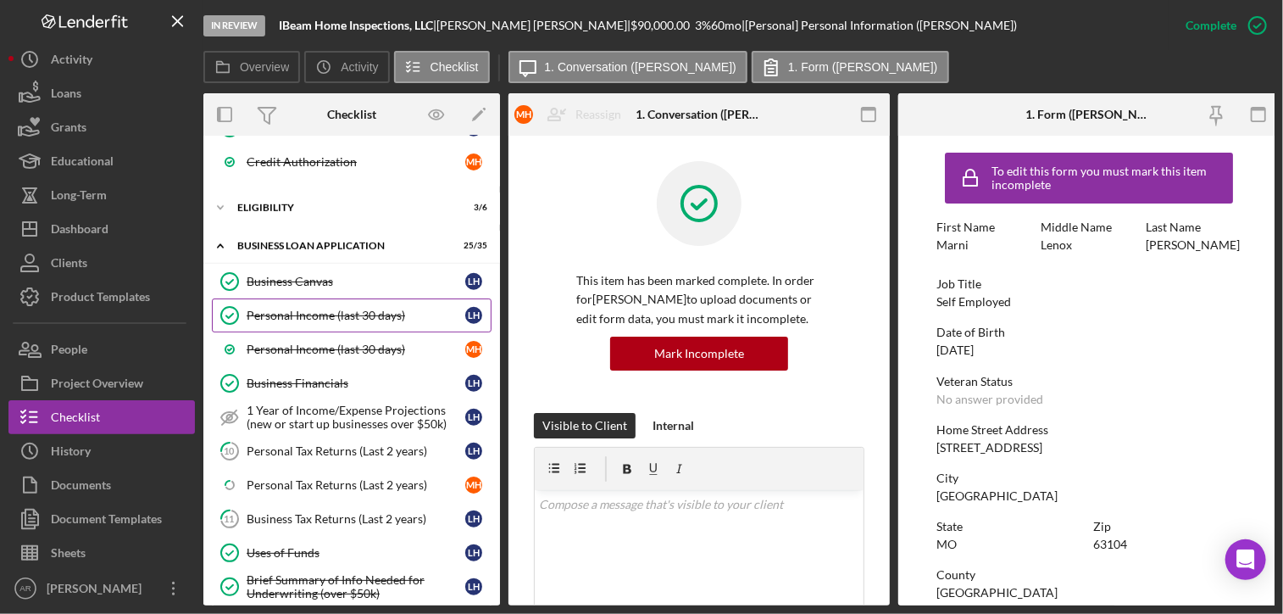
click at [329, 311] on div "Personal Income (last 30 days)" at bounding box center [356, 316] width 219 height 14
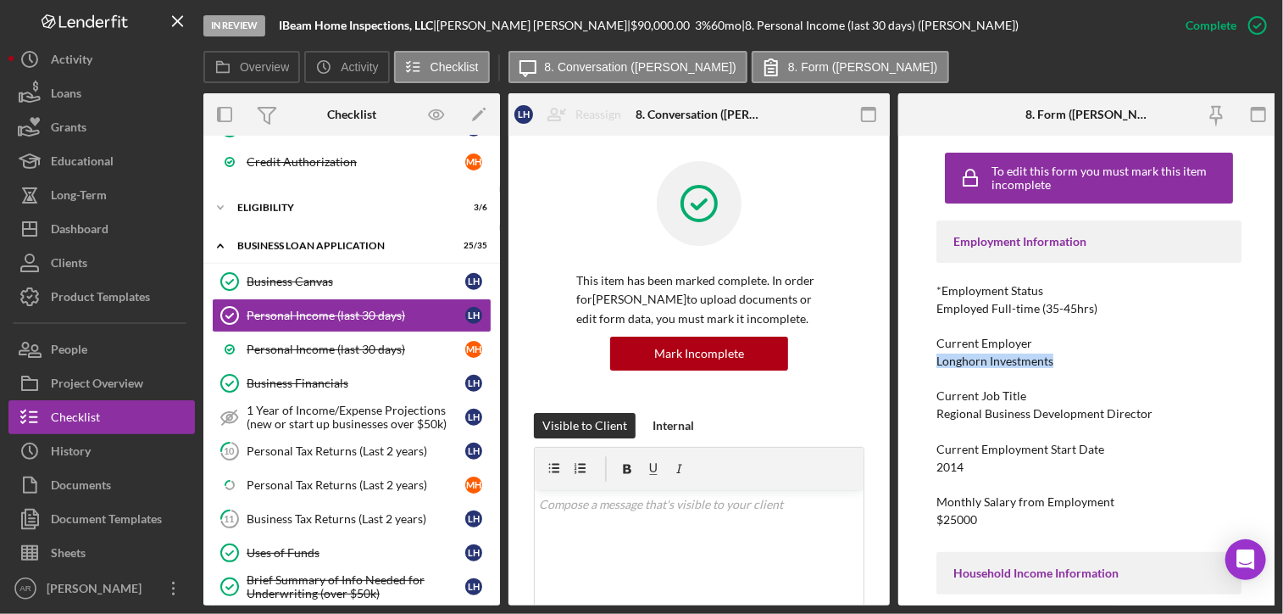
drag, startPoint x: 936, startPoint y: 362, endPoint x: 1078, endPoint y: 359, distance: 142.4
click at [1078, 359] on div "Current Employer Longhorn Investments" at bounding box center [1089, 352] width 305 height 31
drag, startPoint x: 1078, startPoint y: 359, endPoint x: 1157, endPoint y: 382, distance: 82.1
drag, startPoint x: 938, startPoint y: 412, endPoint x: 1156, endPoint y: 413, distance: 218.7
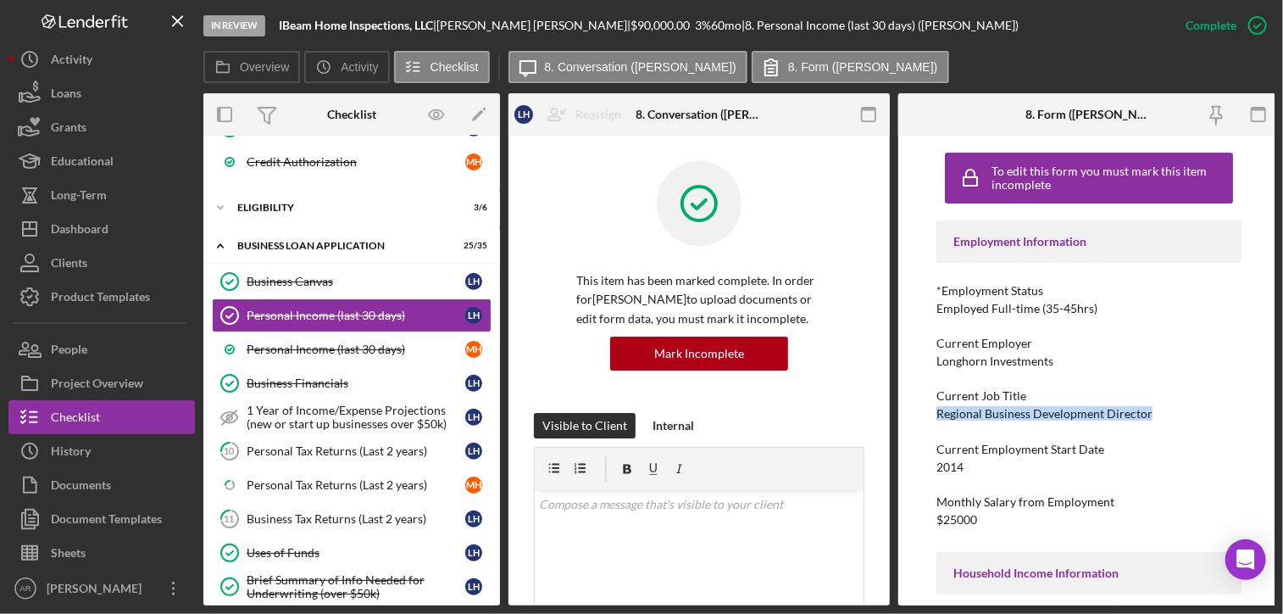
click at [1156, 413] on div "Current Job Title Regional Business Development Director" at bounding box center [1089, 404] width 305 height 31
drag, startPoint x: 1156, startPoint y: 413, endPoint x: 1099, endPoint y: 409, distance: 57.8
copy div "Regional Business Development Director"
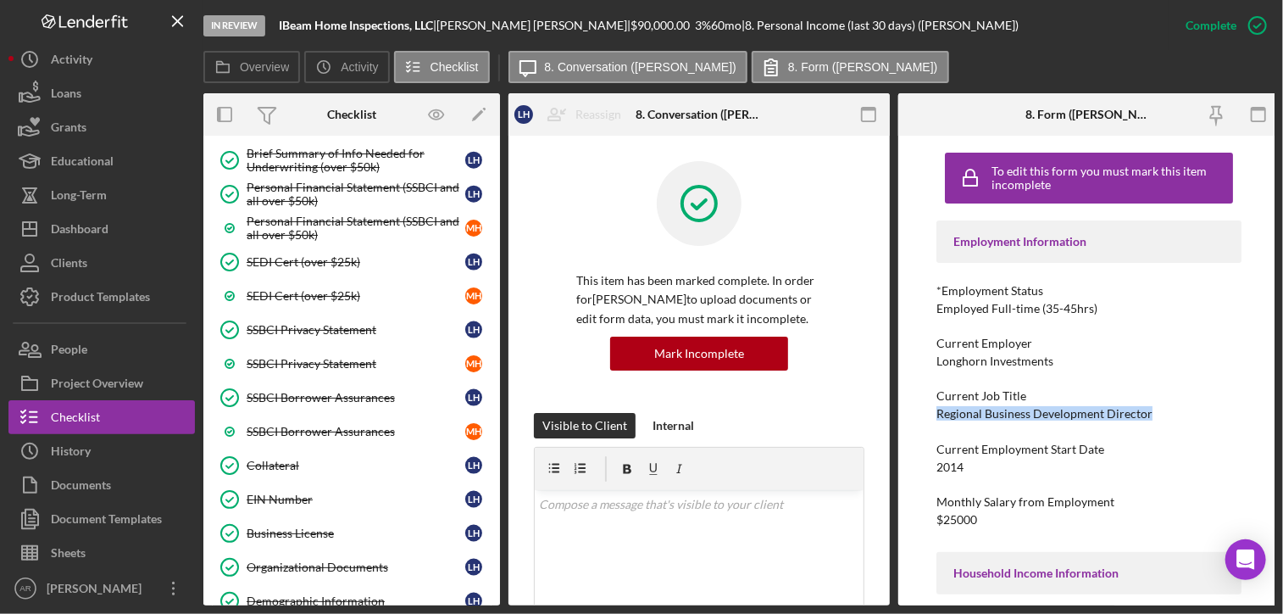
scroll to position [1089, 0]
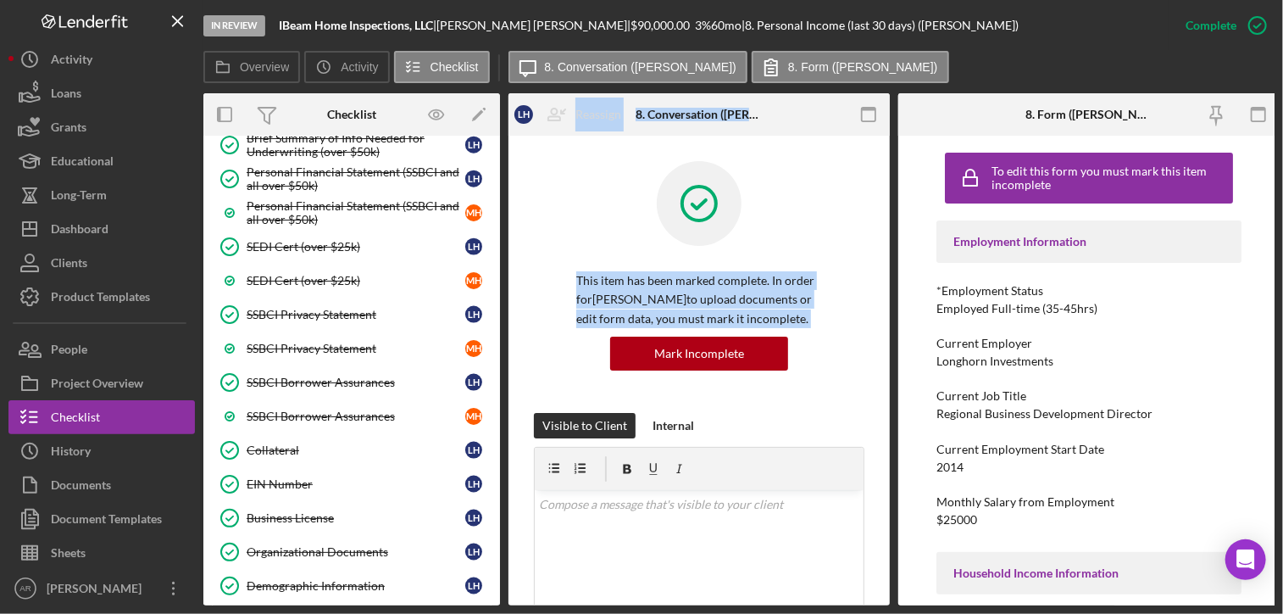
drag, startPoint x: 502, startPoint y: 424, endPoint x: 504, endPoint y: 383, distance: 40.8
click at [504, 383] on div "Overview Internal Workflow Stage In Review Icon/Dropdown Arrow Archive (can una…" at bounding box center [738, 349] width 1071 height 512
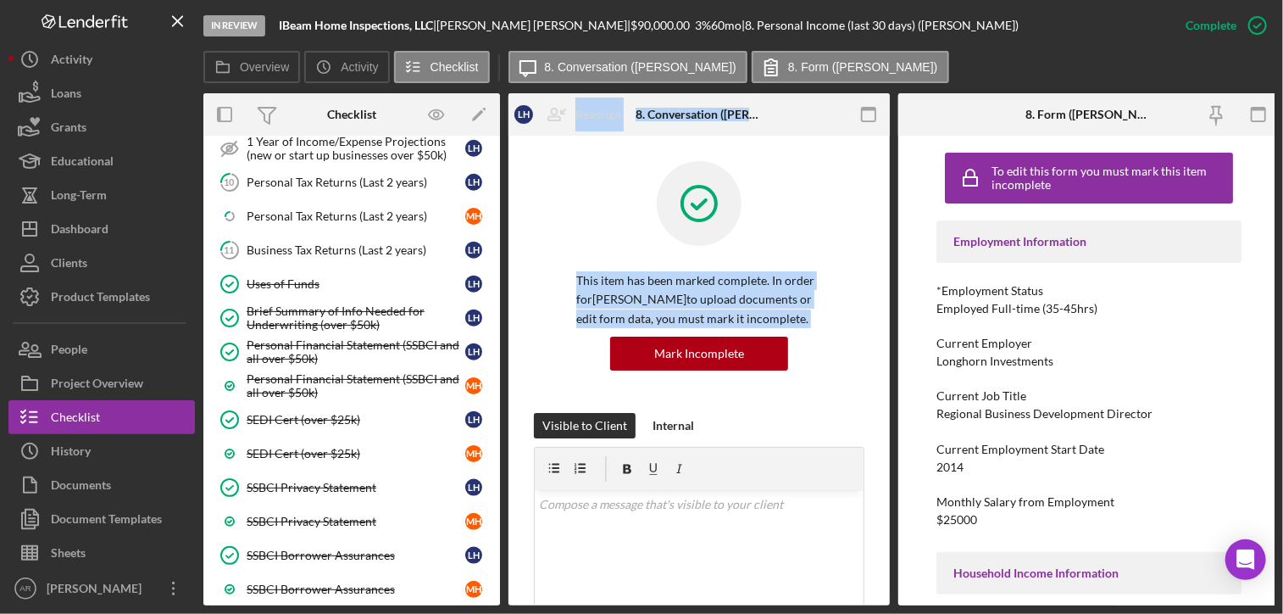
scroll to position [877, 0]
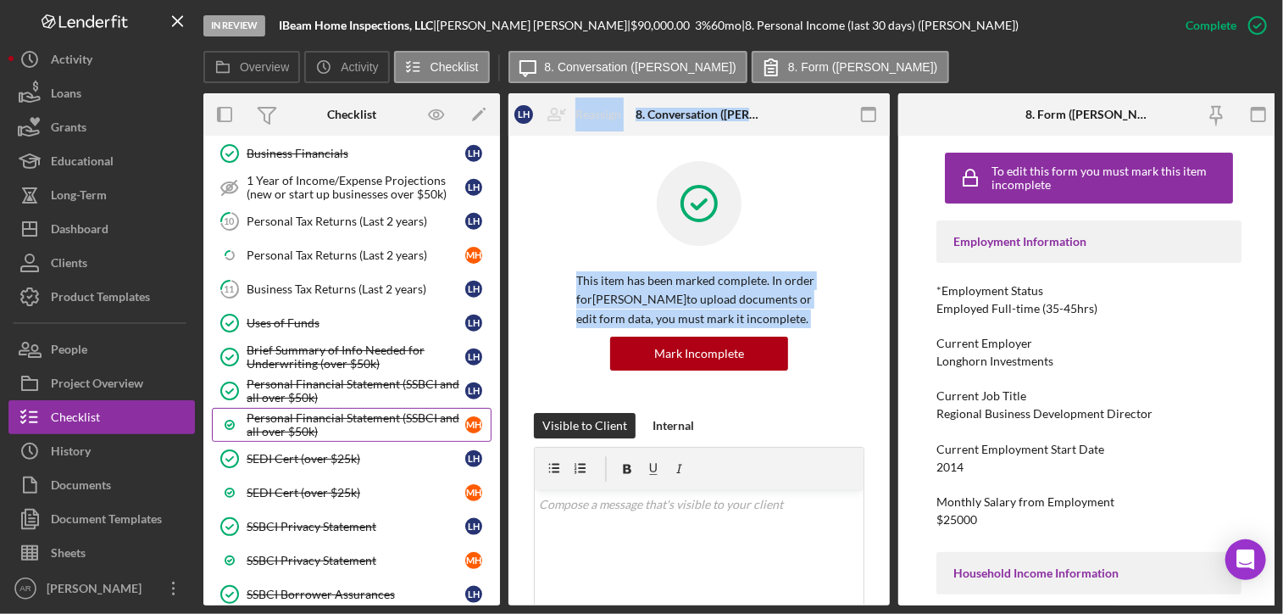
click at [288, 411] on div "Personal Financial Statement (SSBCI and all over $50k)" at bounding box center [356, 424] width 219 height 27
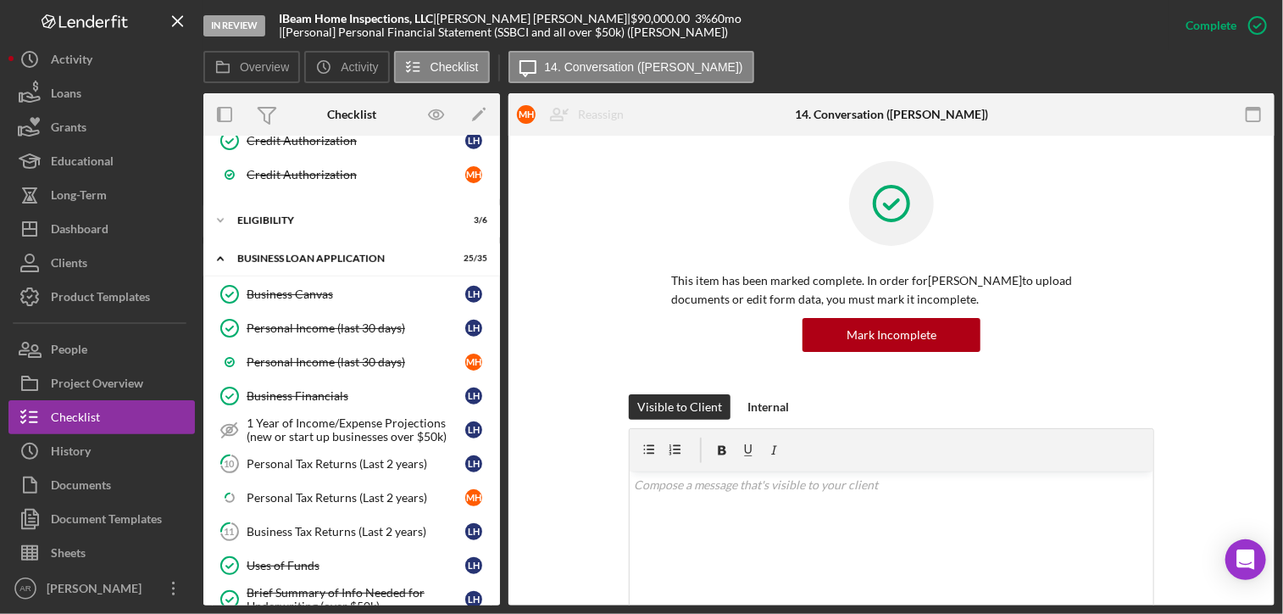
scroll to position [641, 0]
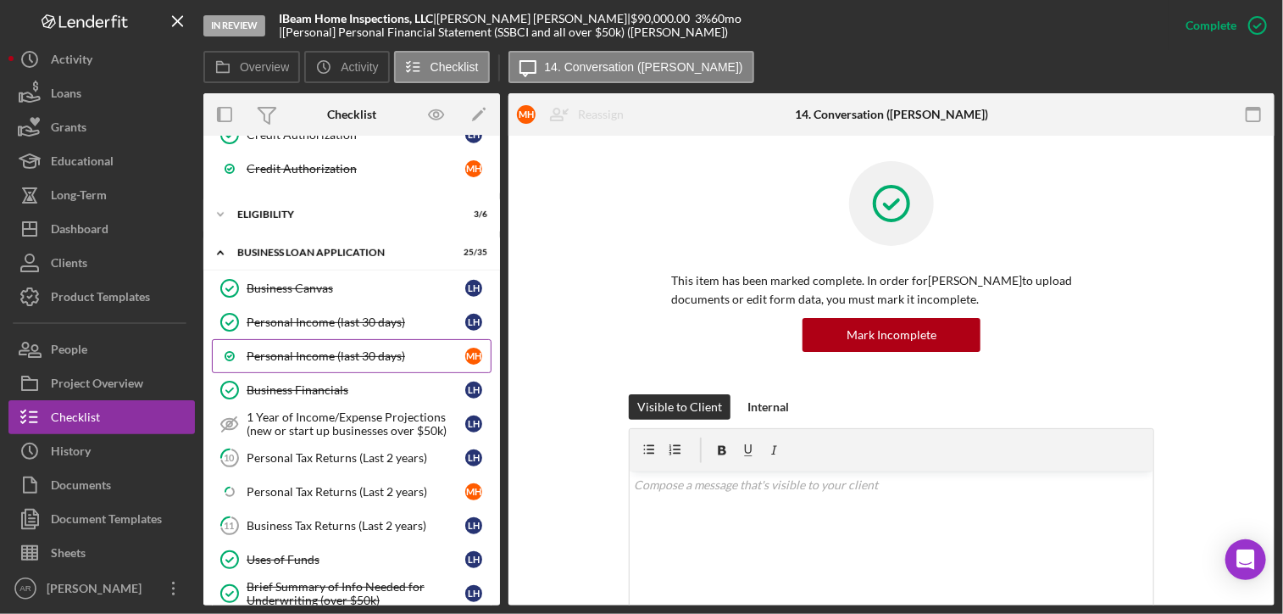
click at [331, 349] on div "Personal Income (last 30 days)" at bounding box center [356, 356] width 219 height 14
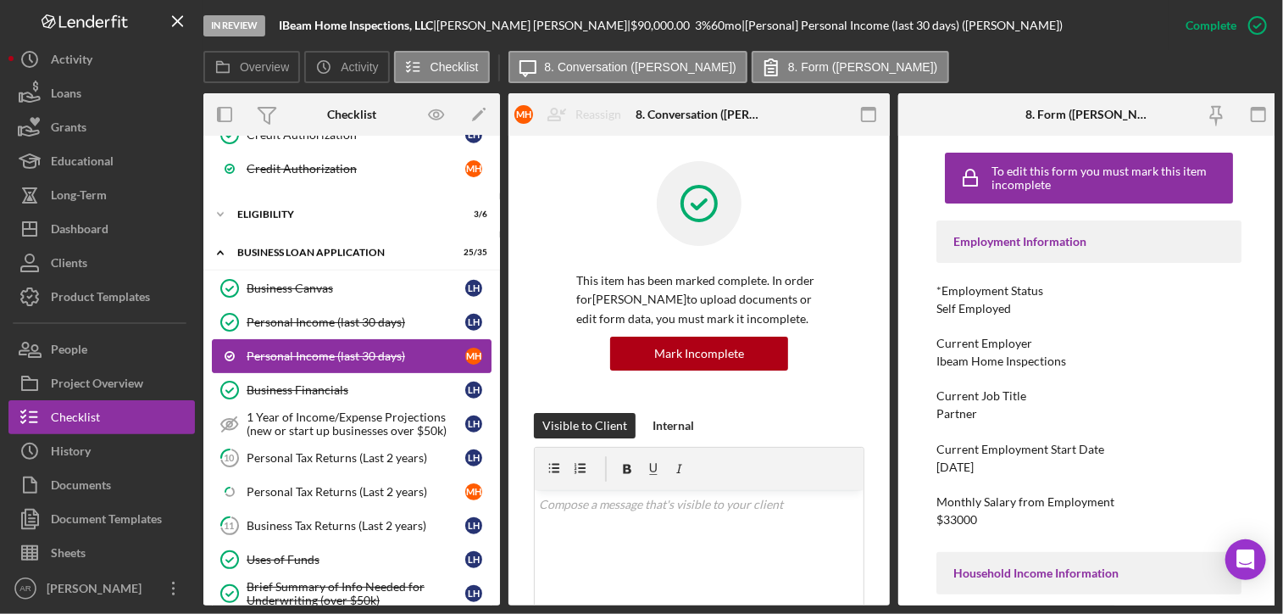
click at [329, 315] on div "Personal Income (last 30 days)" at bounding box center [356, 322] width 219 height 14
